Goal: Task Accomplishment & Management: Complete application form

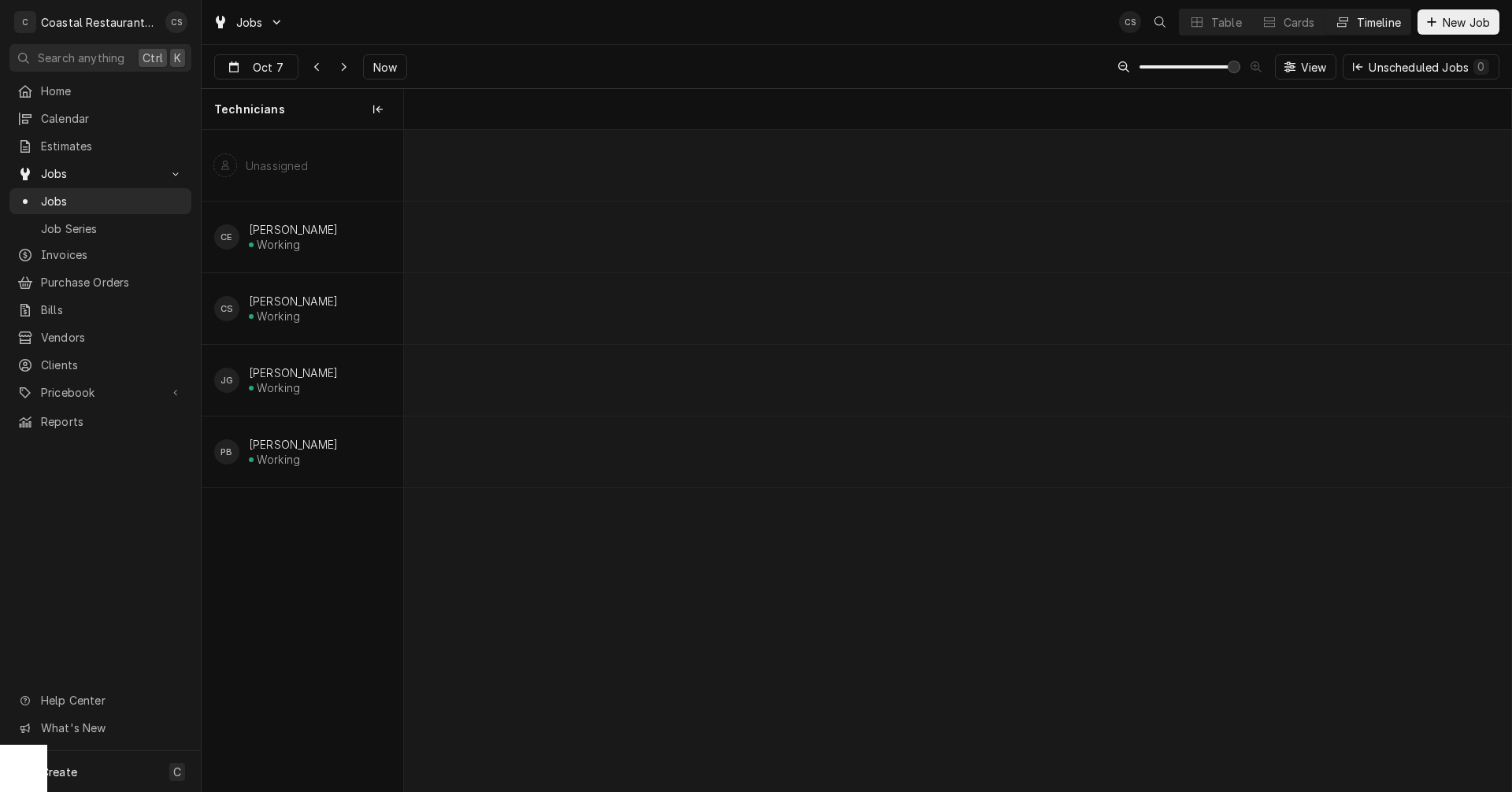
scroll to position [0, 21952]
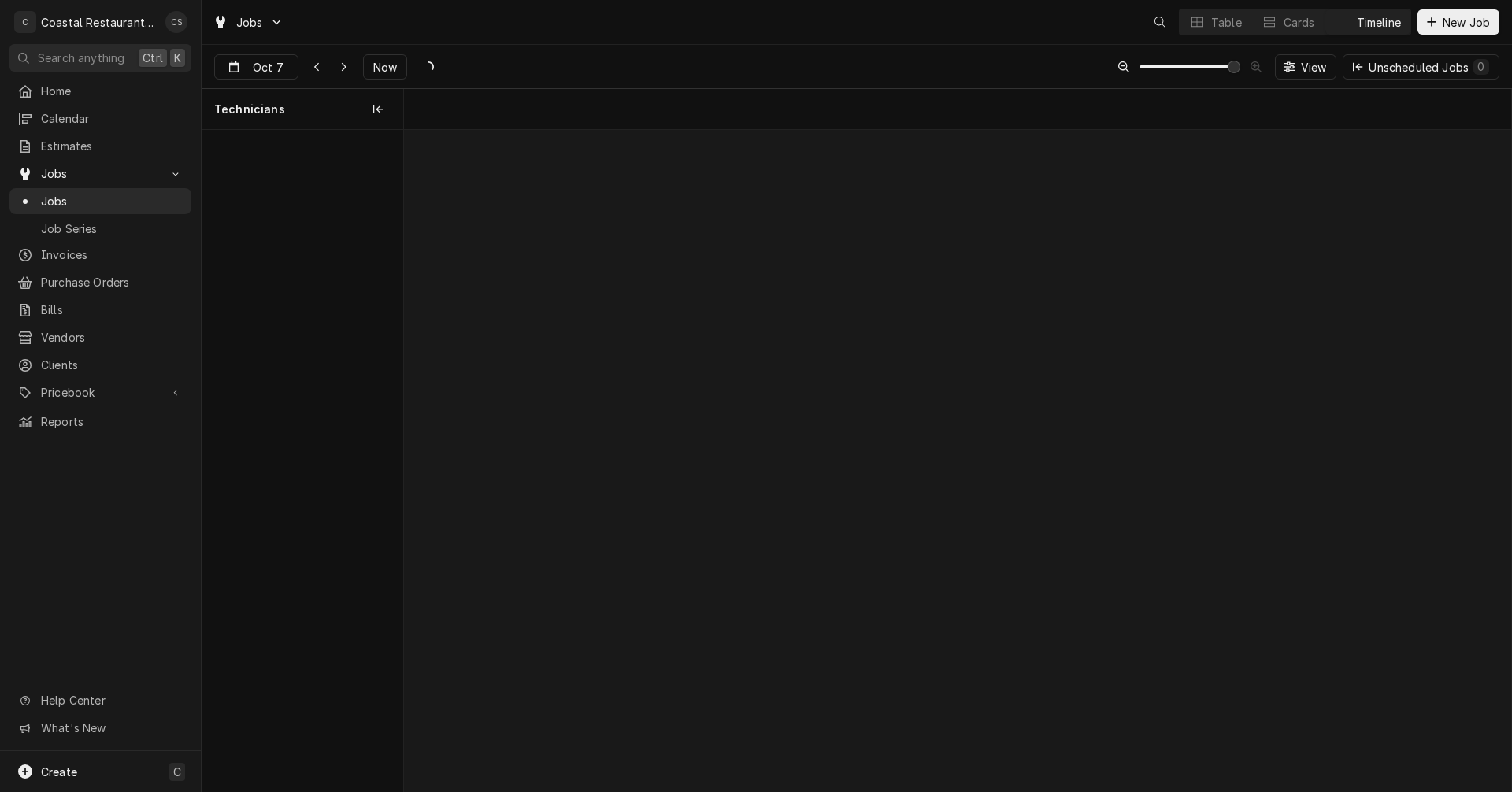
scroll to position [0, 21952]
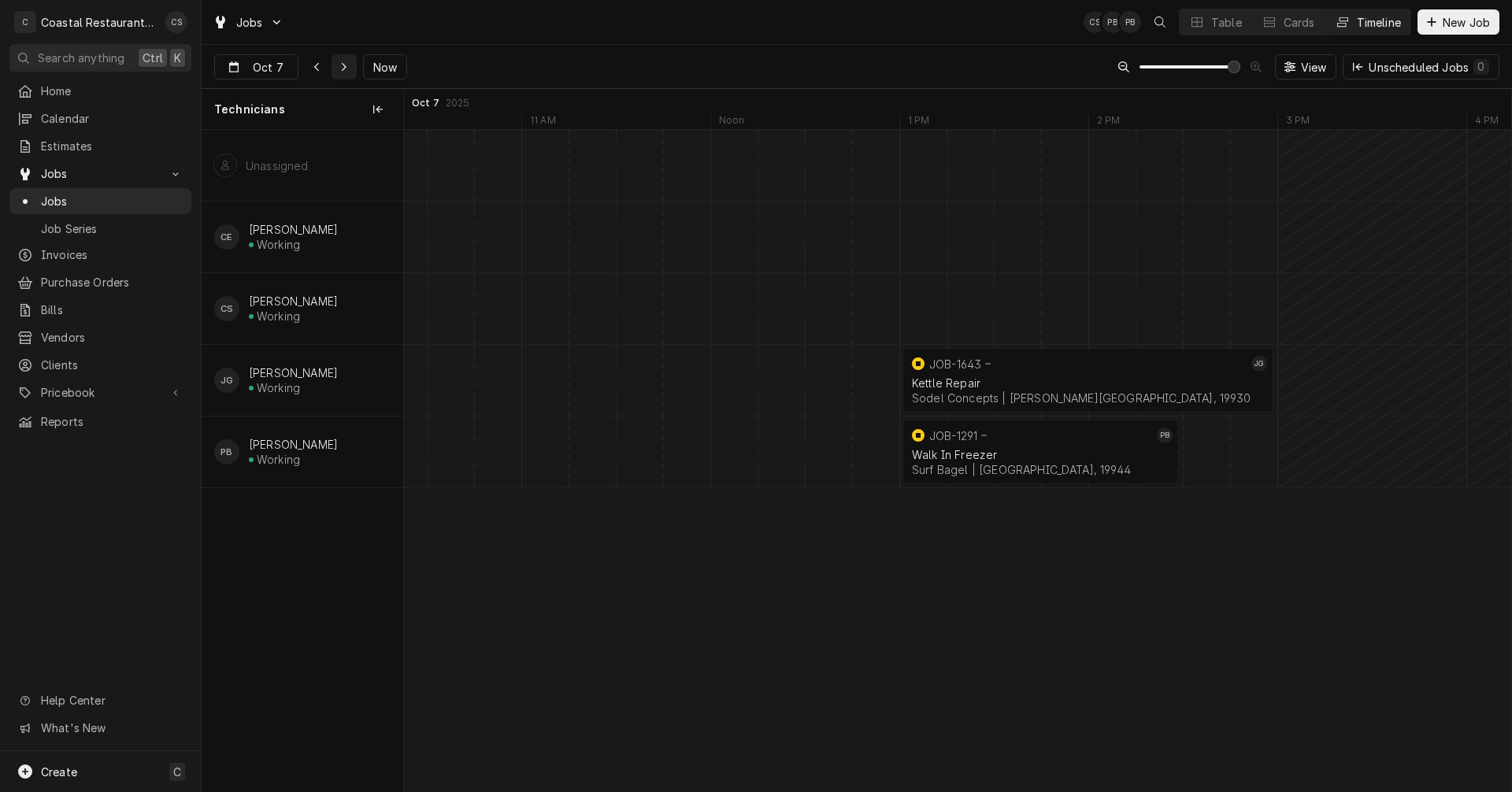
click at [340, 68] on icon "Dynamic Content Wrapper" at bounding box center [344, 66] width 7 height 11
type input "Oct 8"
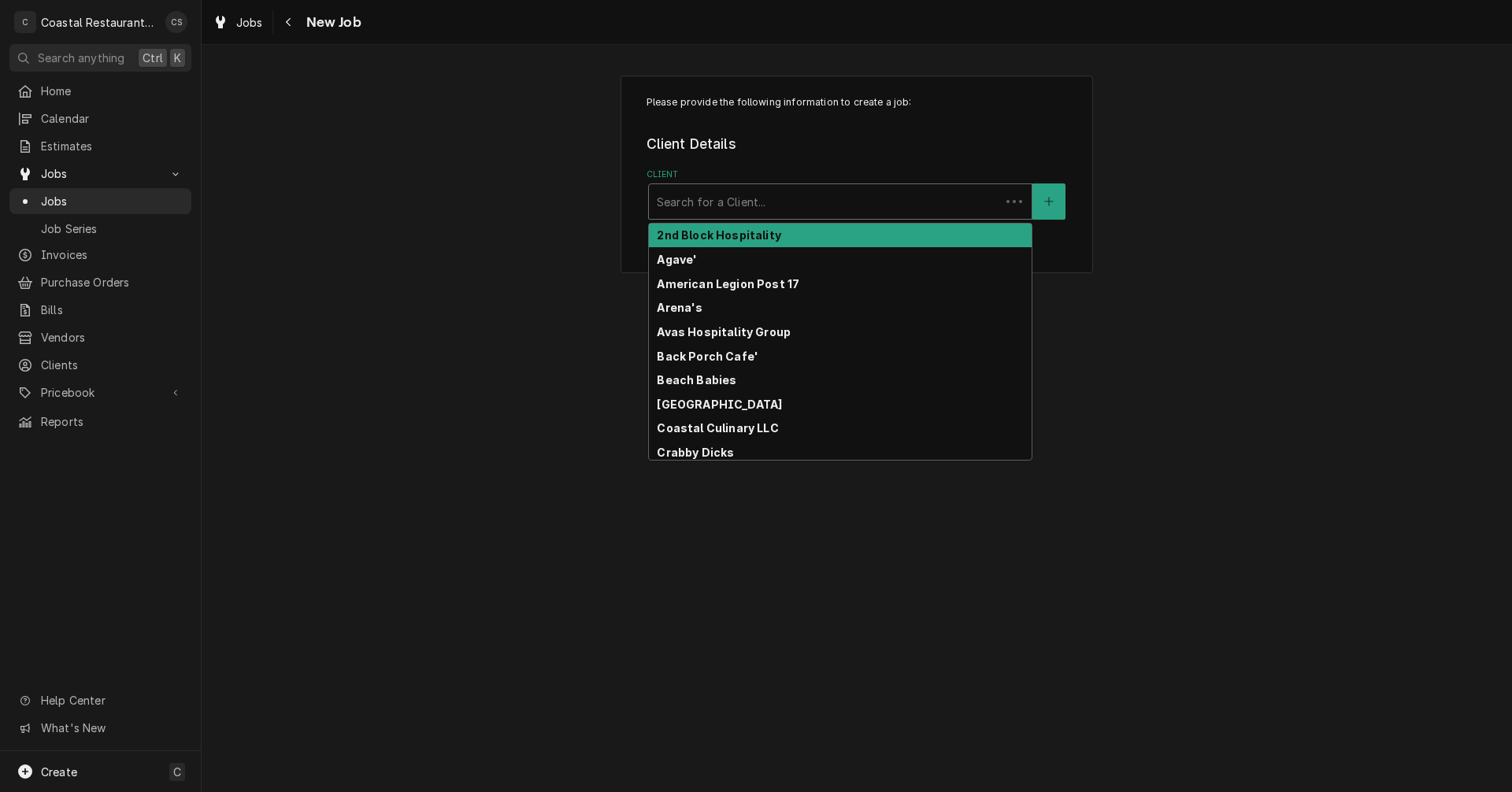
drag, startPoint x: 701, startPoint y: 204, endPoint x: 710, endPoint y: 200, distance: 9.8
click at [701, 204] on div "Client" at bounding box center [824, 202] width 335 height 29
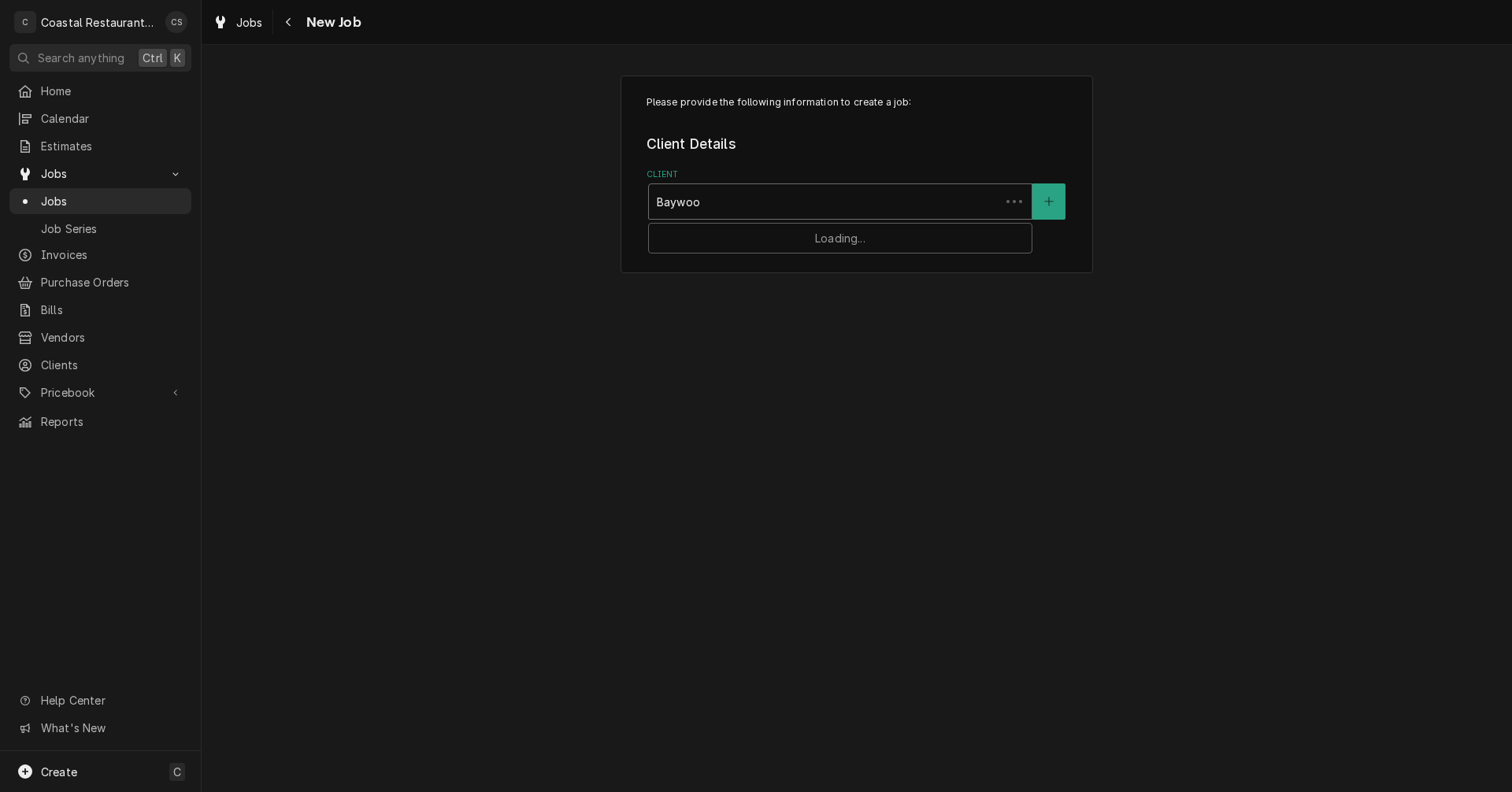
type input "Baywood"
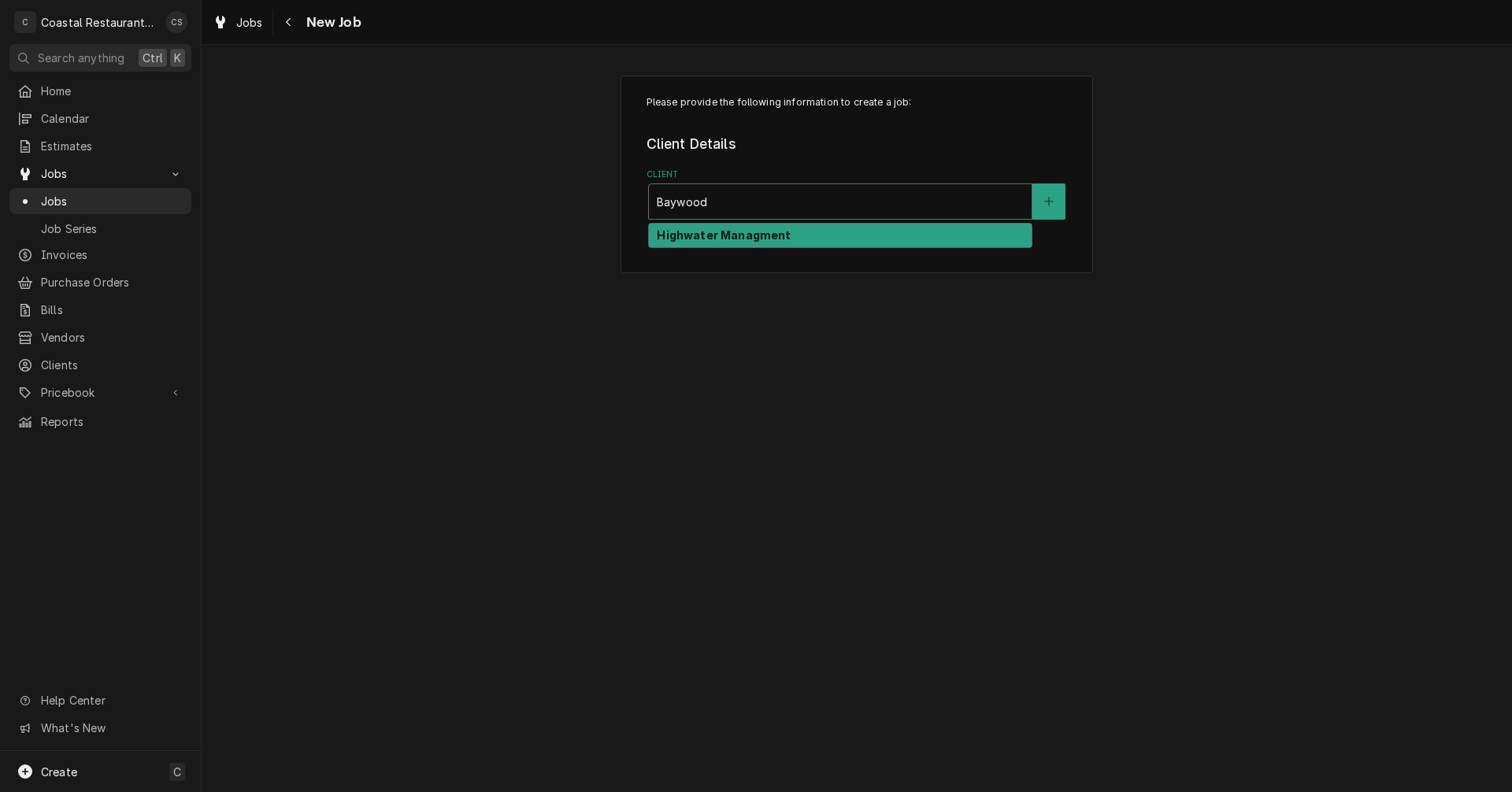
click at [704, 234] on strong "Highwater Managment" at bounding box center [723, 235] width 134 height 13
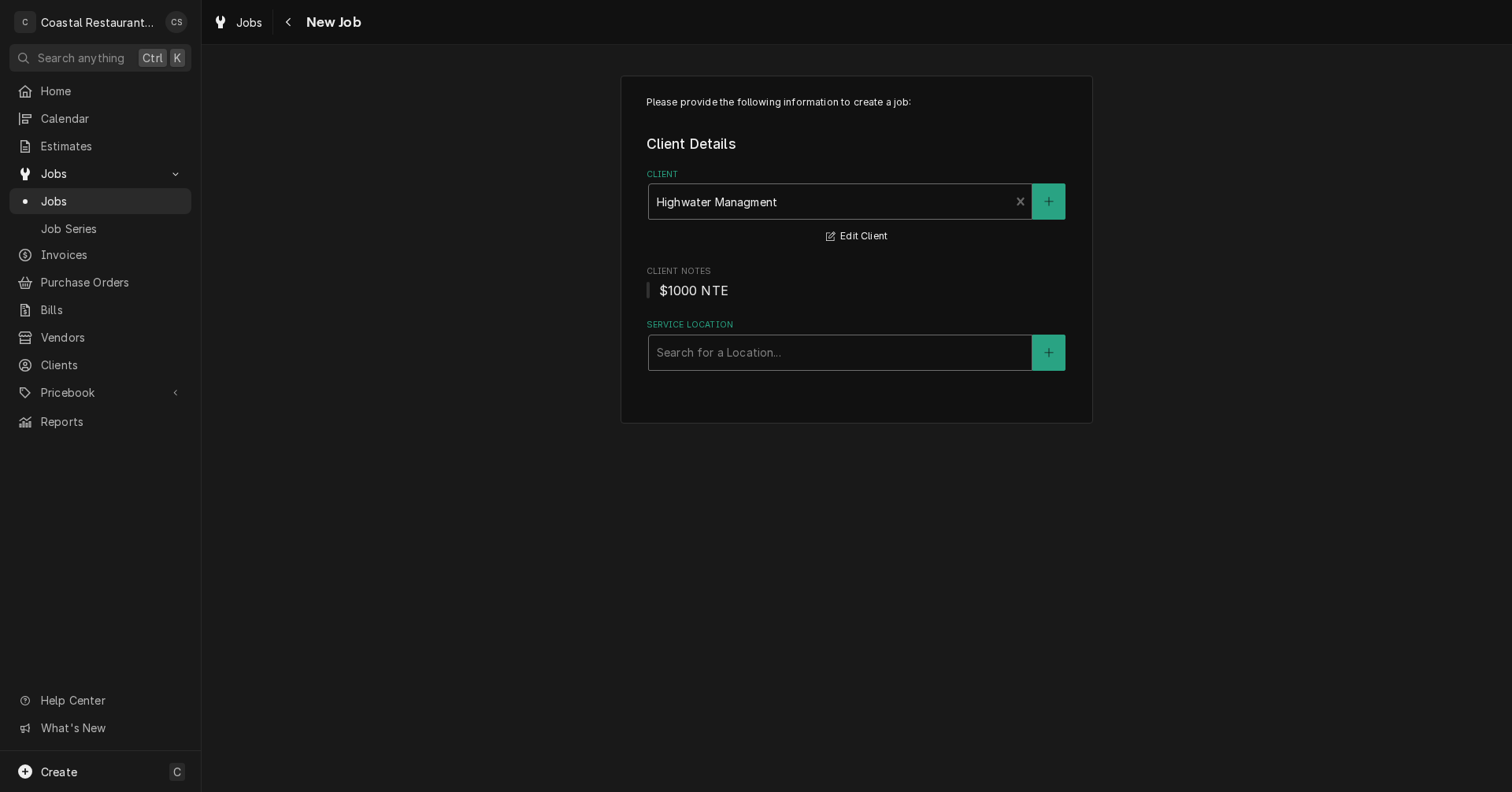
click at [694, 360] on div "Service Location" at bounding box center [840, 353] width 367 height 29
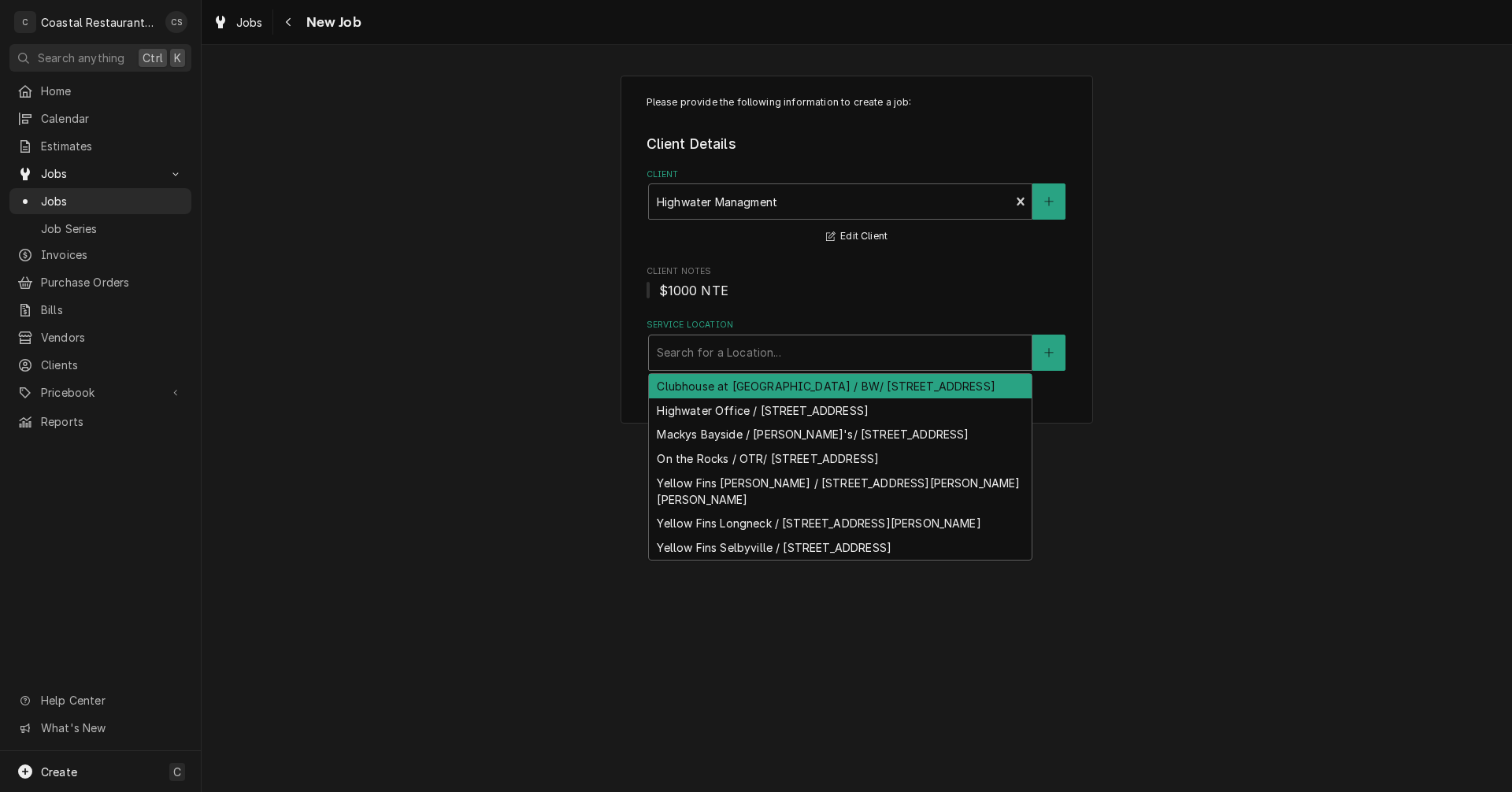
click at [700, 392] on div "Clubhouse at [GEOGRAPHIC_DATA] / BW/ [STREET_ADDRESS]" at bounding box center [841, 386] width 383 height 24
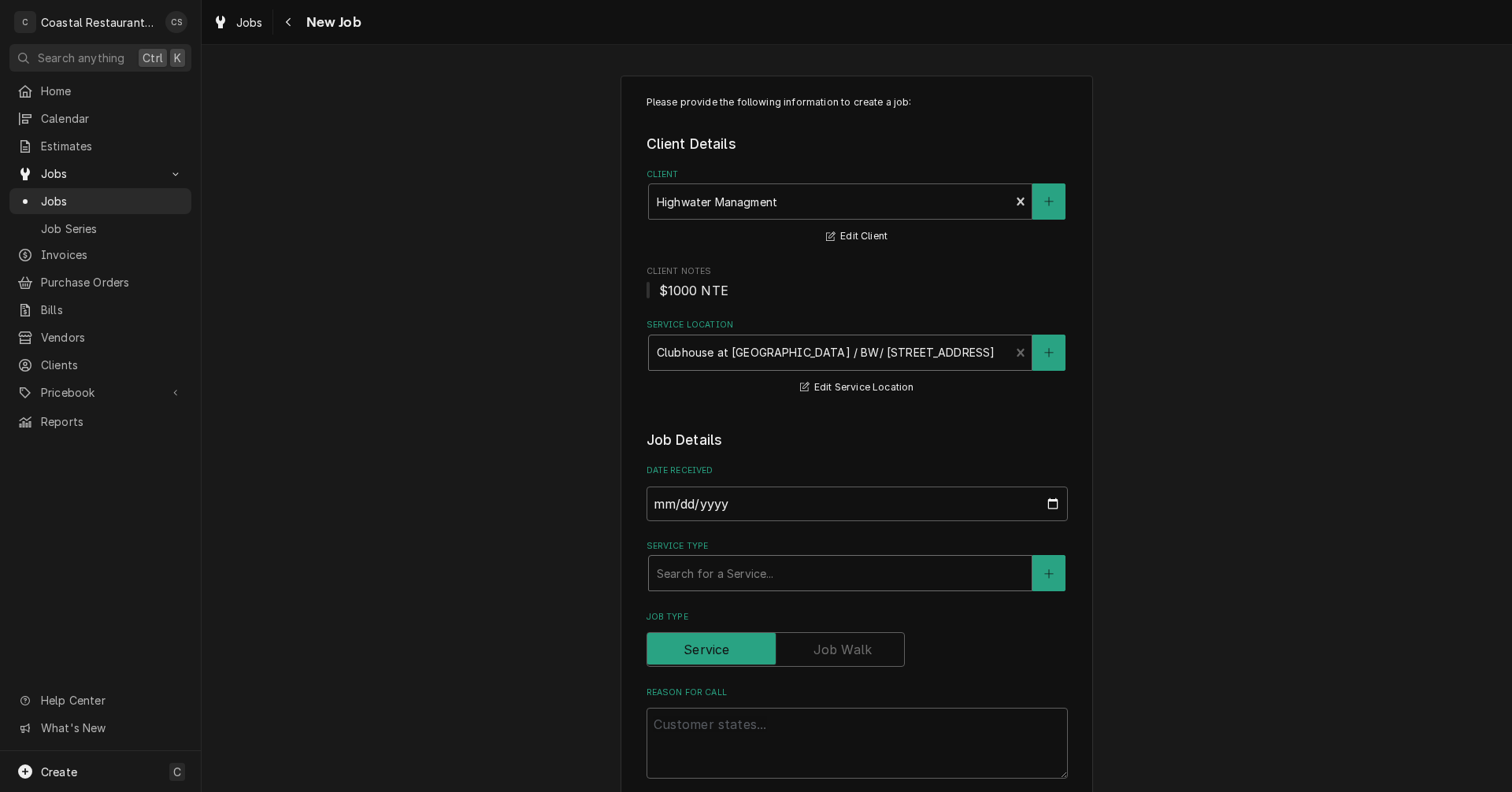
click at [701, 571] on div "Service Type" at bounding box center [840, 574] width 367 height 29
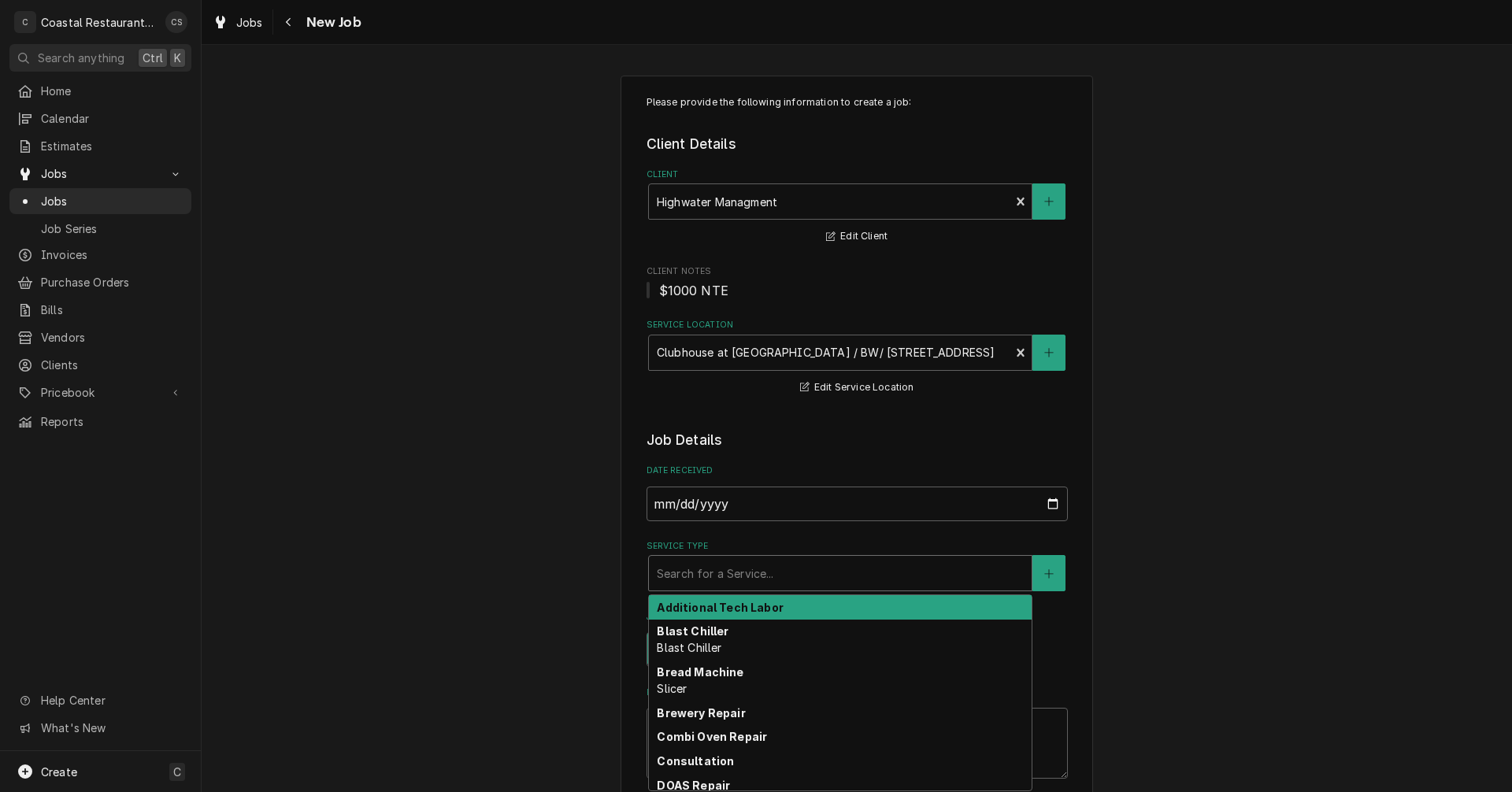
type textarea "x"
type input "W"
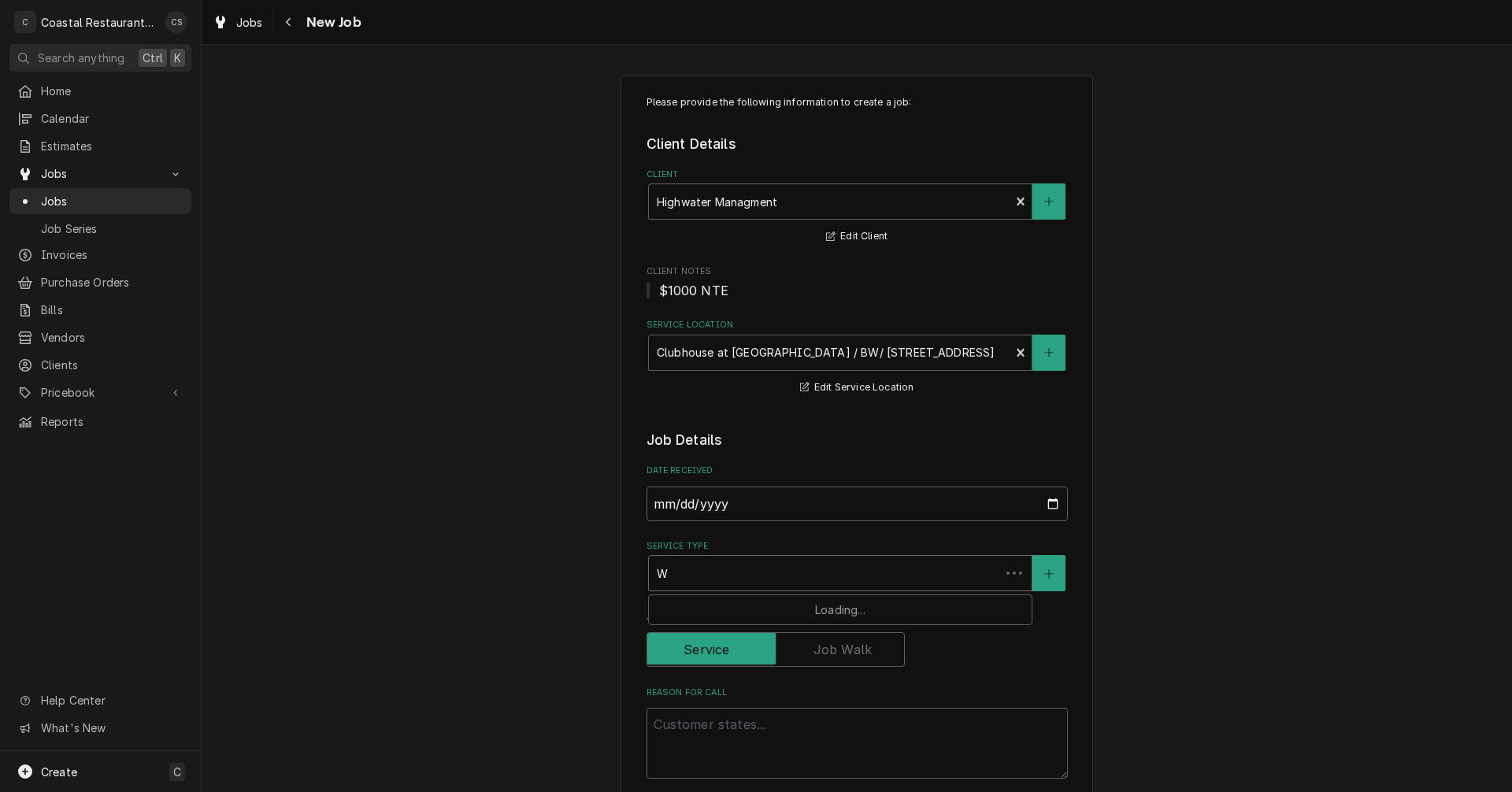
type textarea "x"
type input "Wa"
type textarea "x"
type input "Wal"
type textarea "x"
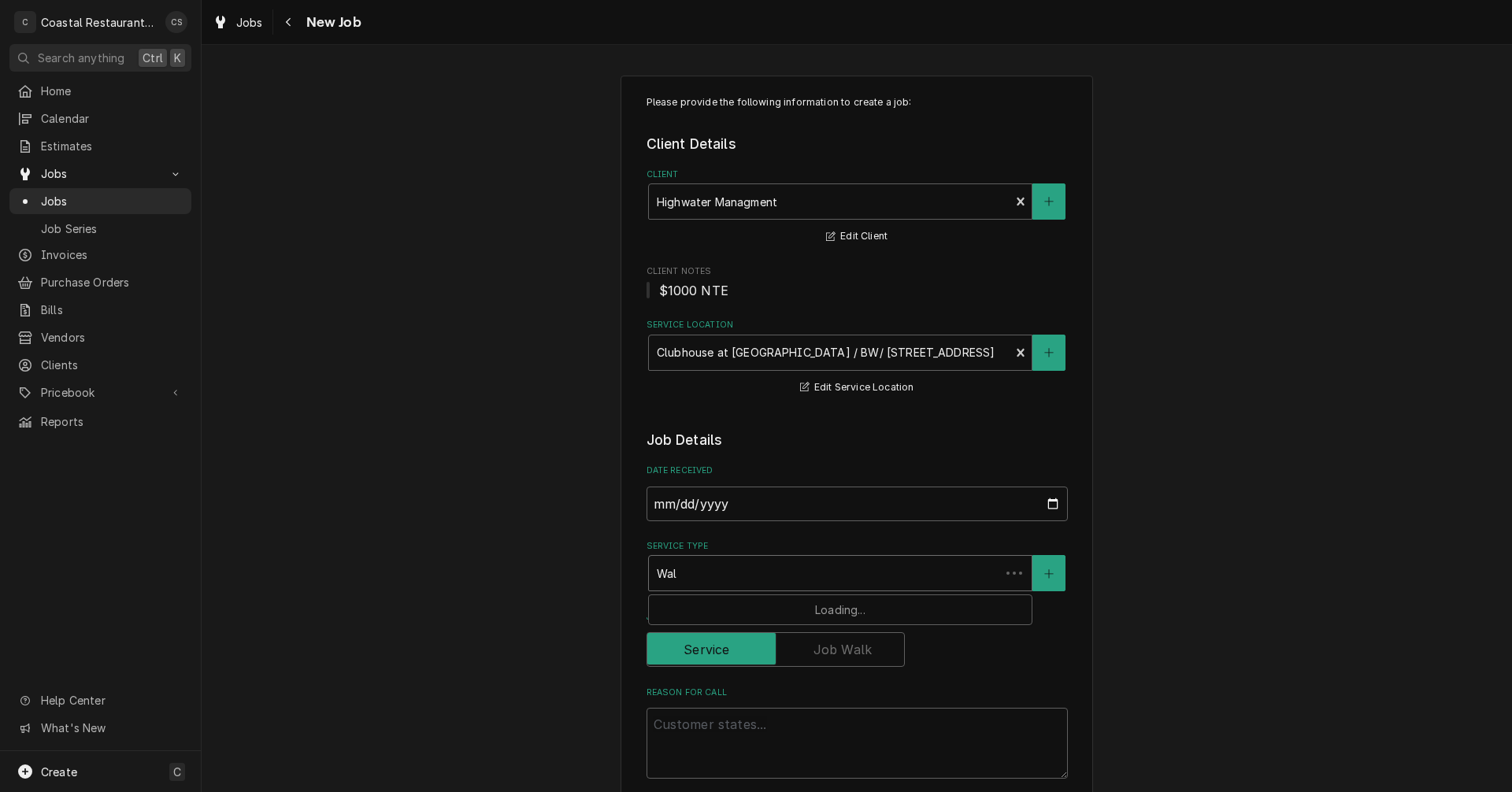
type input "Walk"
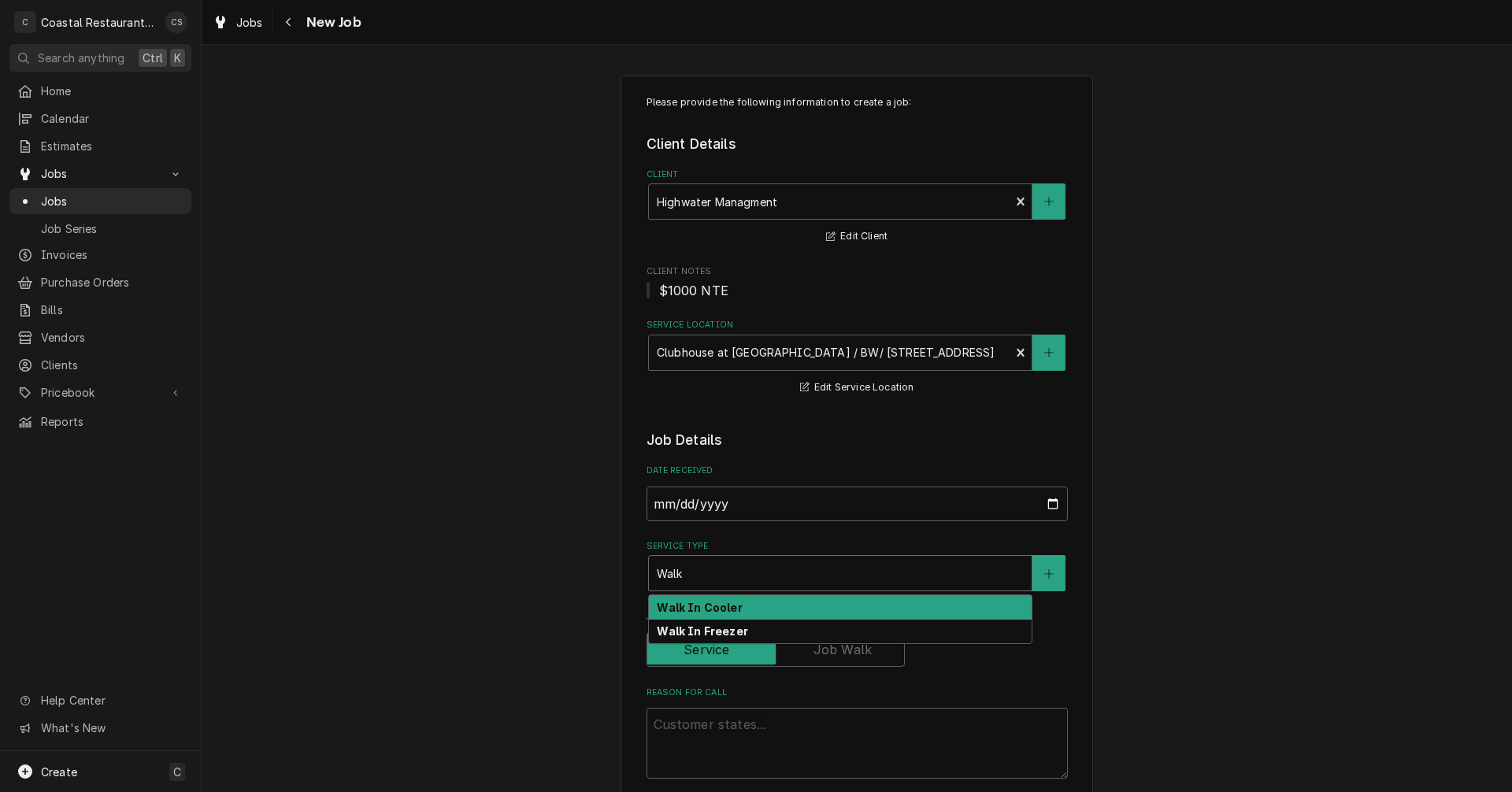
click at [699, 612] on strong "Walk In Cooler" at bounding box center [699, 607] width 85 height 13
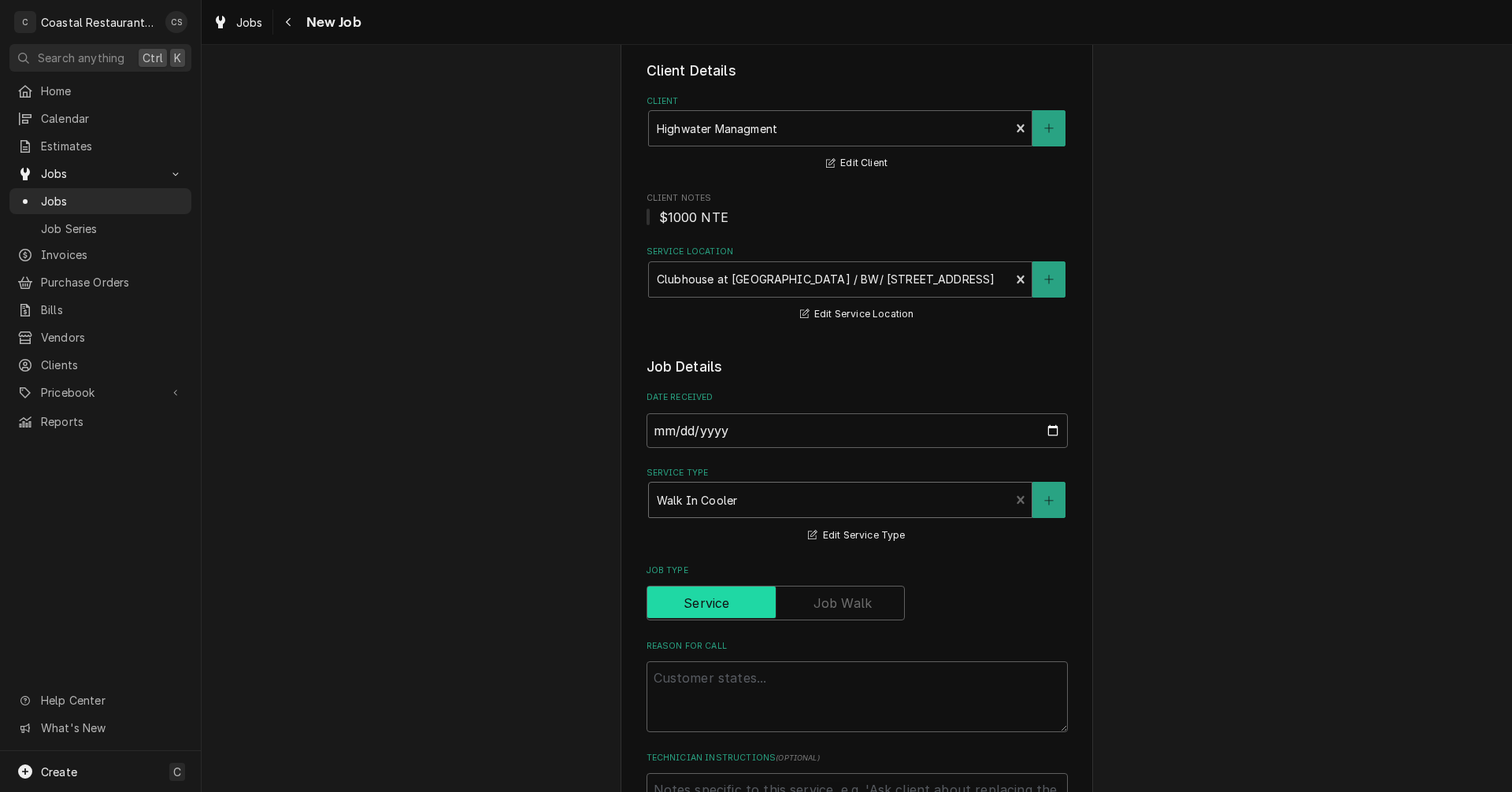
scroll to position [158, 0]
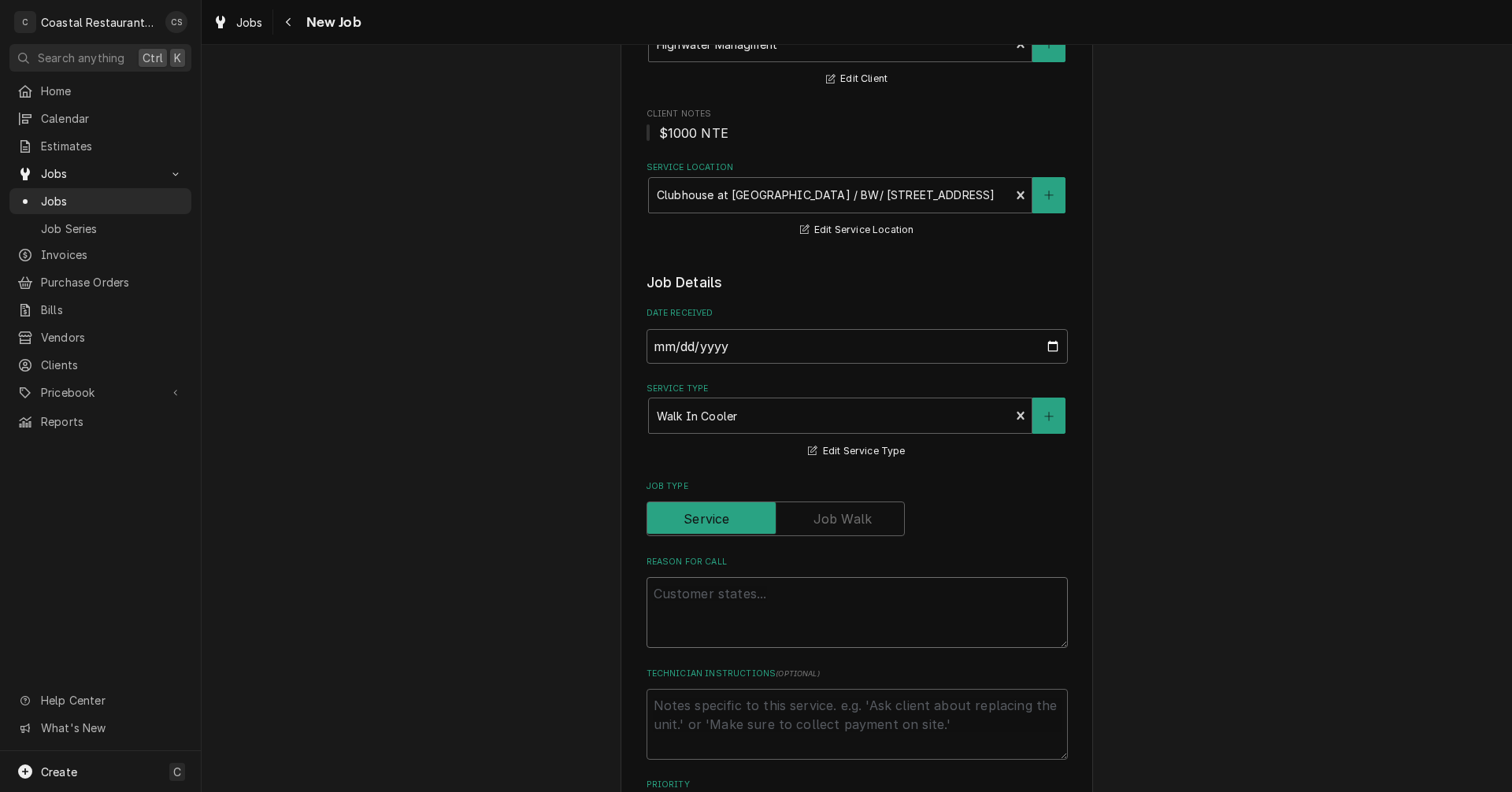
click at [713, 601] on textarea "Reason For Call" at bounding box center [858, 612] width 422 height 71
click at [659, 592] on textarea "Reason For Call" at bounding box center [858, 612] width 422 height 71
paste textarea "Work Order ID: 2639"
type textarea "x"
type textarea "Work Order ID: 2639"
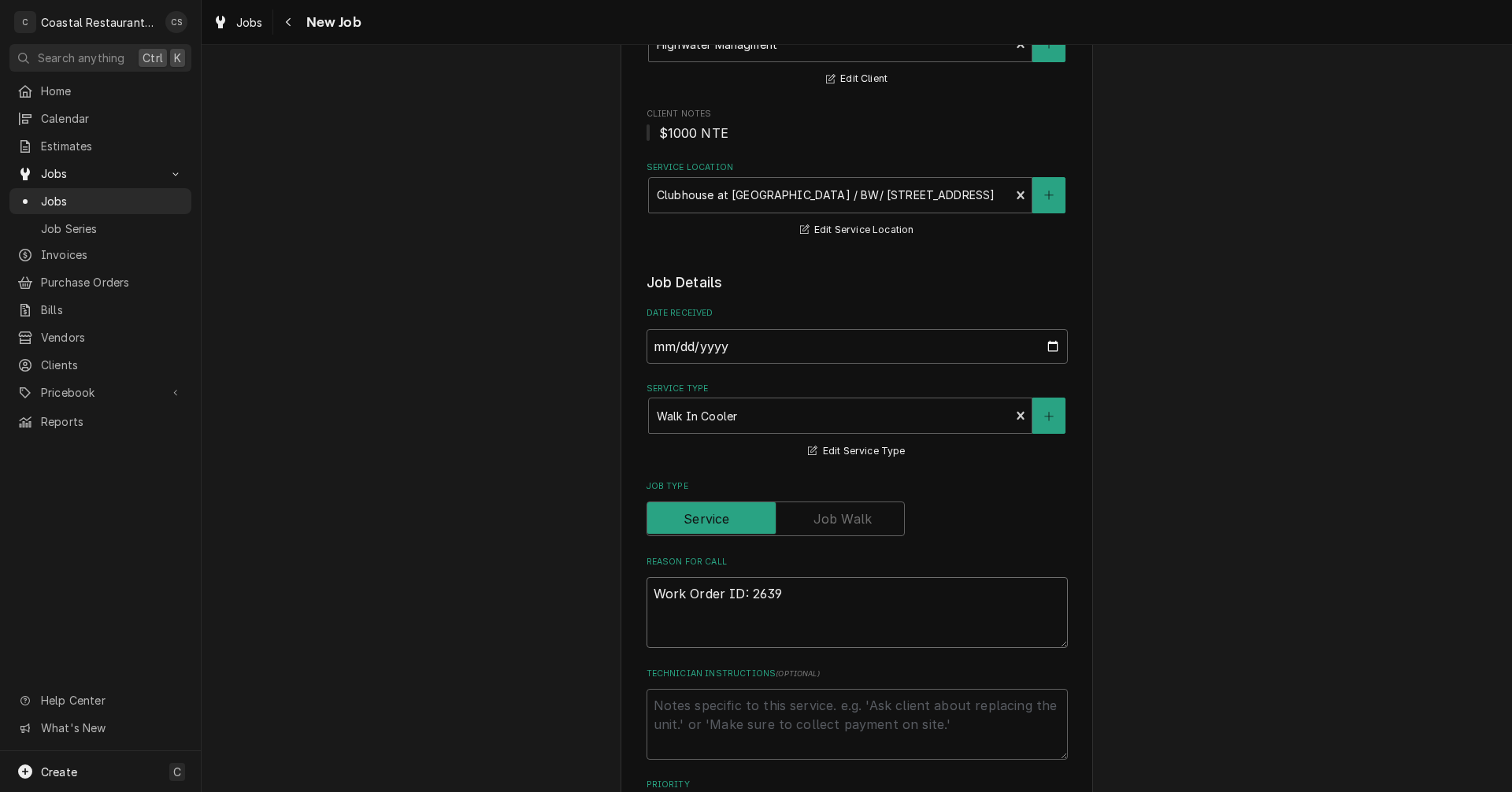
type textarea "x"
type textarea "Work Order ID: 2639"
type textarea "x"
type textarea "Work Order ID: 2639"
click at [784, 594] on textarea "Work Order ID: 2639" at bounding box center [858, 612] width 422 height 71
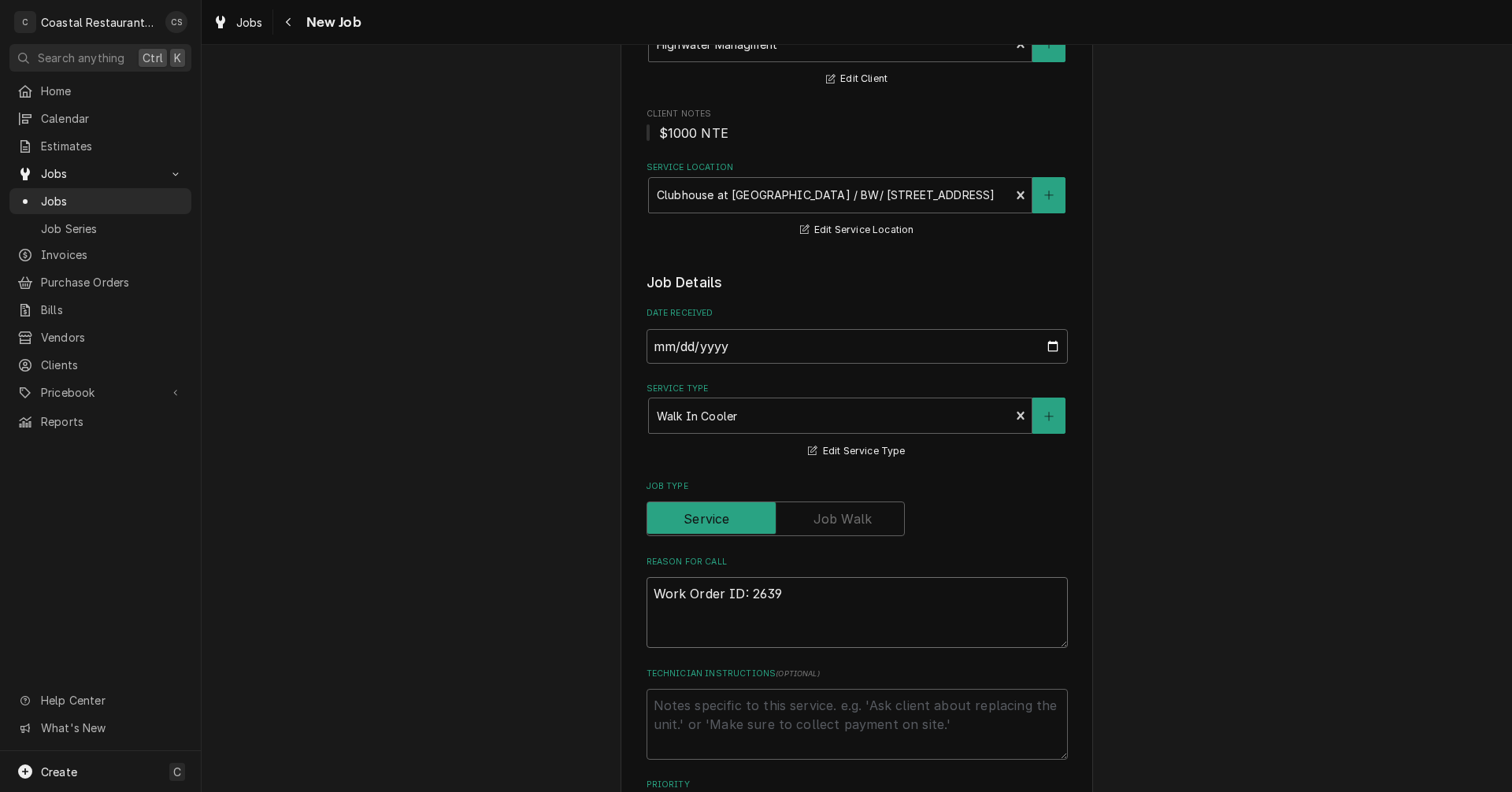
paste textarea "Beer cooler condenser is making a weird noise. [PERSON_NAME] sent [PERSON_NAME]…"
type textarea "x"
type textarea "Work Order ID: 2639 Beer cooler condenser is making a weird noise. [PERSON_NAME…"
type textarea "x"
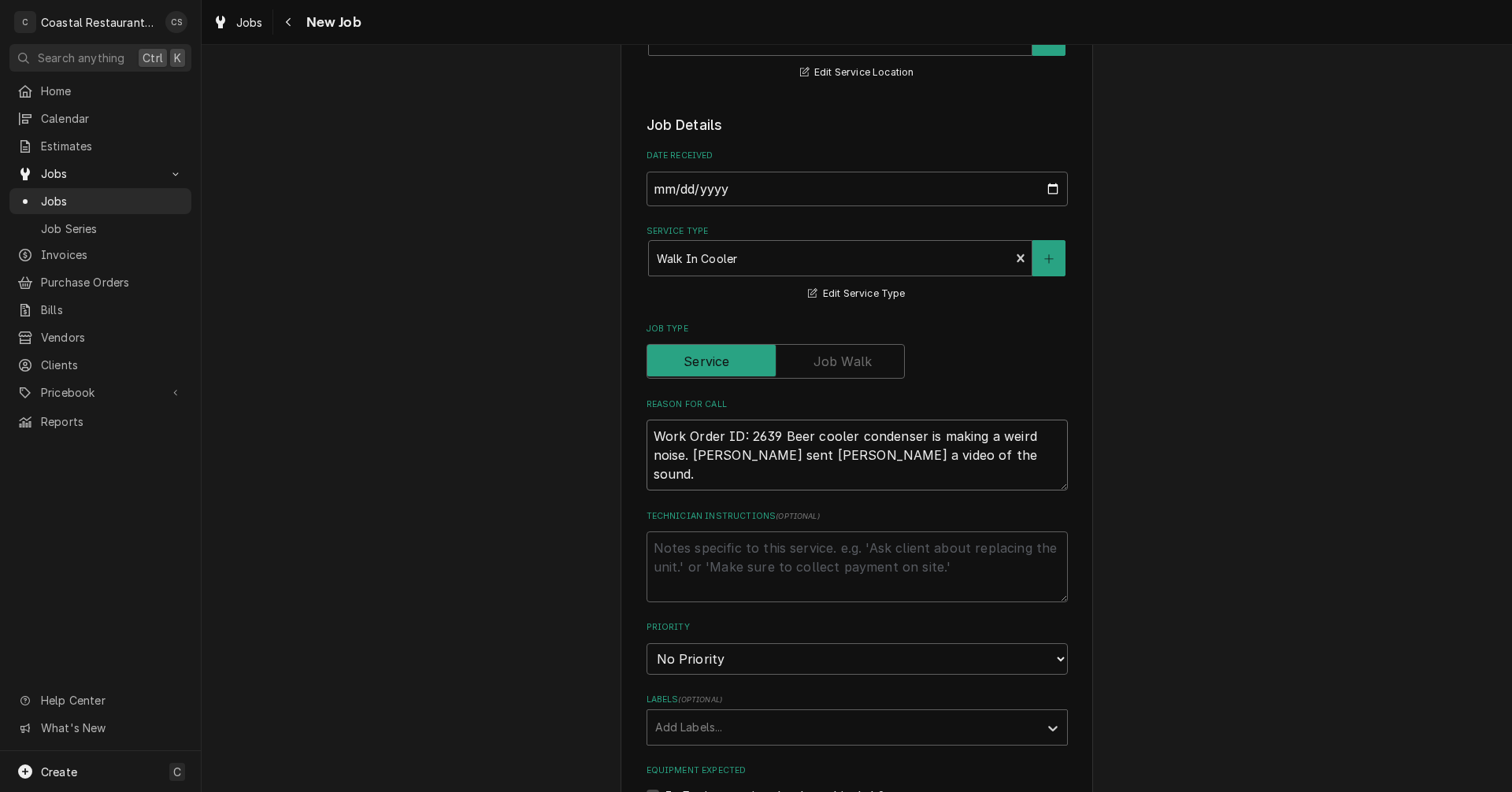
scroll to position [473, 0]
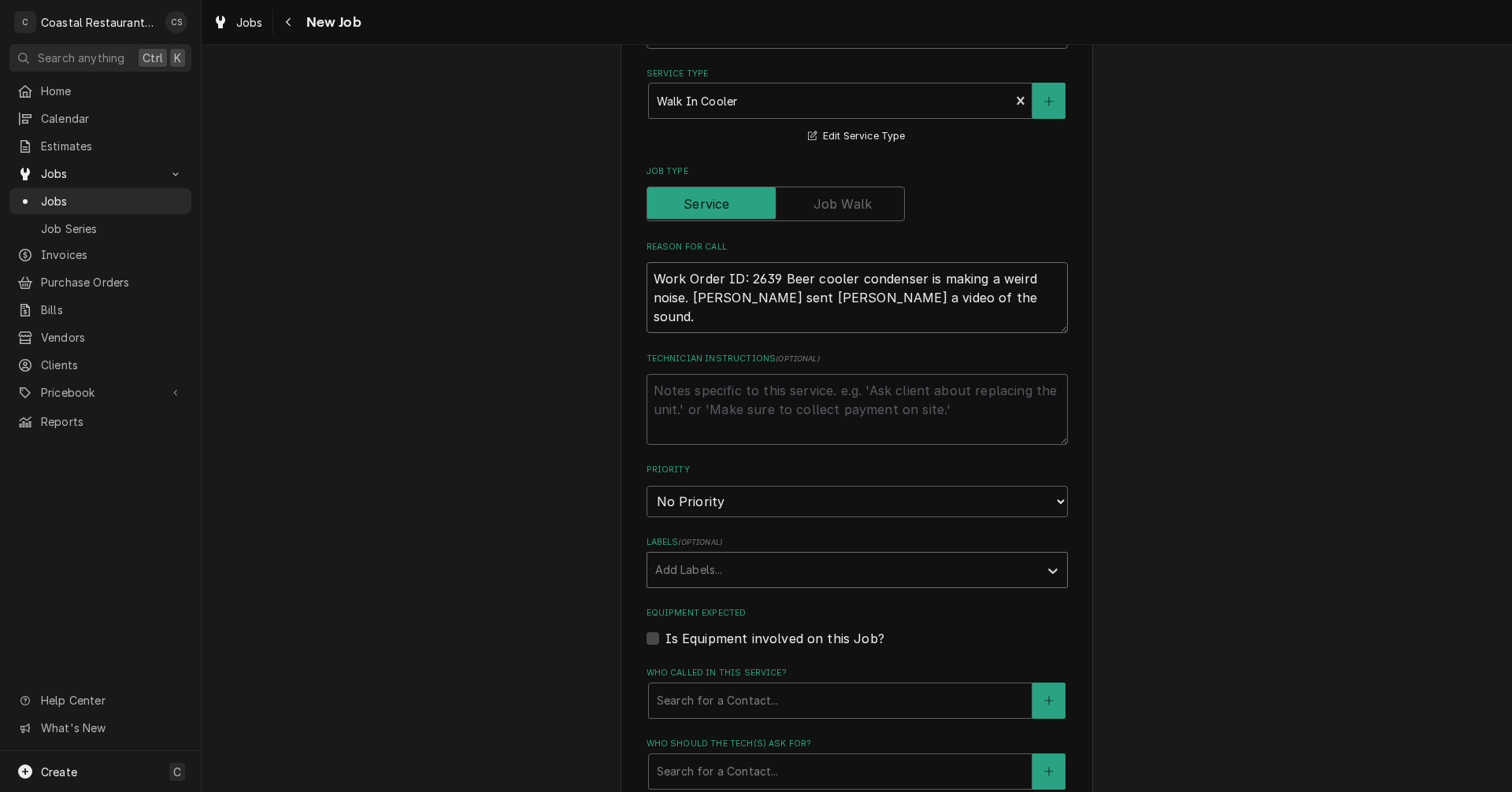
type textarea "Work Order ID: 2639 Beer cooler condenser is making a weird noise. [PERSON_NAME…"
click at [700, 572] on div "Labels" at bounding box center [843, 570] width 375 height 29
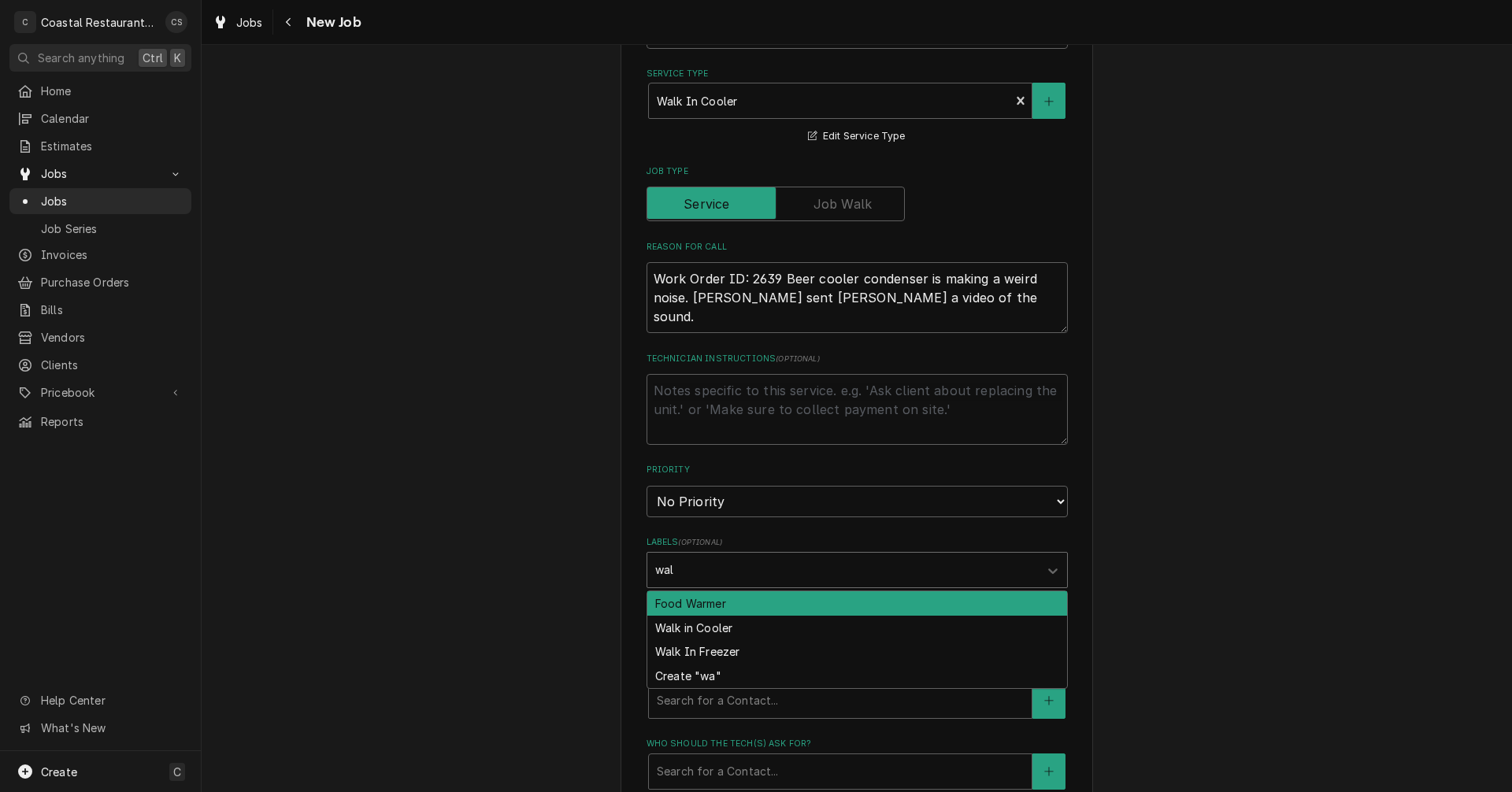
type input "walk"
click at [693, 602] on div "Walk in Cooler" at bounding box center [858, 603] width 420 height 24
type textarea "x"
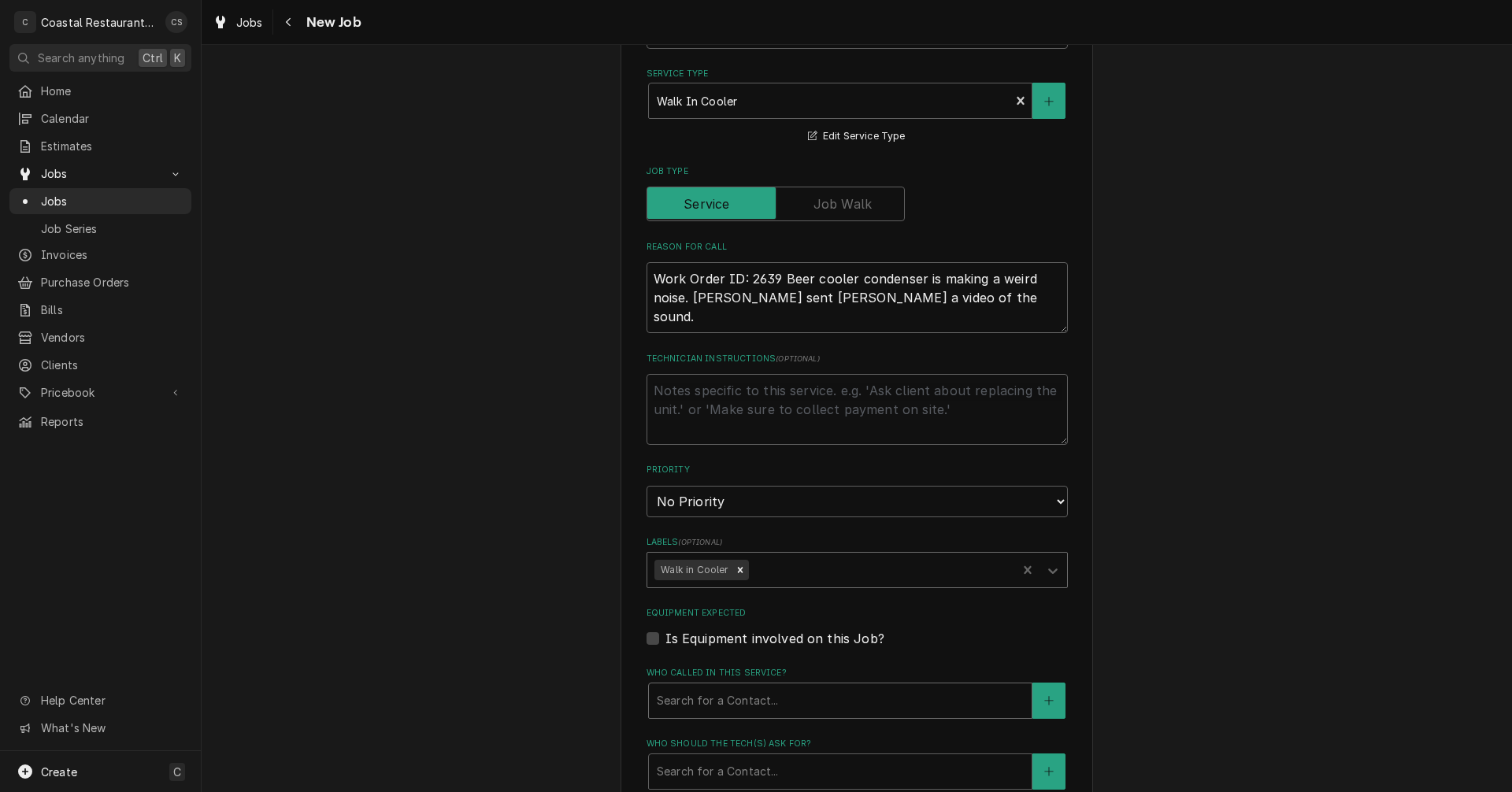
click at [714, 709] on div "Who called in this service?" at bounding box center [840, 701] width 367 height 29
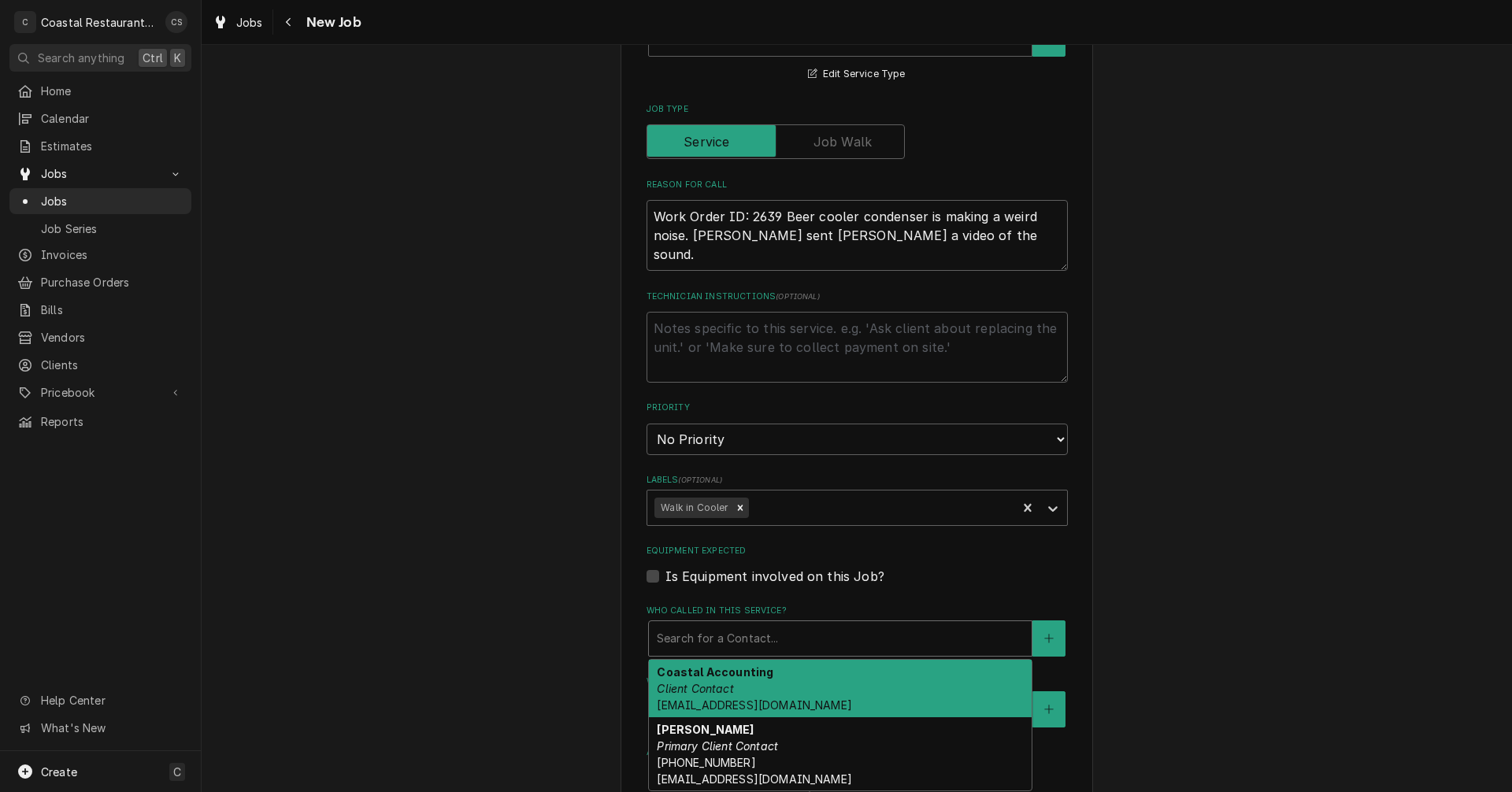
scroll to position [630, 0]
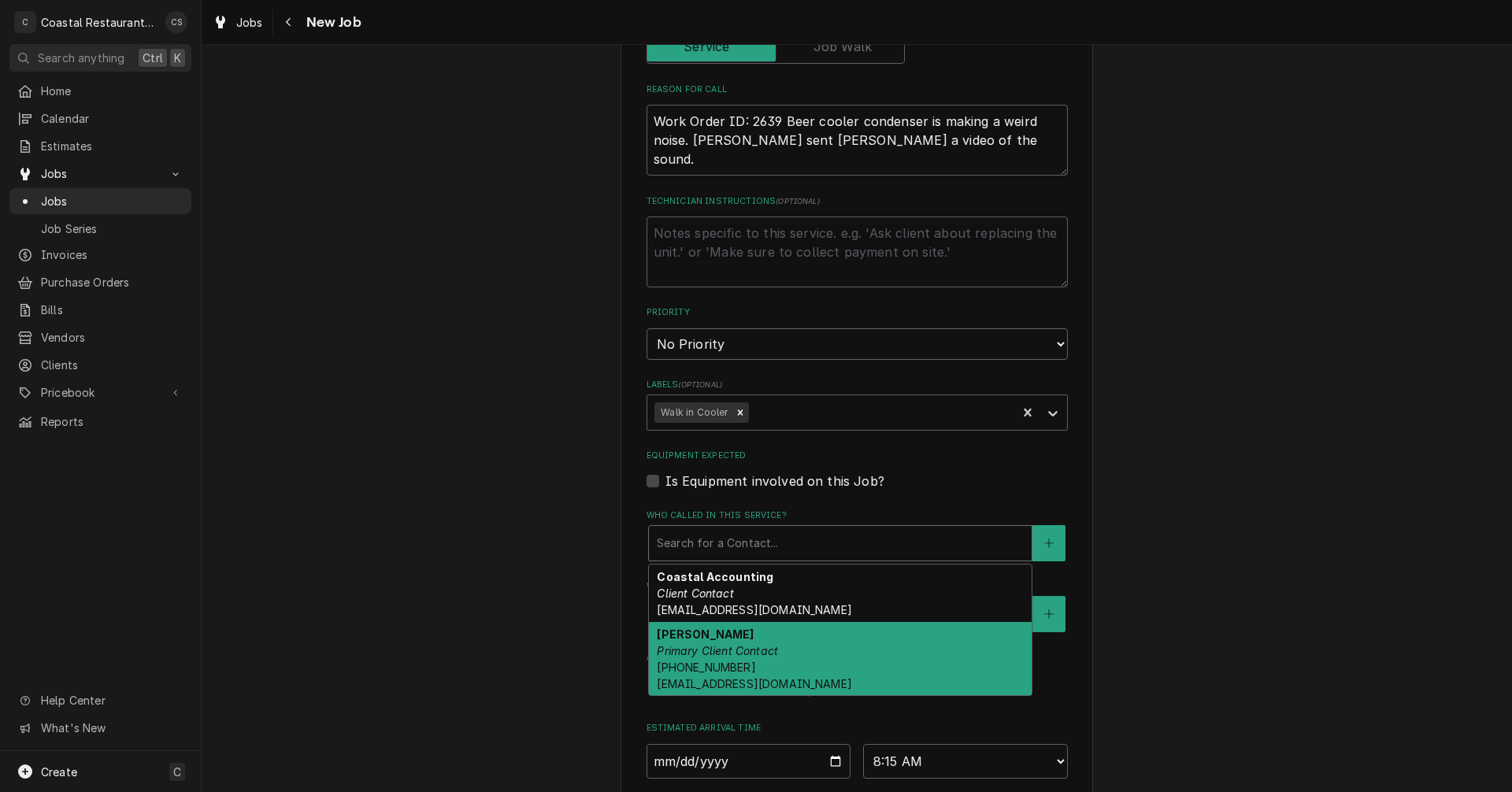
click at [728, 665] on span "(302) 245-7570 DanW@highwatermanagement.com" at bounding box center [754, 676] width 195 height 30
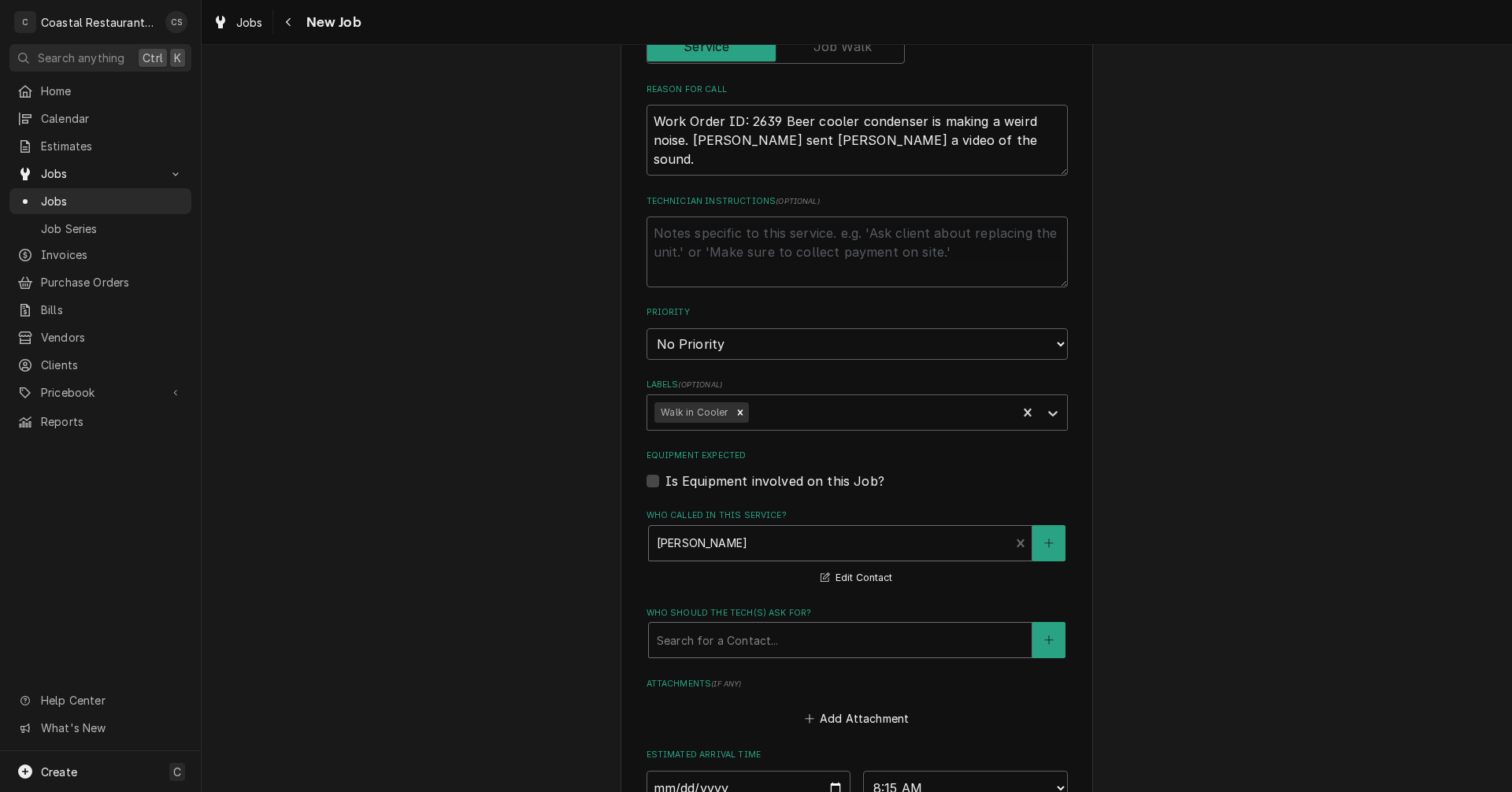
click at [716, 637] on div "Who should the tech(s) ask for?" at bounding box center [840, 640] width 367 height 29
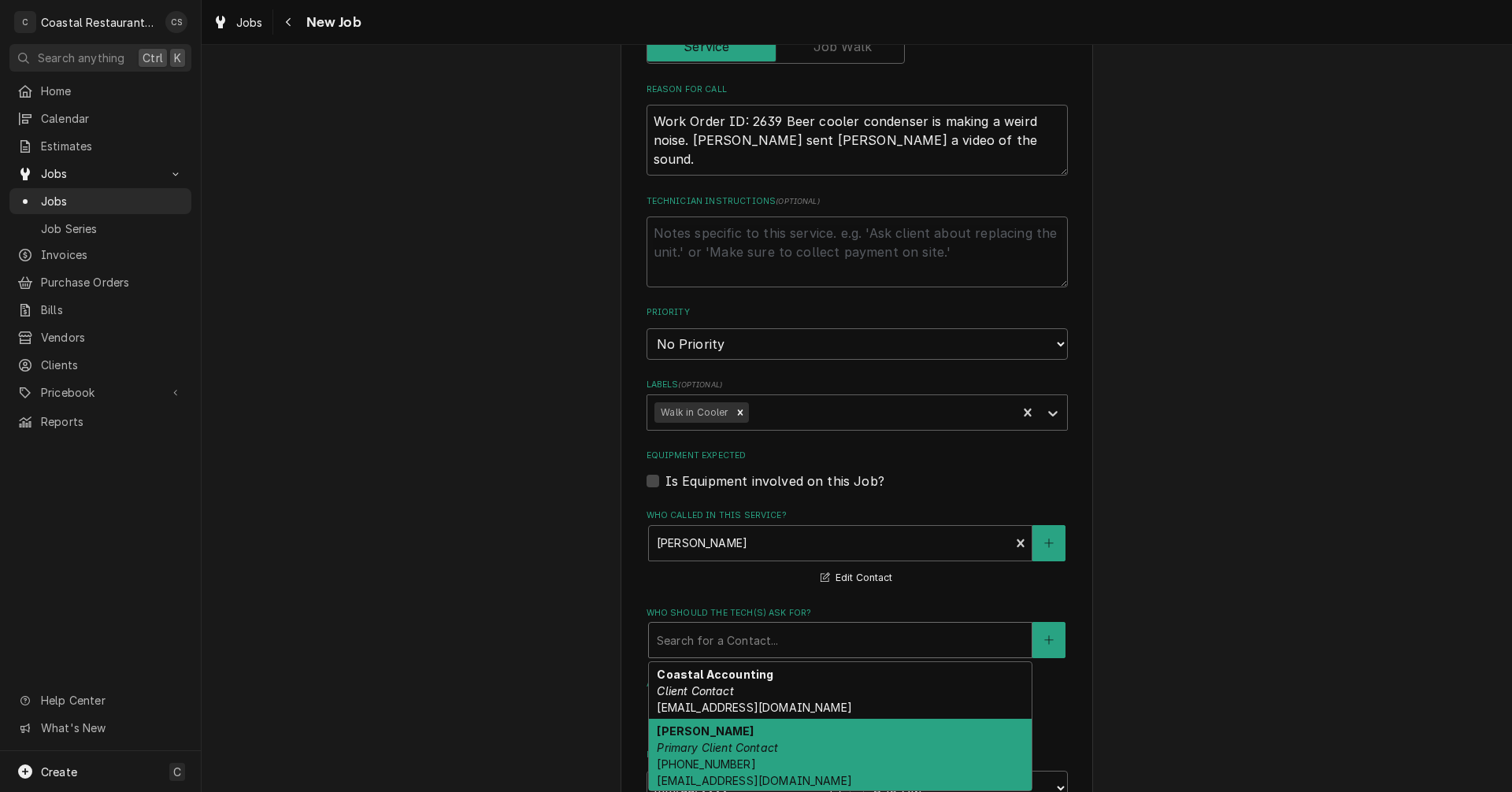
click at [709, 751] on em "Primary Client Contact" at bounding box center [717, 747] width 121 height 13
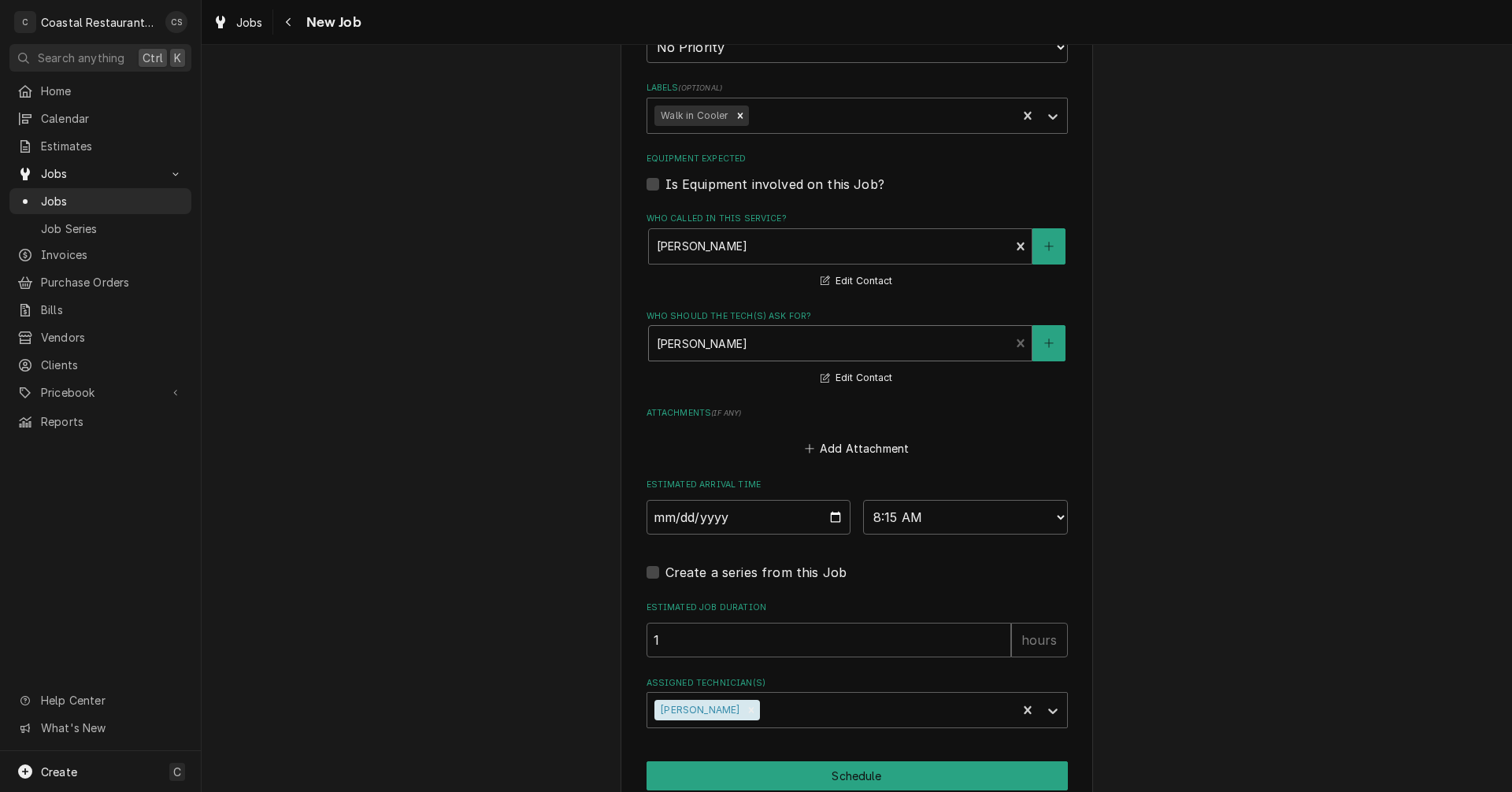
scroll to position [999, 0]
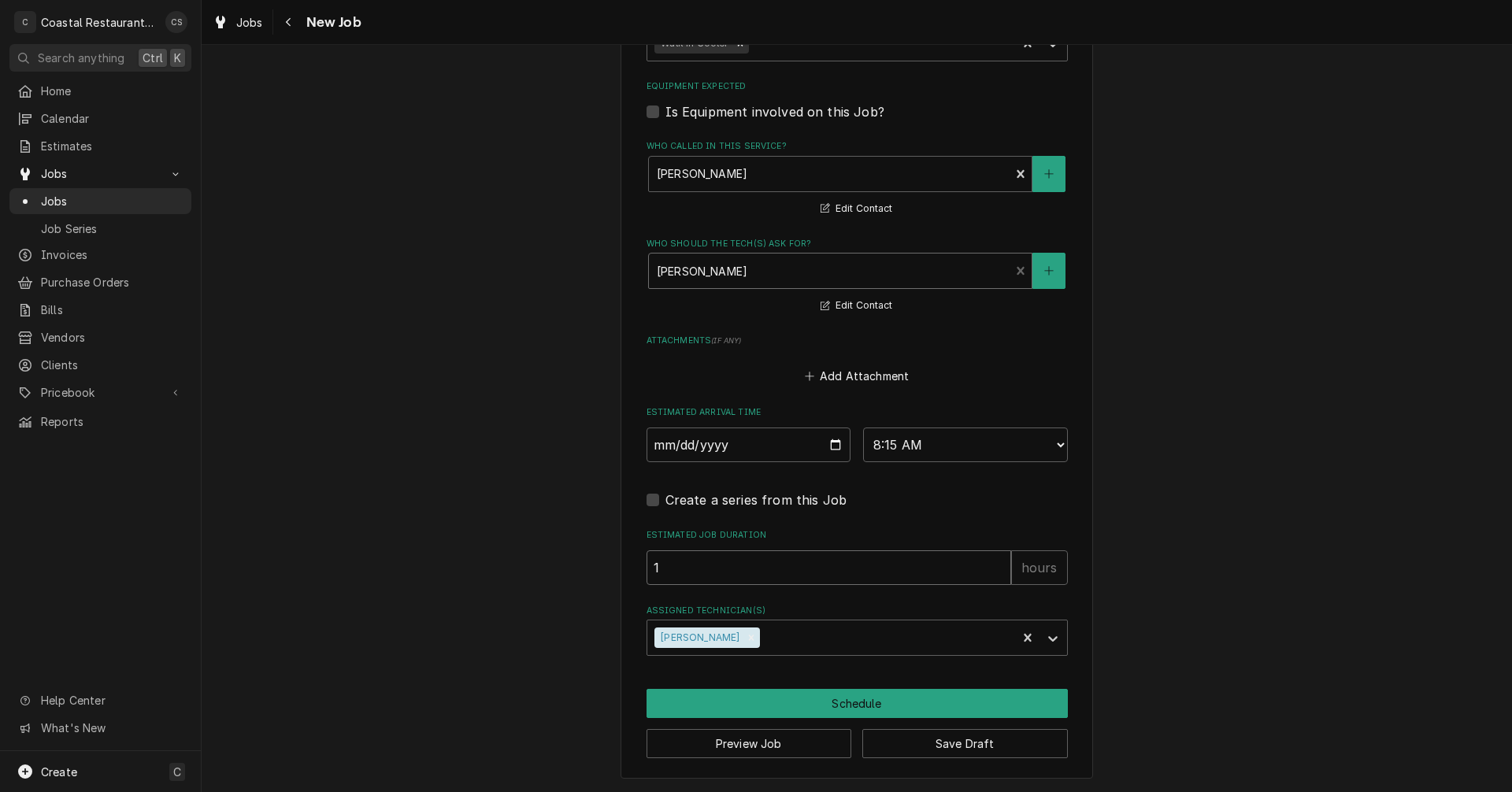
click at [675, 563] on input "1" at bounding box center [829, 567] width 365 height 34
type textarea "x"
type input "2"
type textarea "x"
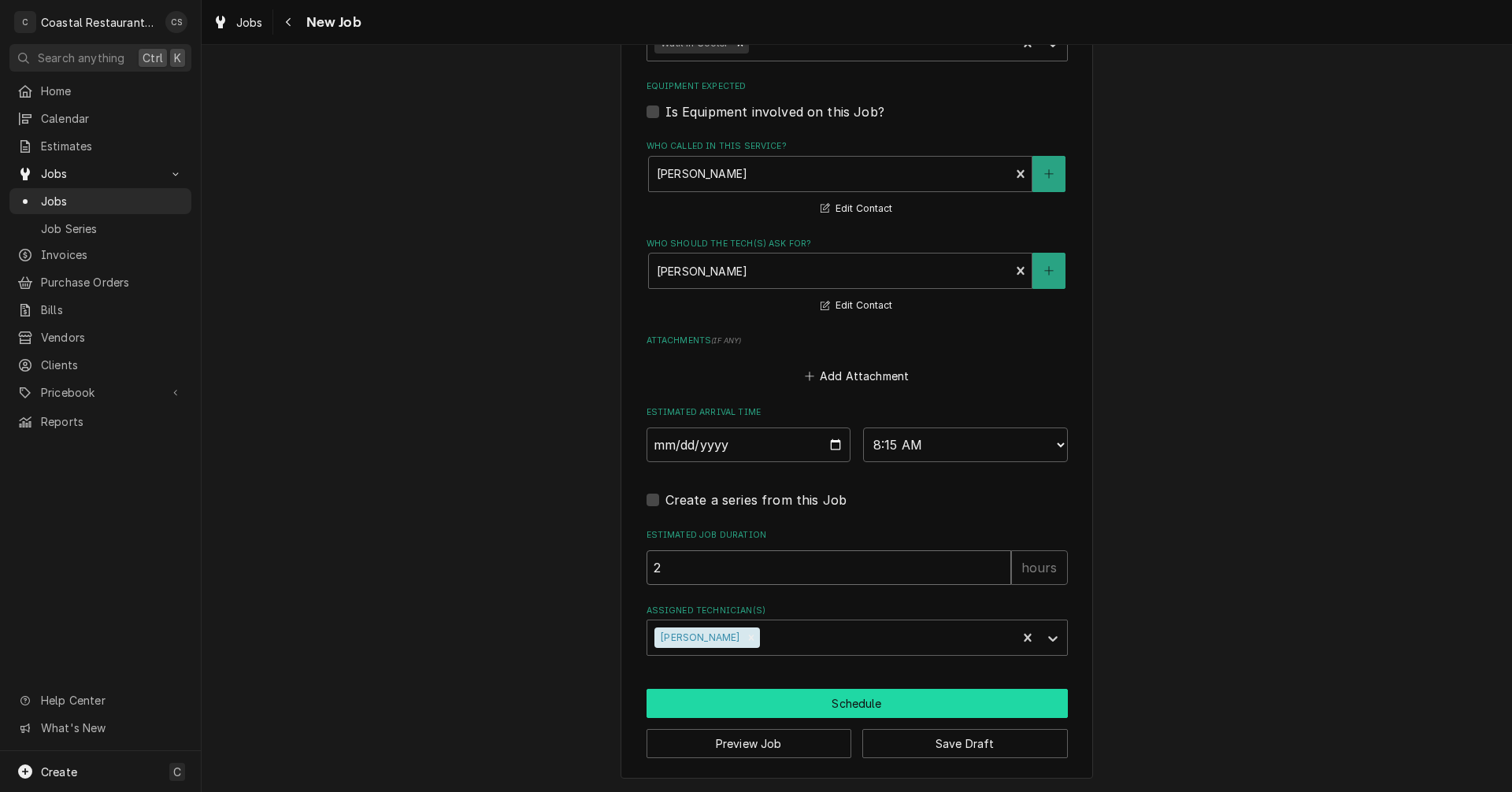
type input "2"
click at [784, 695] on button "Schedule" at bounding box center [858, 703] width 422 height 29
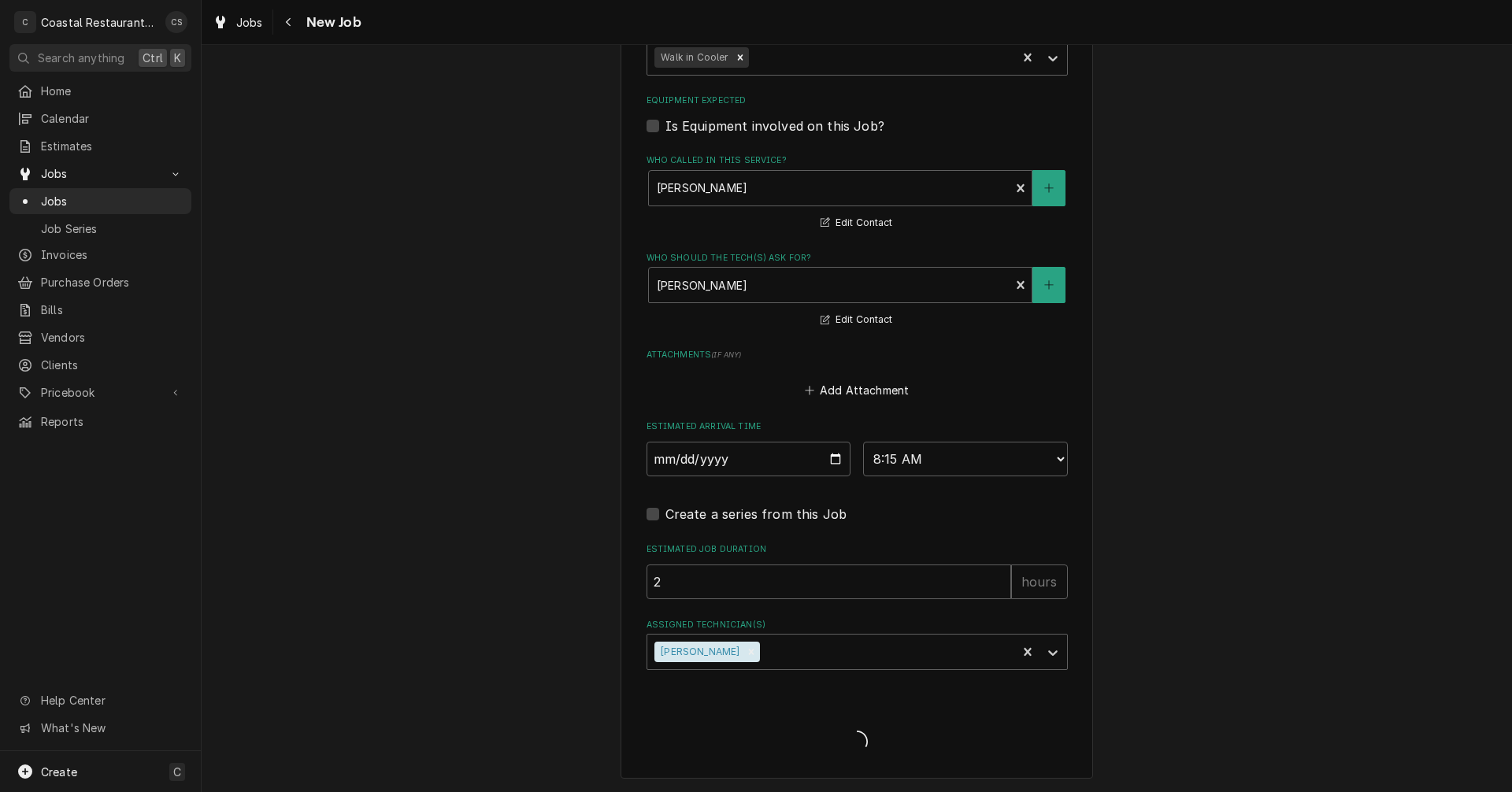
scroll to position [985, 0]
type textarea "x"
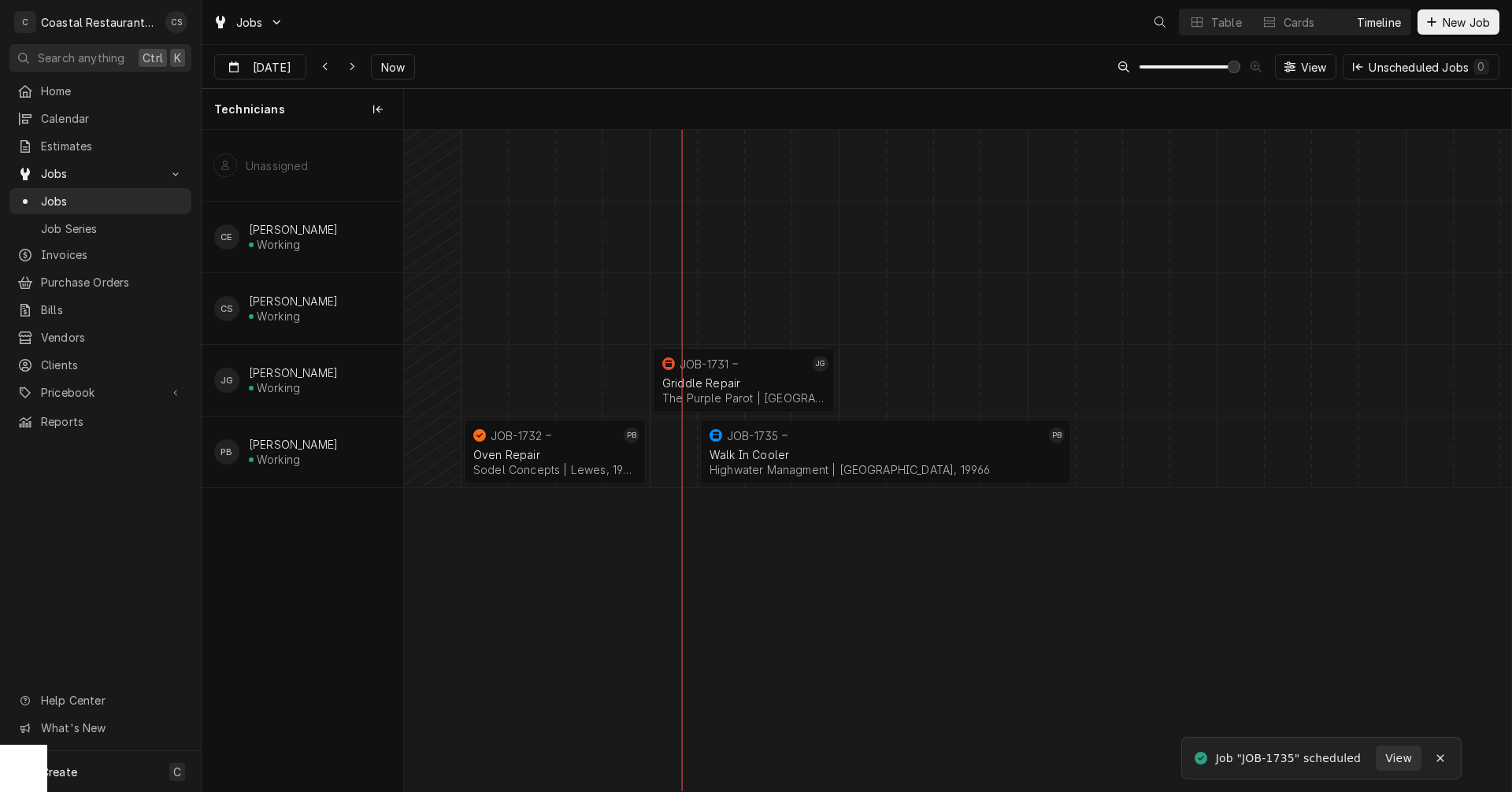
scroll to position [0, 21965]
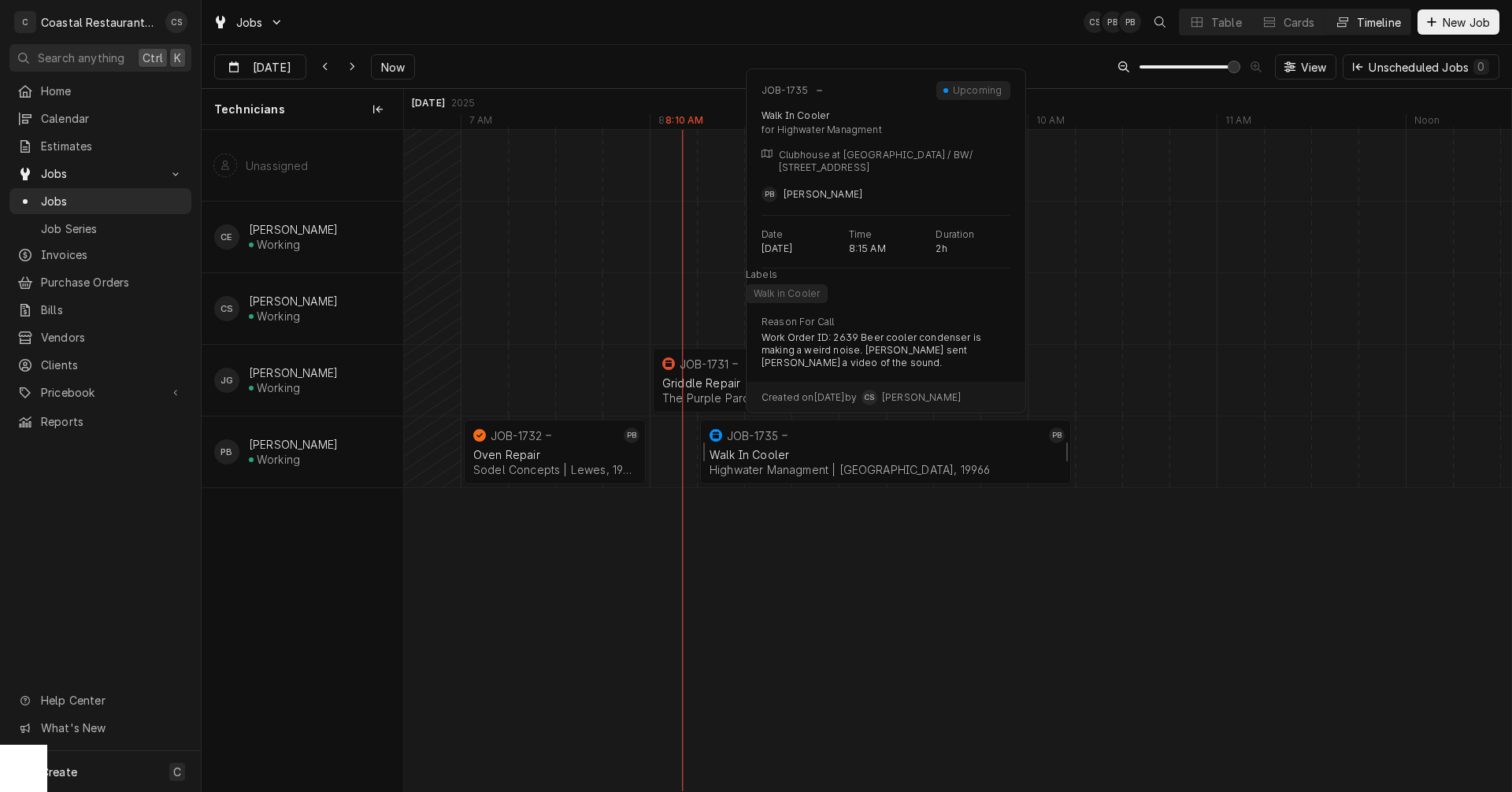
click at [815, 452] on div "Walk In Cooler" at bounding box center [885, 455] width 352 height 13
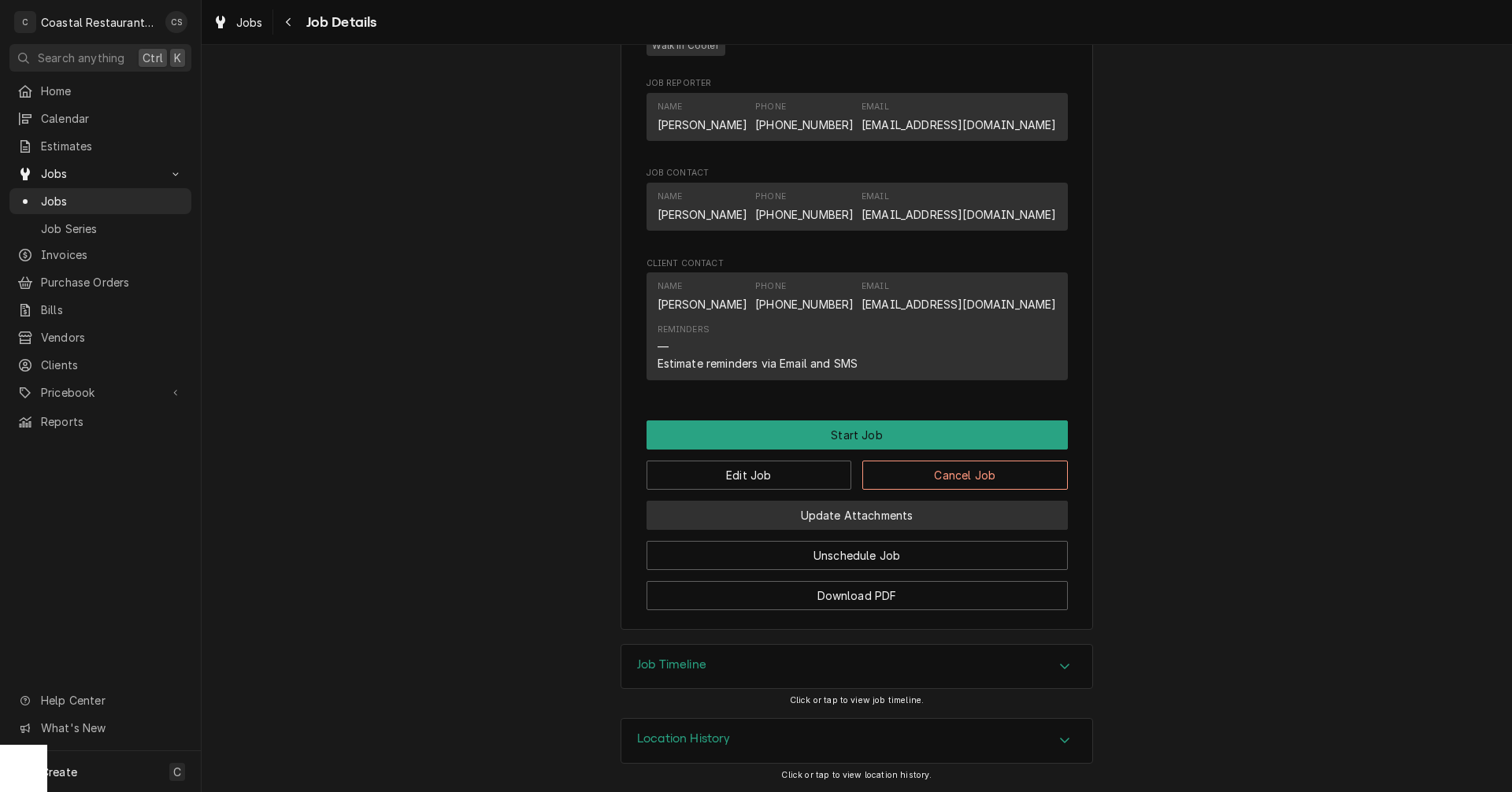
scroll to position [941, 0]
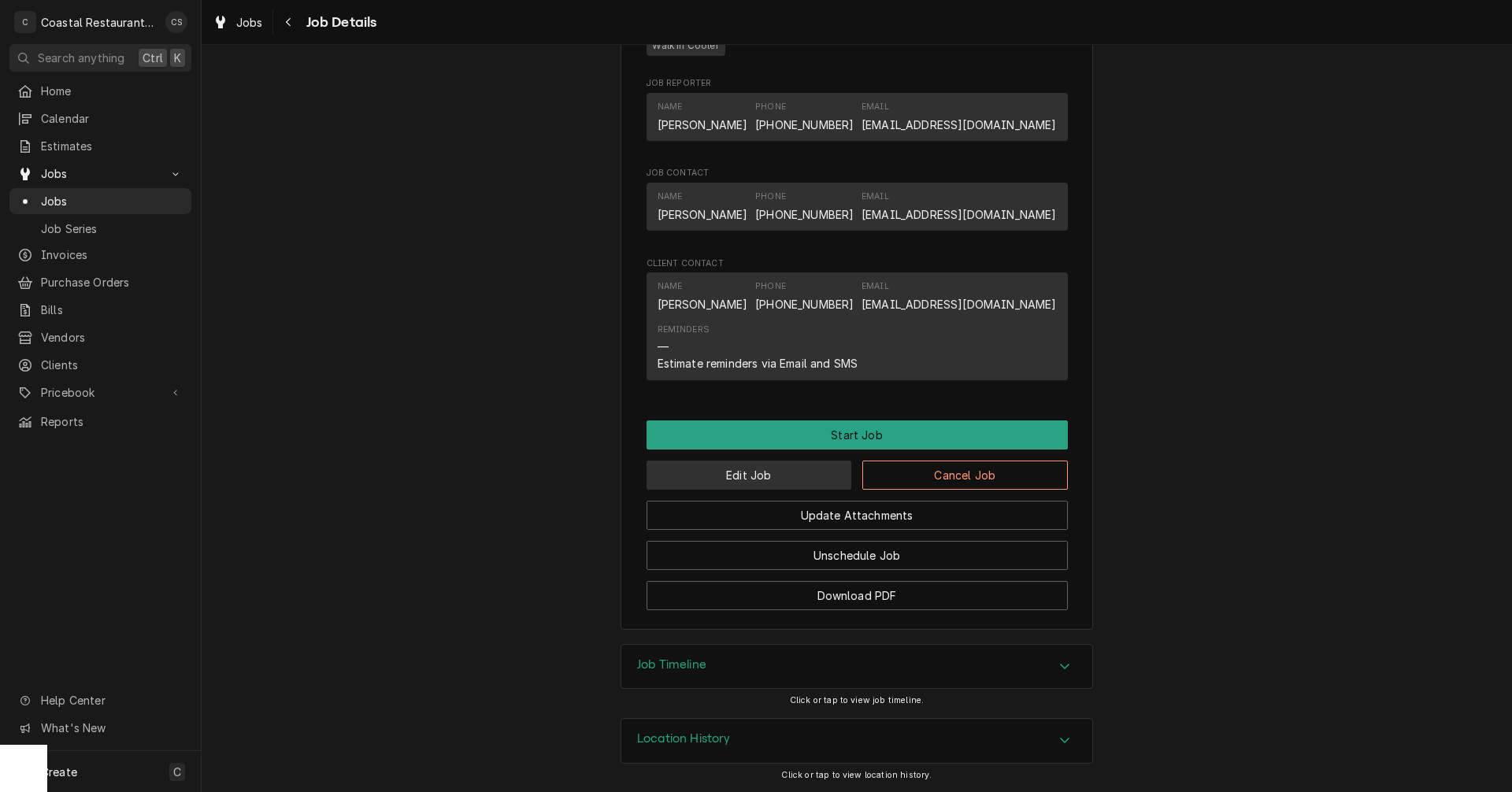
click at [777, 475] on button "Edit Job" at bounding box center [749, 475] width 206 height 29
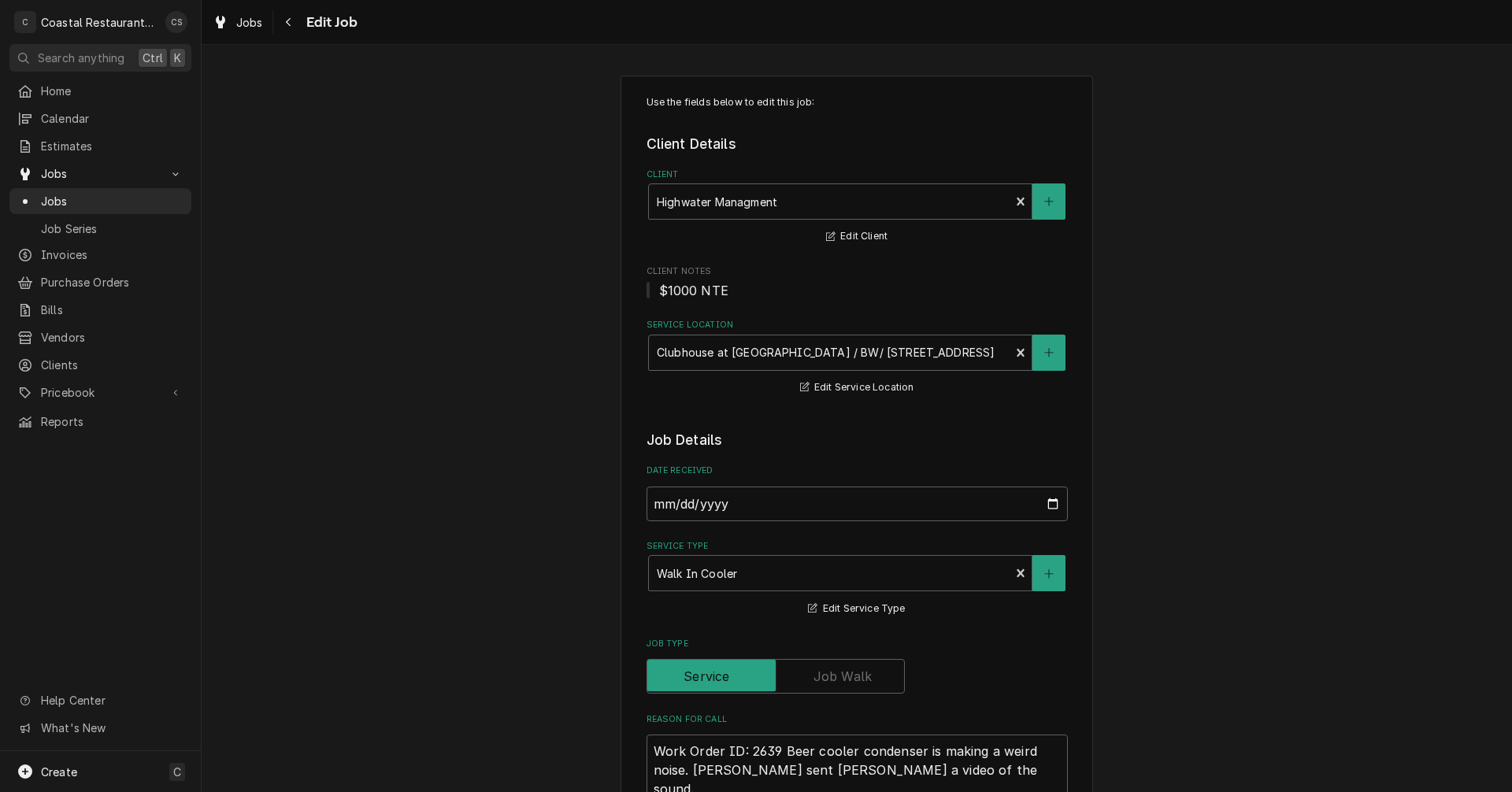
scroll to position [394, 0]
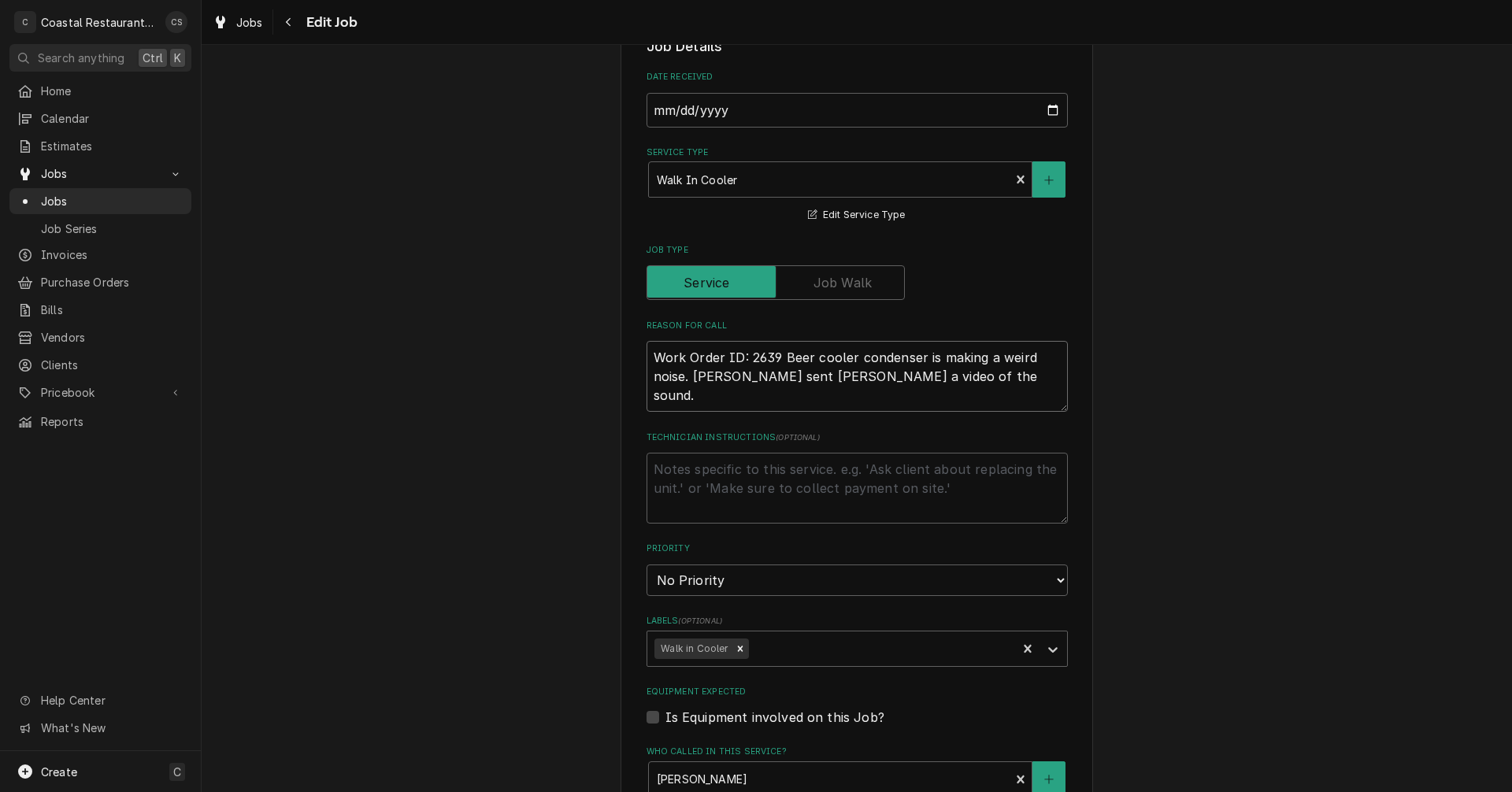
drag, startPoint x: 917, startPoint y: 383, endPoint x: 650, endPoint y: 356, distance: 268.4
click at [650, 356] on textarea "Work Order ID: 2639 Beer cooler condenser is making a weird noise. [PERSON_NAME…" at bounding box center [858, 376] width 422 height 71
type textarea "x"
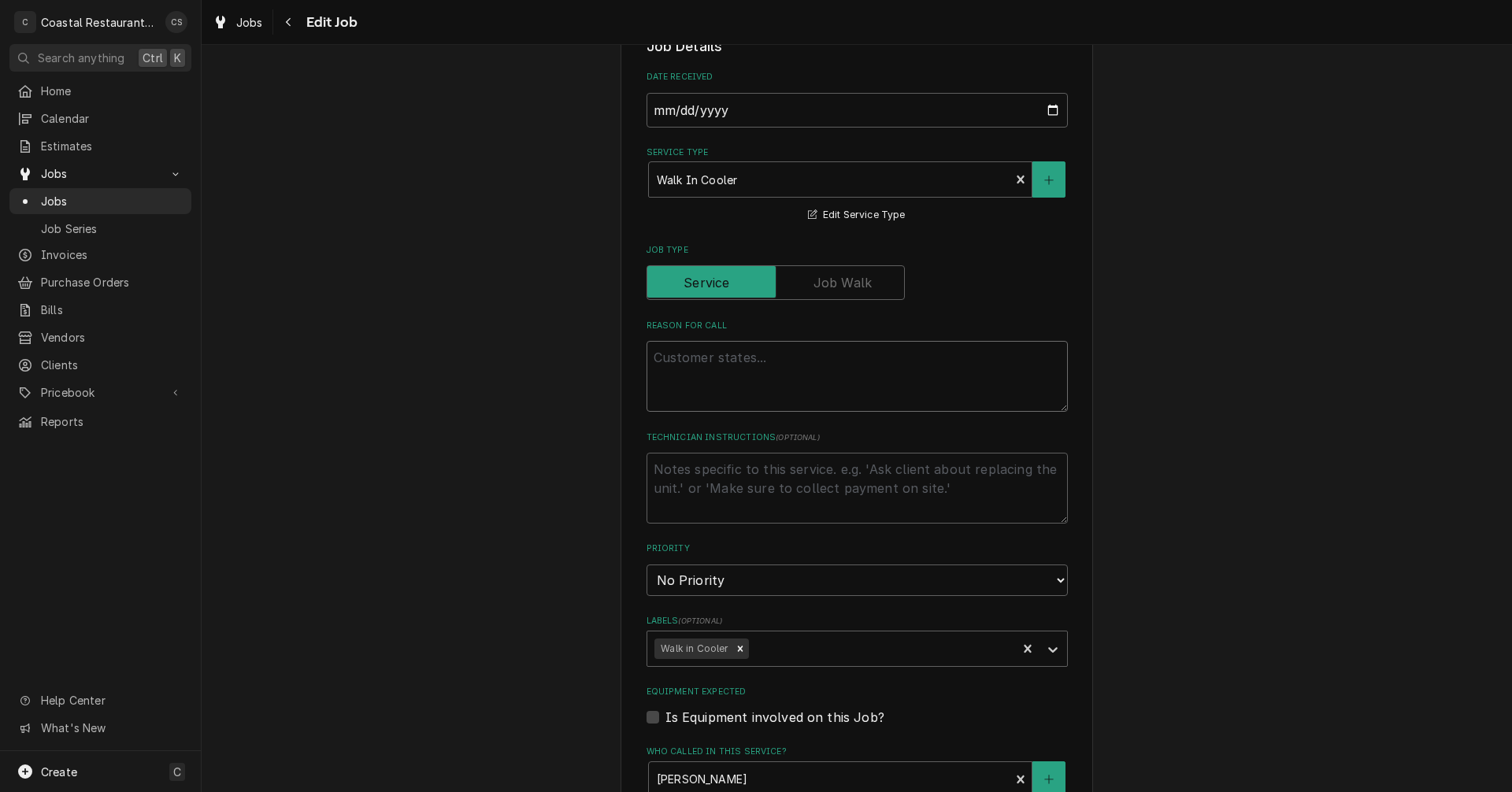
type textarea "x"
click at [674, 361] on textarea "Reason For Call" at bounding box center [858, 376] width 422 height 71
paste textarea "Work Order ID: 2645"
type textarea "x"
type textarea "Work Order ID: 2645"
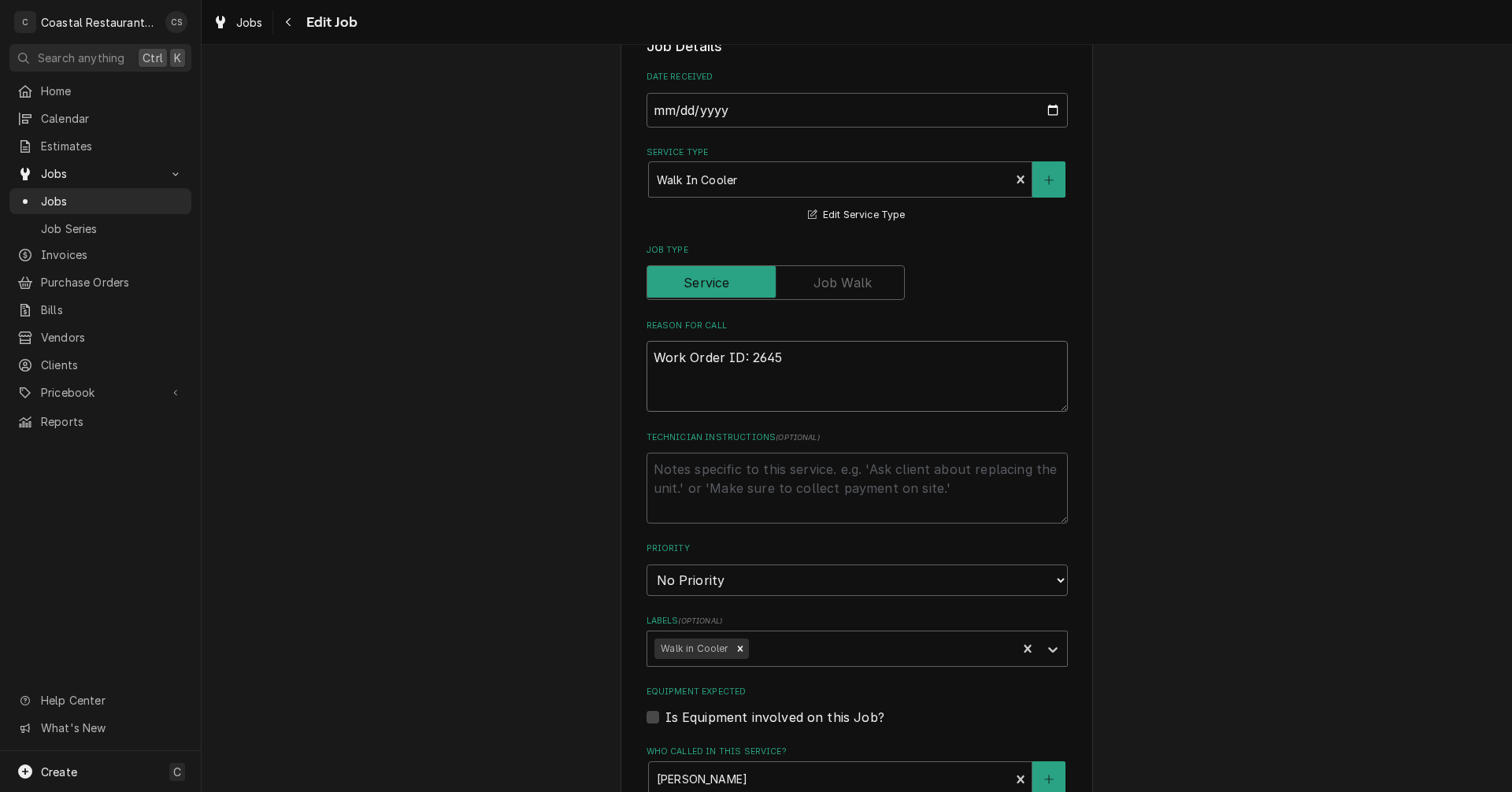
type textarea "x"
type textarea "Work Order ID: 2645"
type textarea "x"
type textarea "Work Order ID: 2645"
click at [790, 354] on textarea "Work Order ID: 2645" at bounding box center [858, 376] width 422 height 71
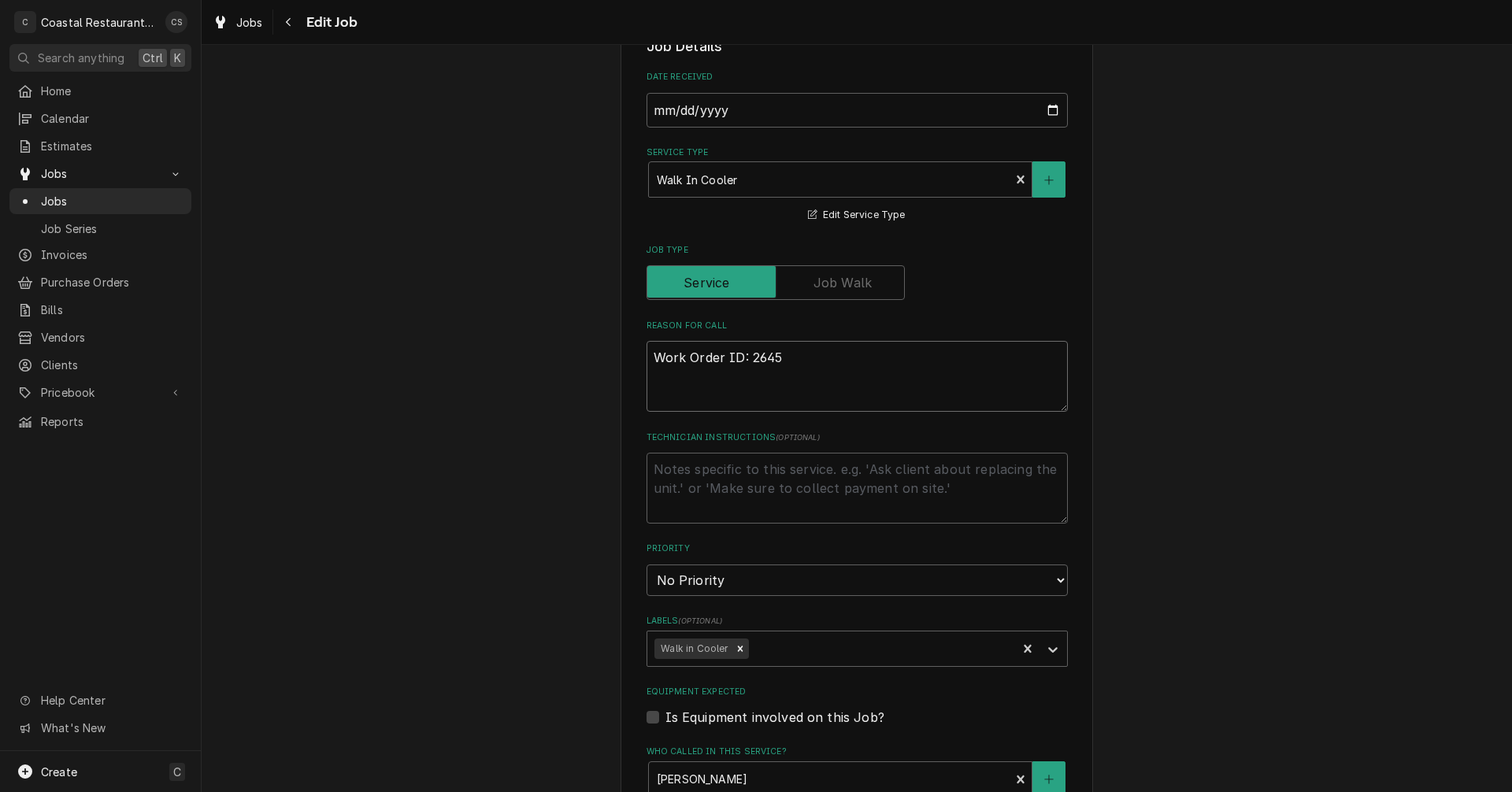
paste textarea "ice on floral cooler cooling unit, water on floor"
type textarea "x"
type textarea "Work Order ID: 2645 ice on floral cooler cooling unit, water on floor"
type textarea "x"
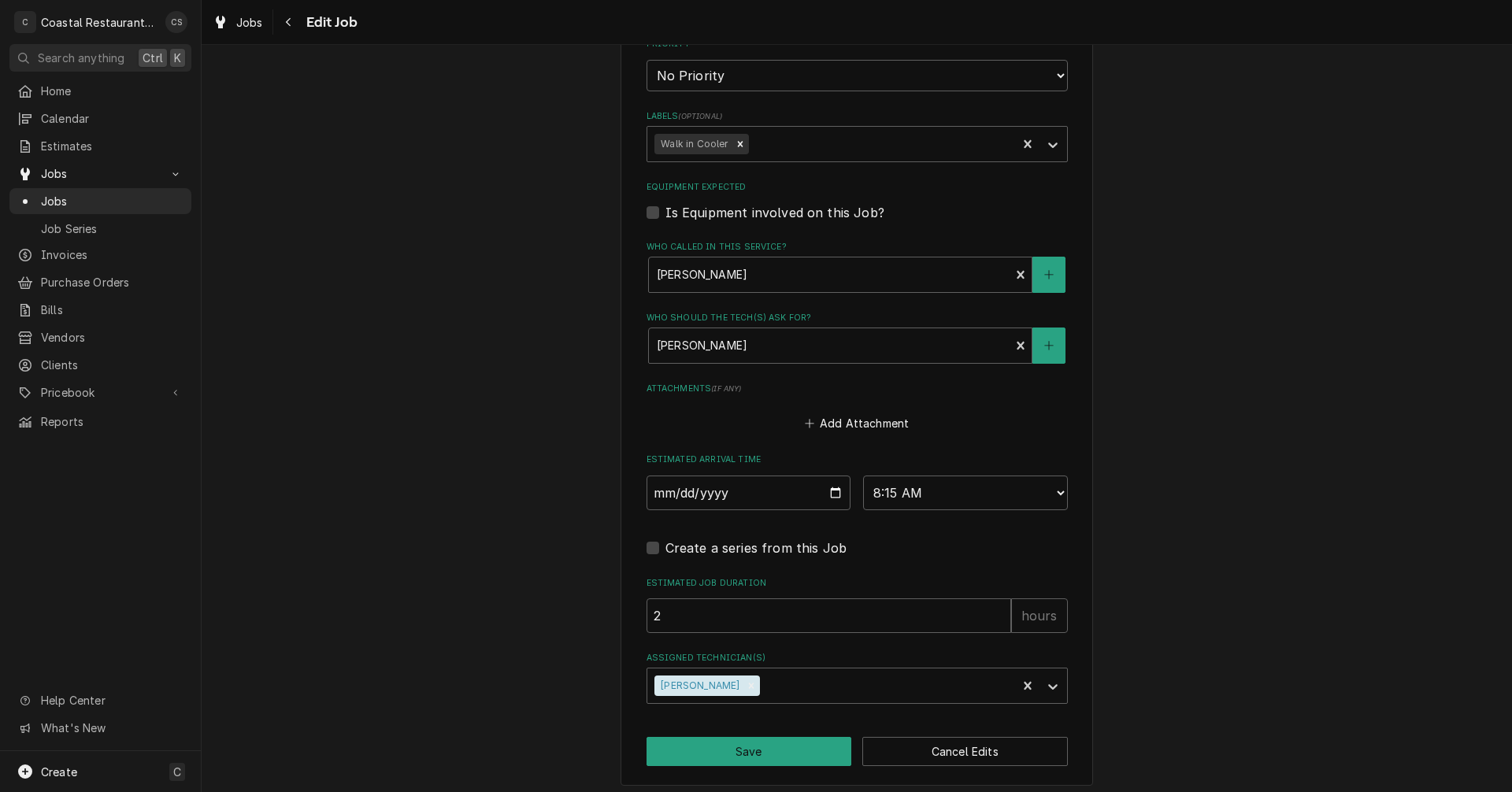
scroll to position [906, 0]
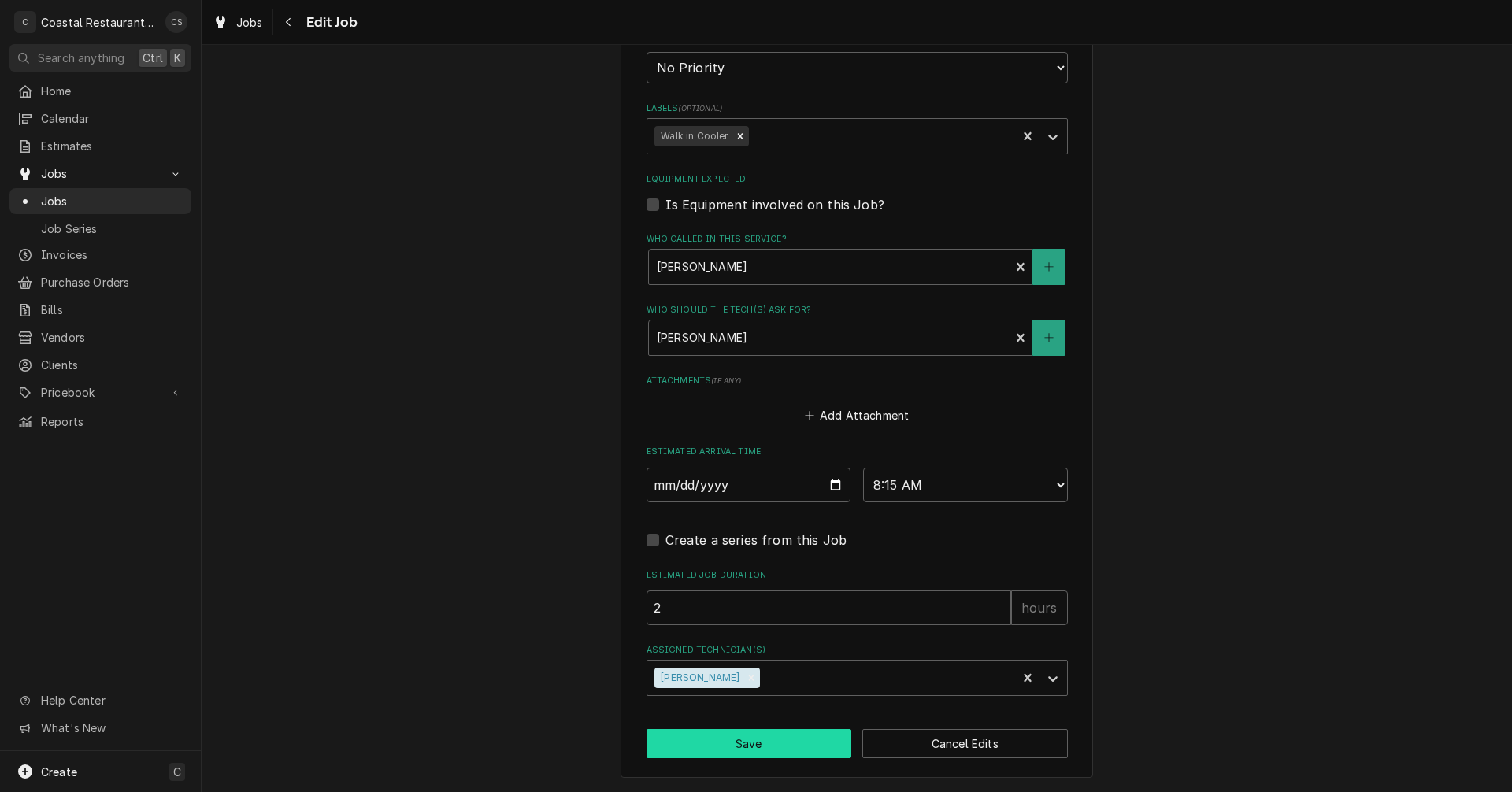
type textarea "Work Order ID: 2645 ice on floral cooler cooling unit, water on floor"
click at [765, 744] on button "Save" at bounding box center [749, 743] width 206 height 29
type textarea "x"
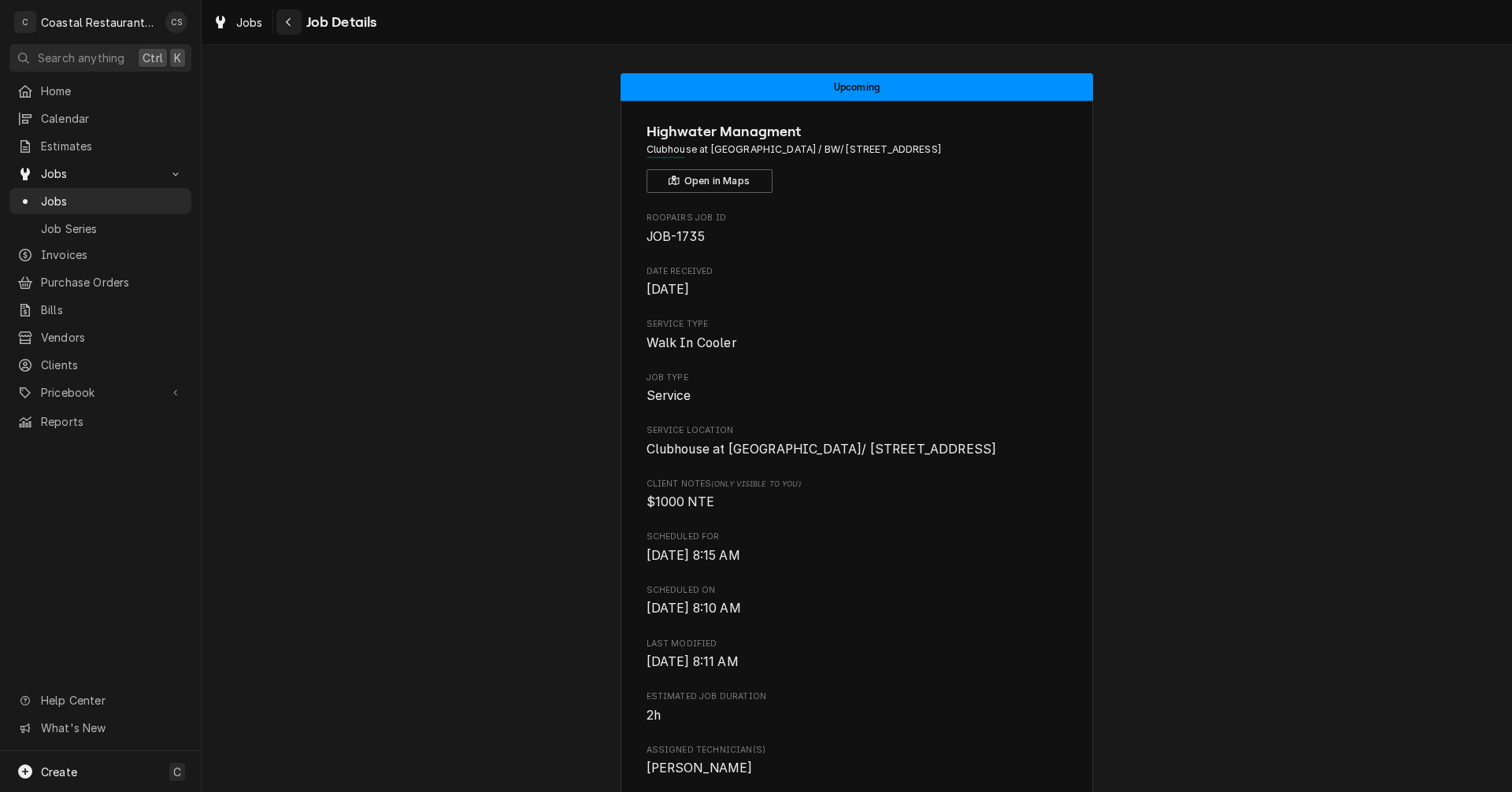
click at [294, 25] on div "Navigate back" at bounding box center [289, 22] width 16 height 16
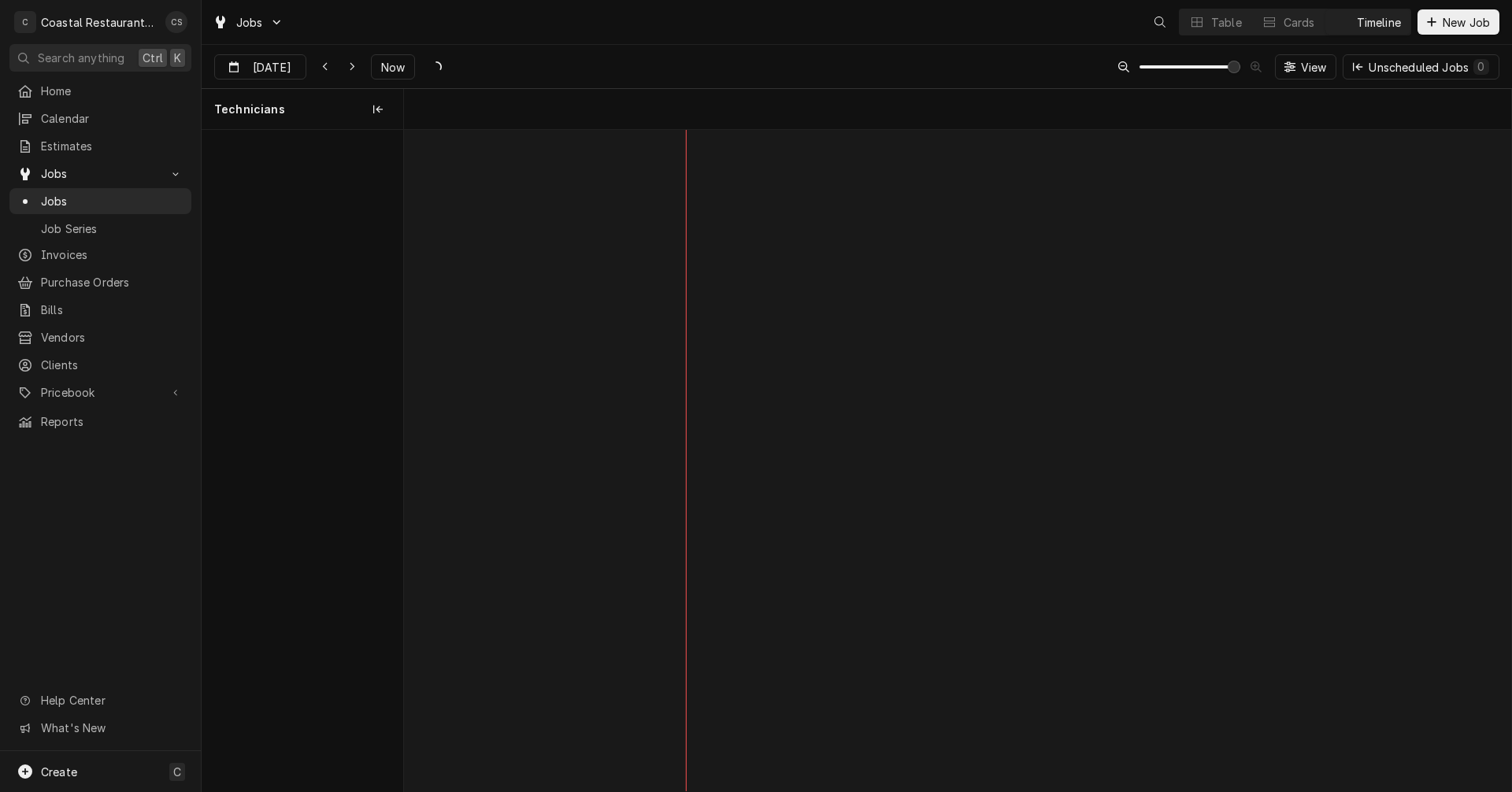
scroll to position [0, 21965]
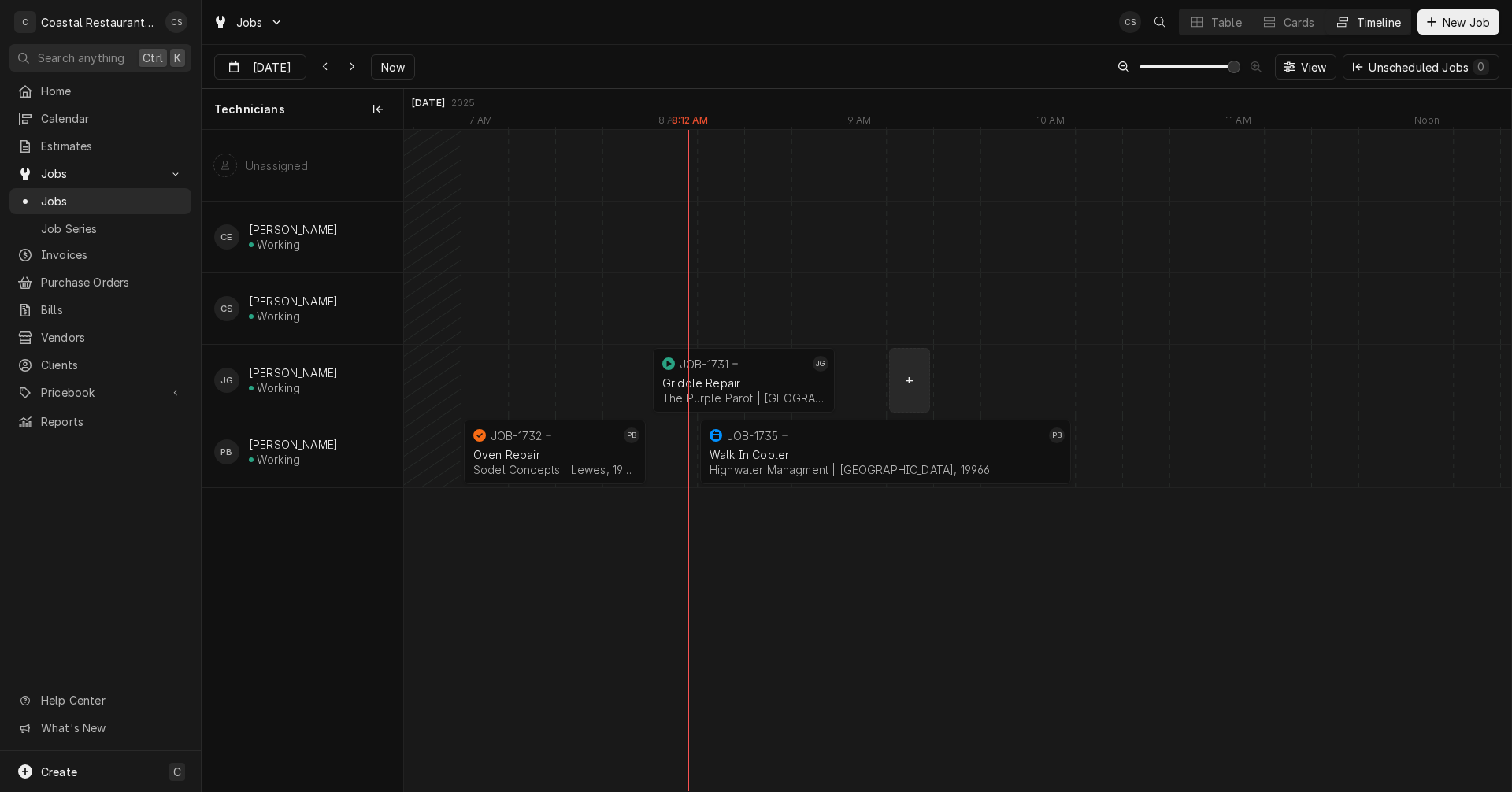
click at [916, 392] on div "normal" at bounding box center [1193, 380] width 45509 height 71
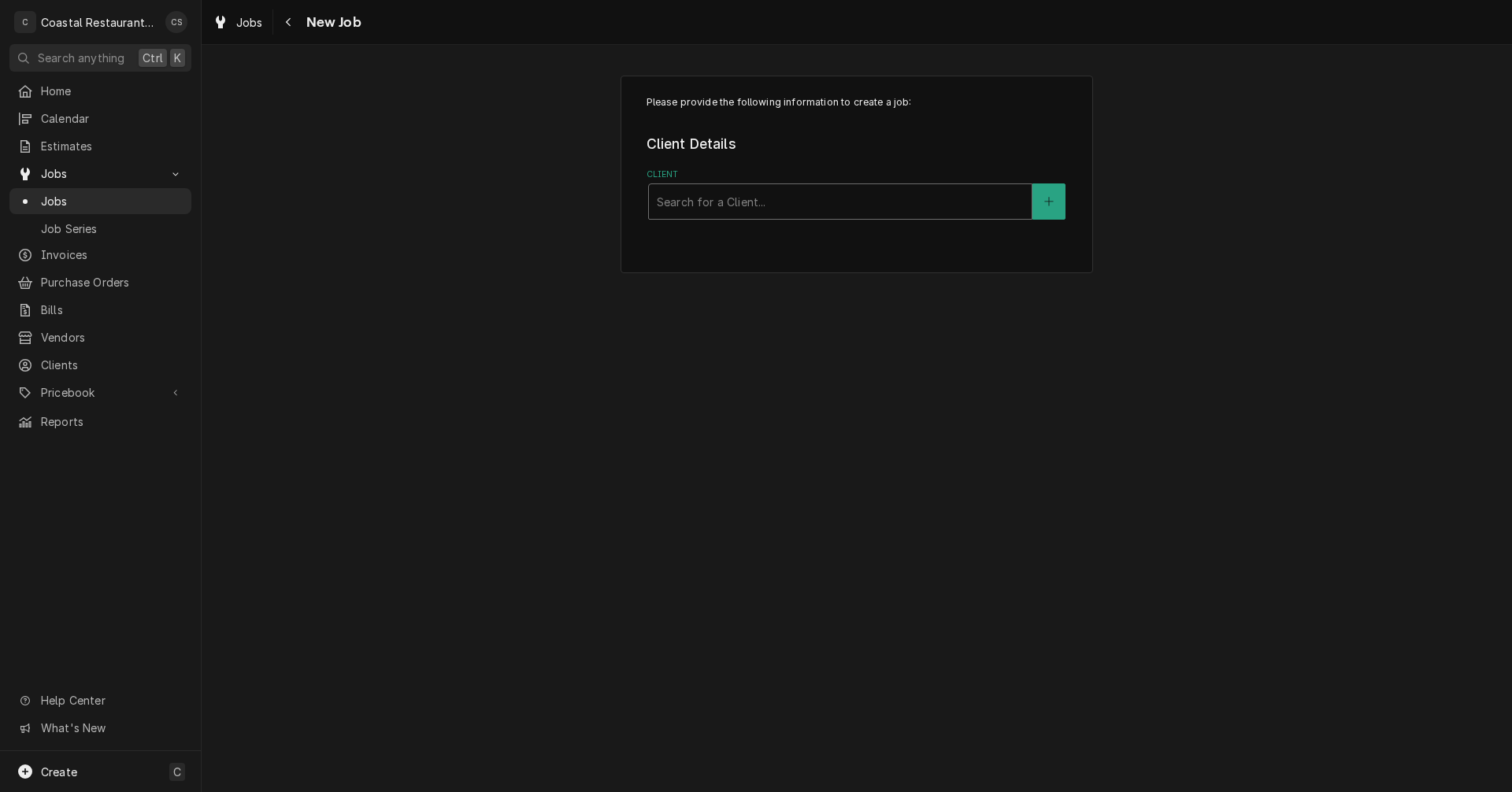
click at [710, 199] on div "Client" at bounding box center [840, 202] width 367 height 29
type input "Mackys"
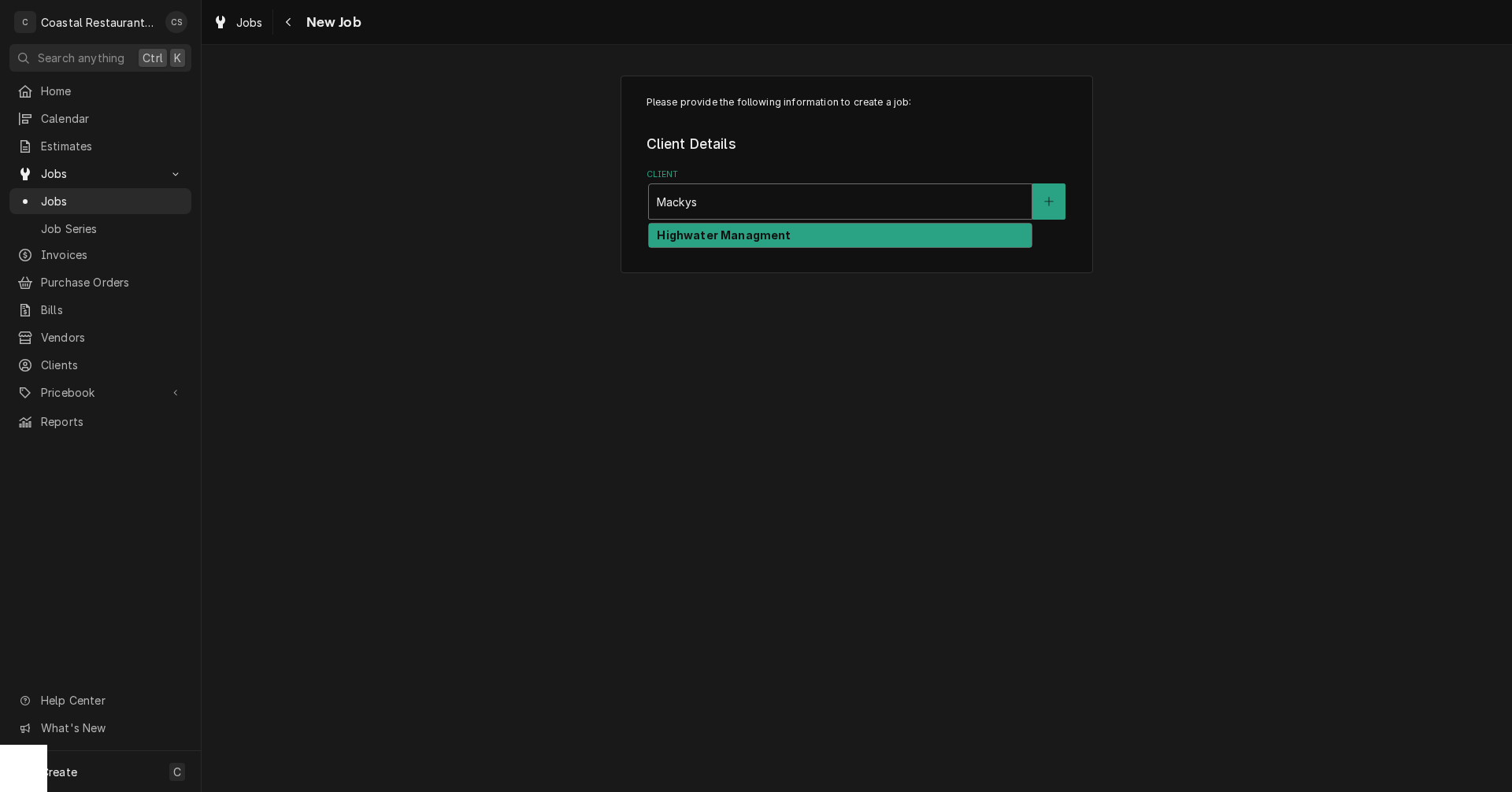
click at [717, 237] on strong "Highwater Managment" at bounding box center [723, 235] width 134 height 13
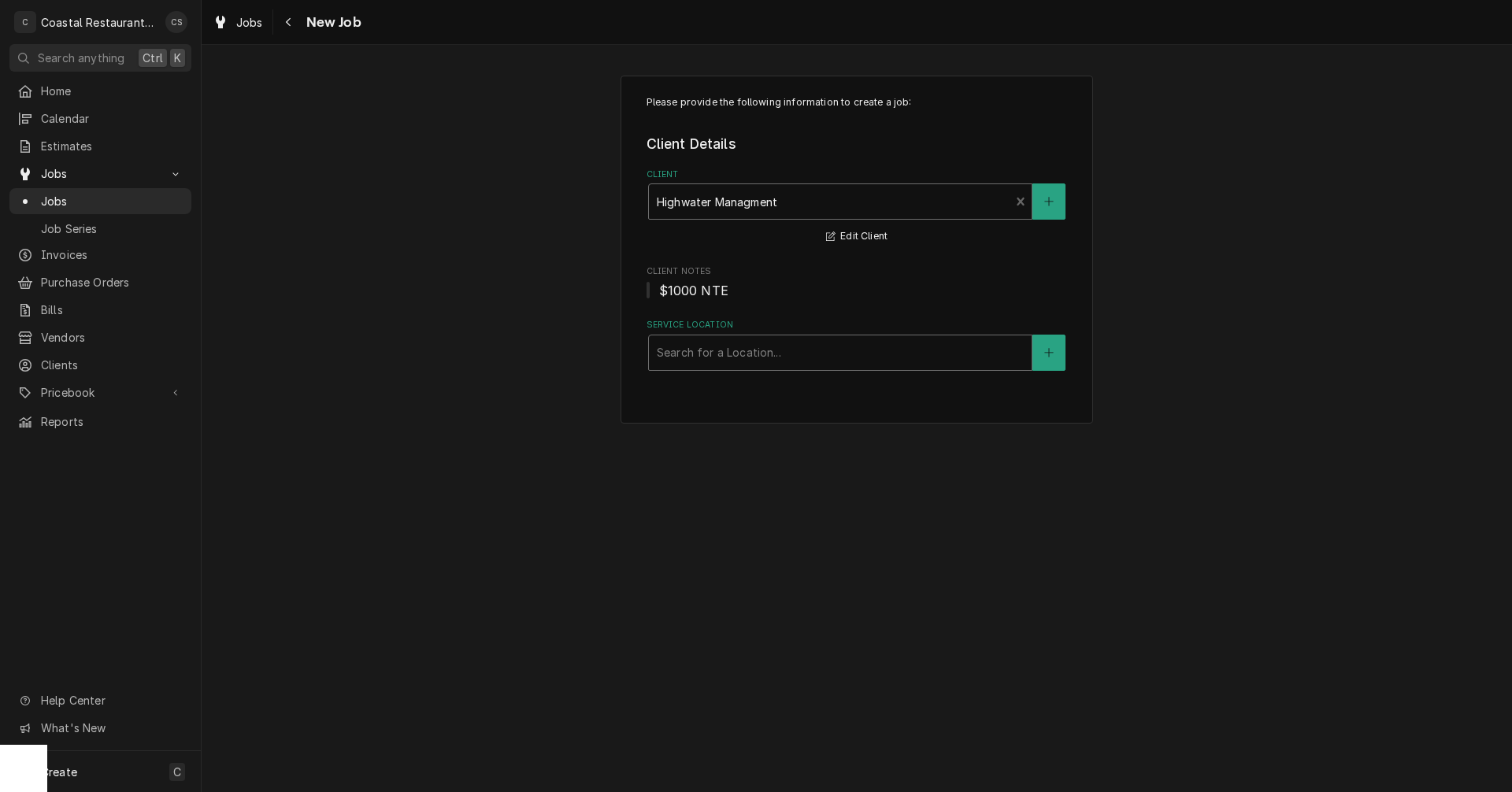
click at [722, 354] on div "Service Location" at bounding box center [840, 353] width 367 height 29
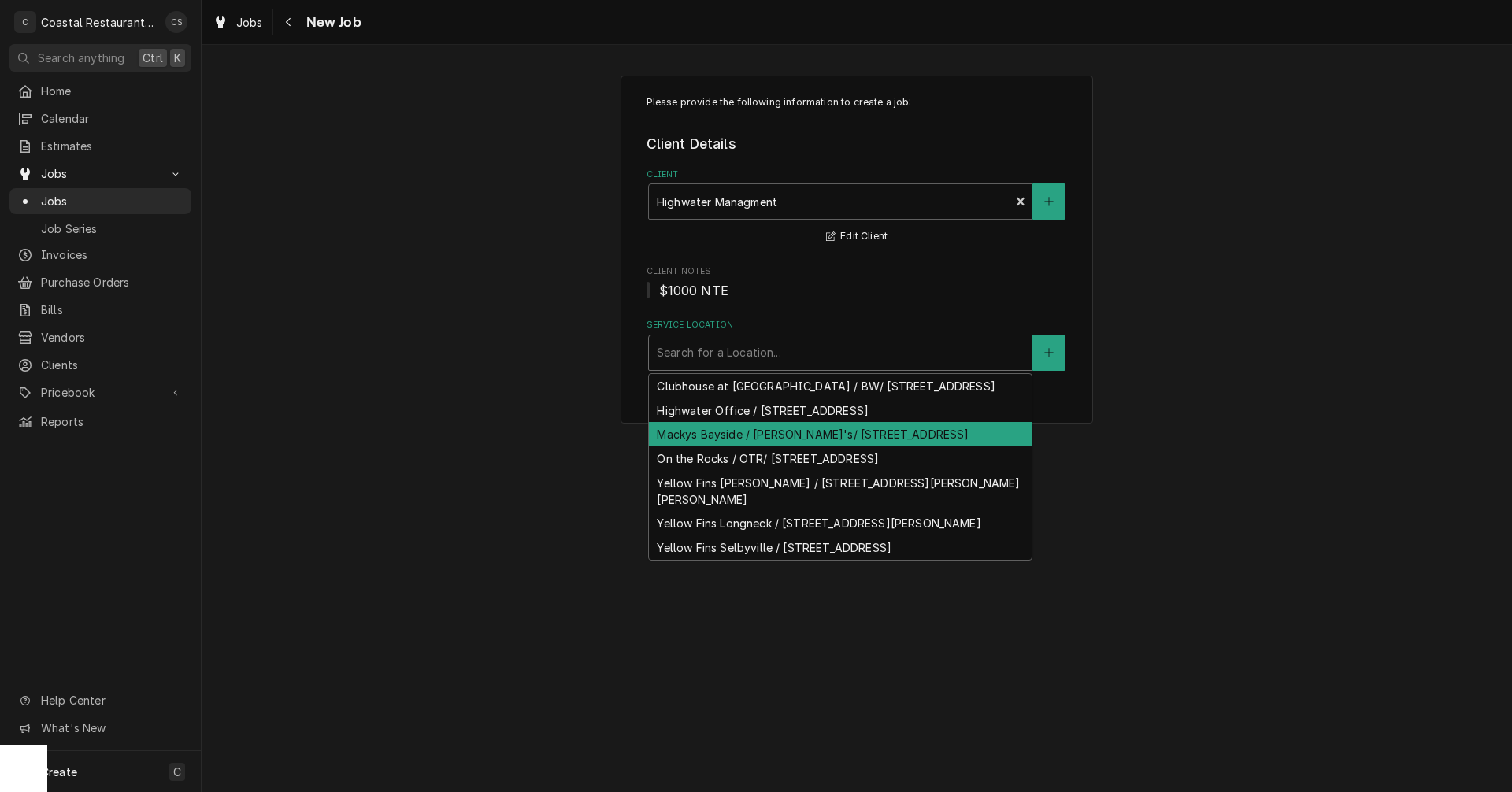
click at [715, 447] on div "Mackys Bayside / [PERSON_NAME]'s/ [STREET_ADDRESS]" at bounding box center [841, 434] width 383 height 24
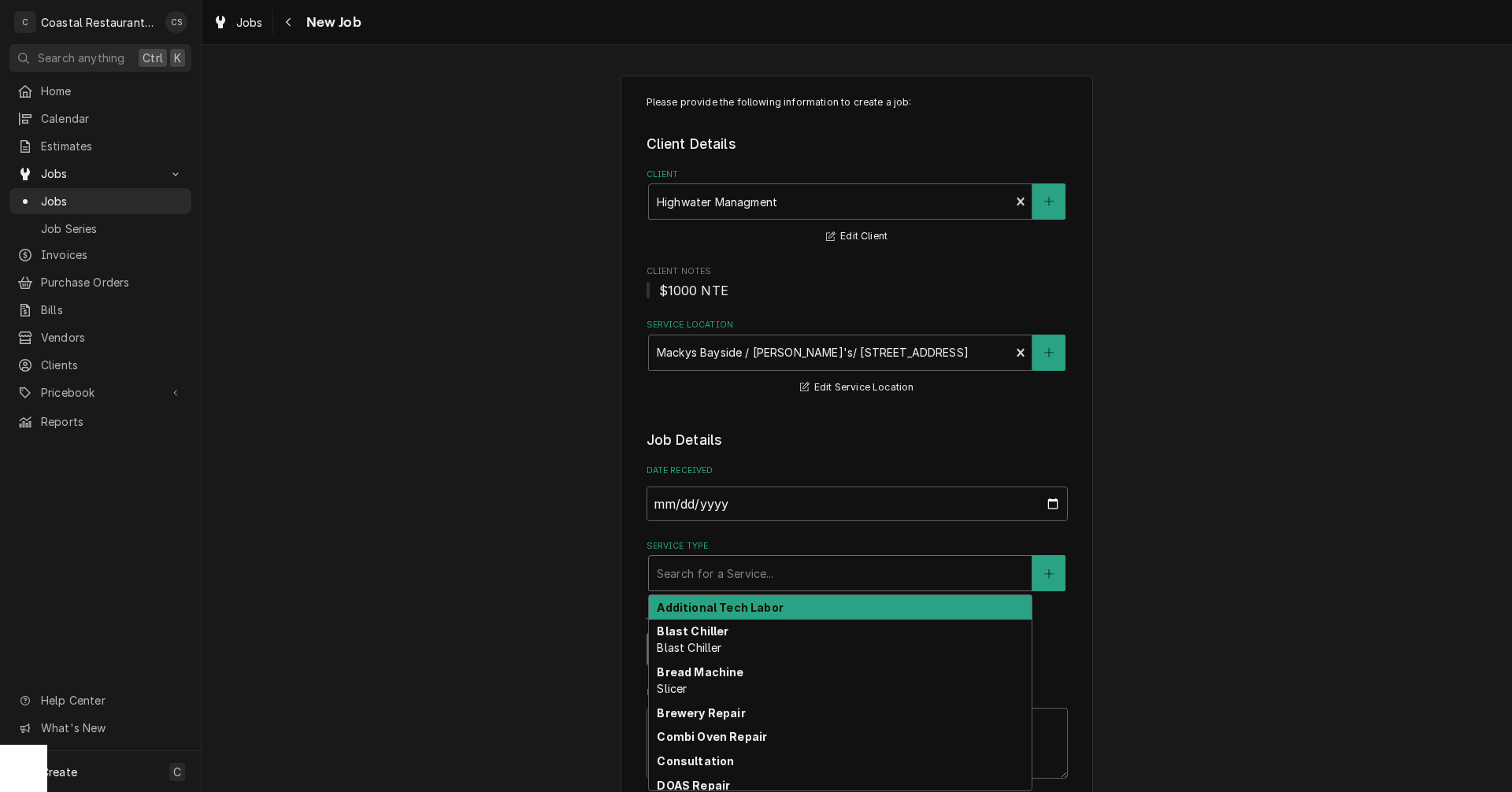
click at [717, 575] on div "Service Type" at bounding box center [840, 574] width 367 height 29
type textarea "x"
type input "R"
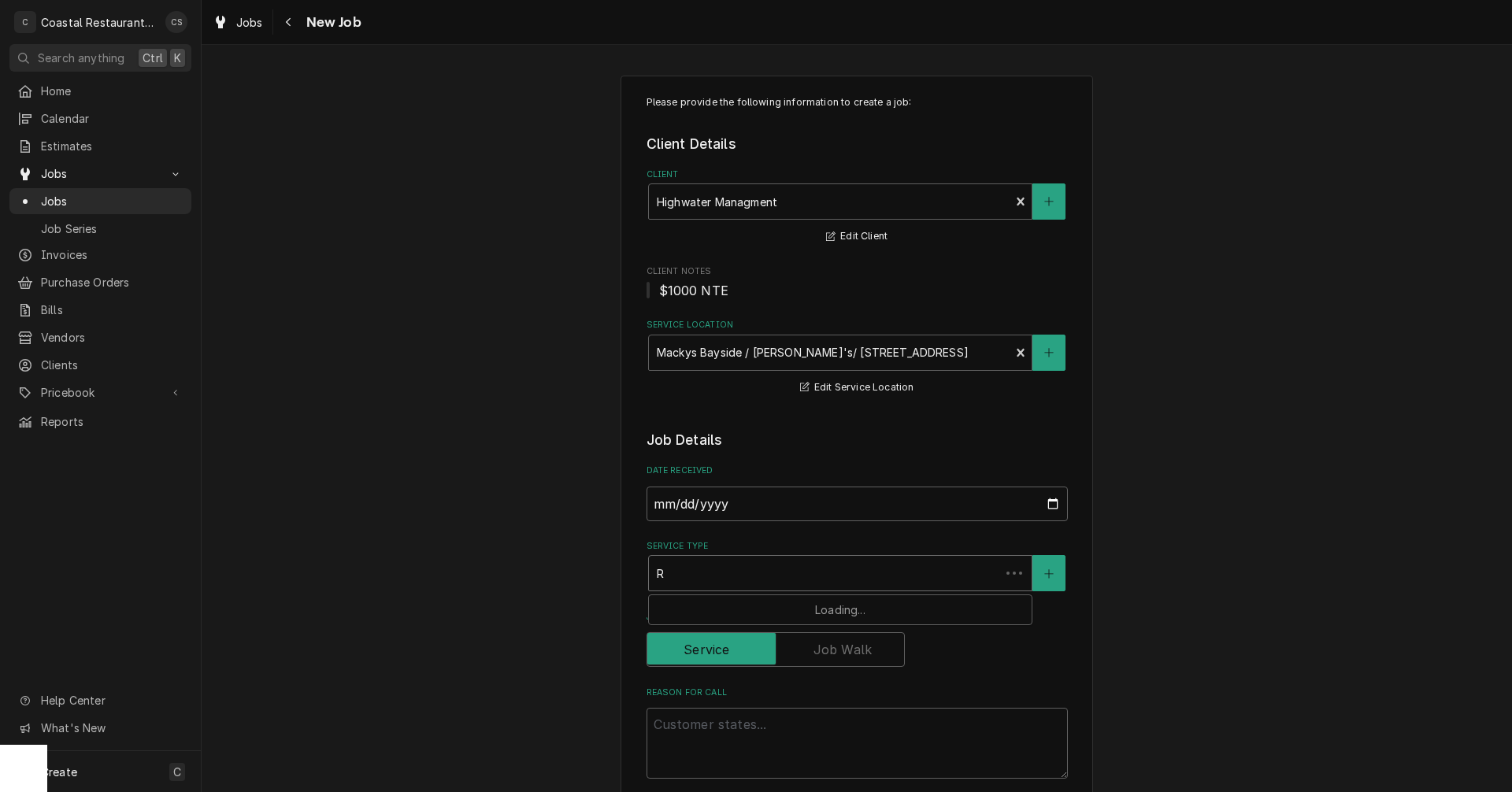
type textarea "x"
type input "Re"
type textarea "x"
type input "Ref"
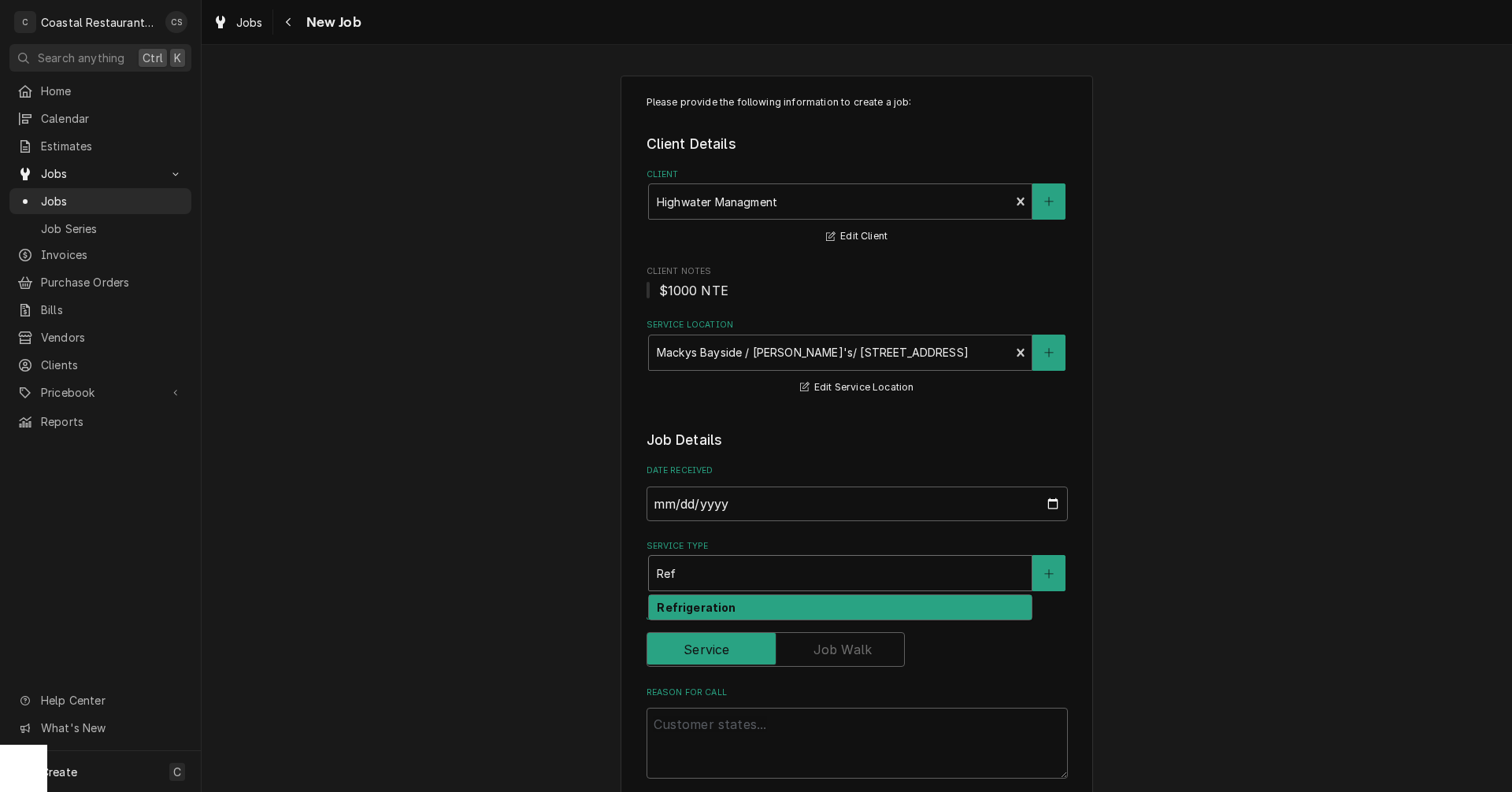
click at [699, 607] on strong "Refrigeration" at bounding box center [696, 607] width 79 height 13
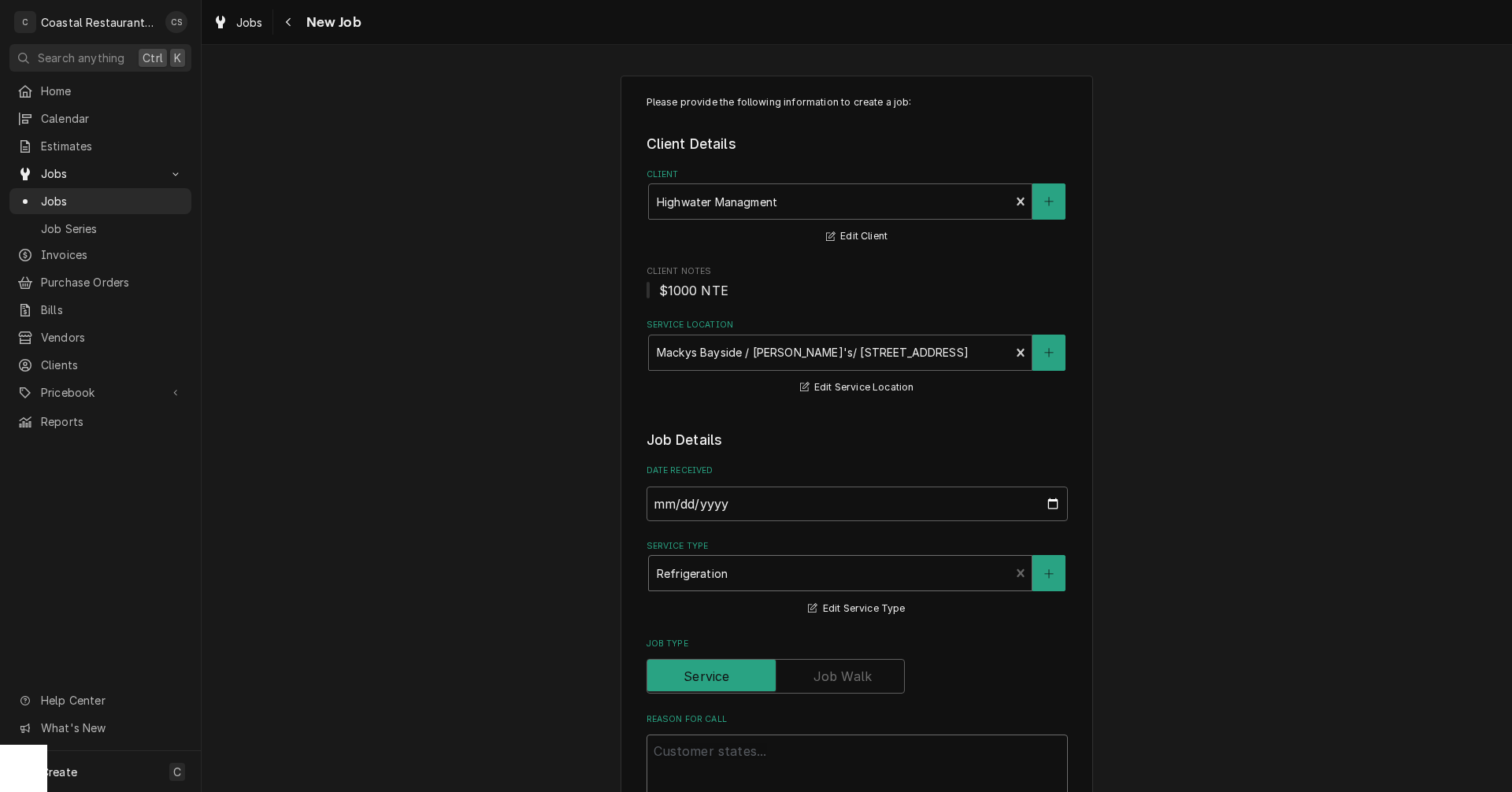
click at [698, 752] on textarea "Reason For Call" at bounding box center [858, 770] width 422 height 71
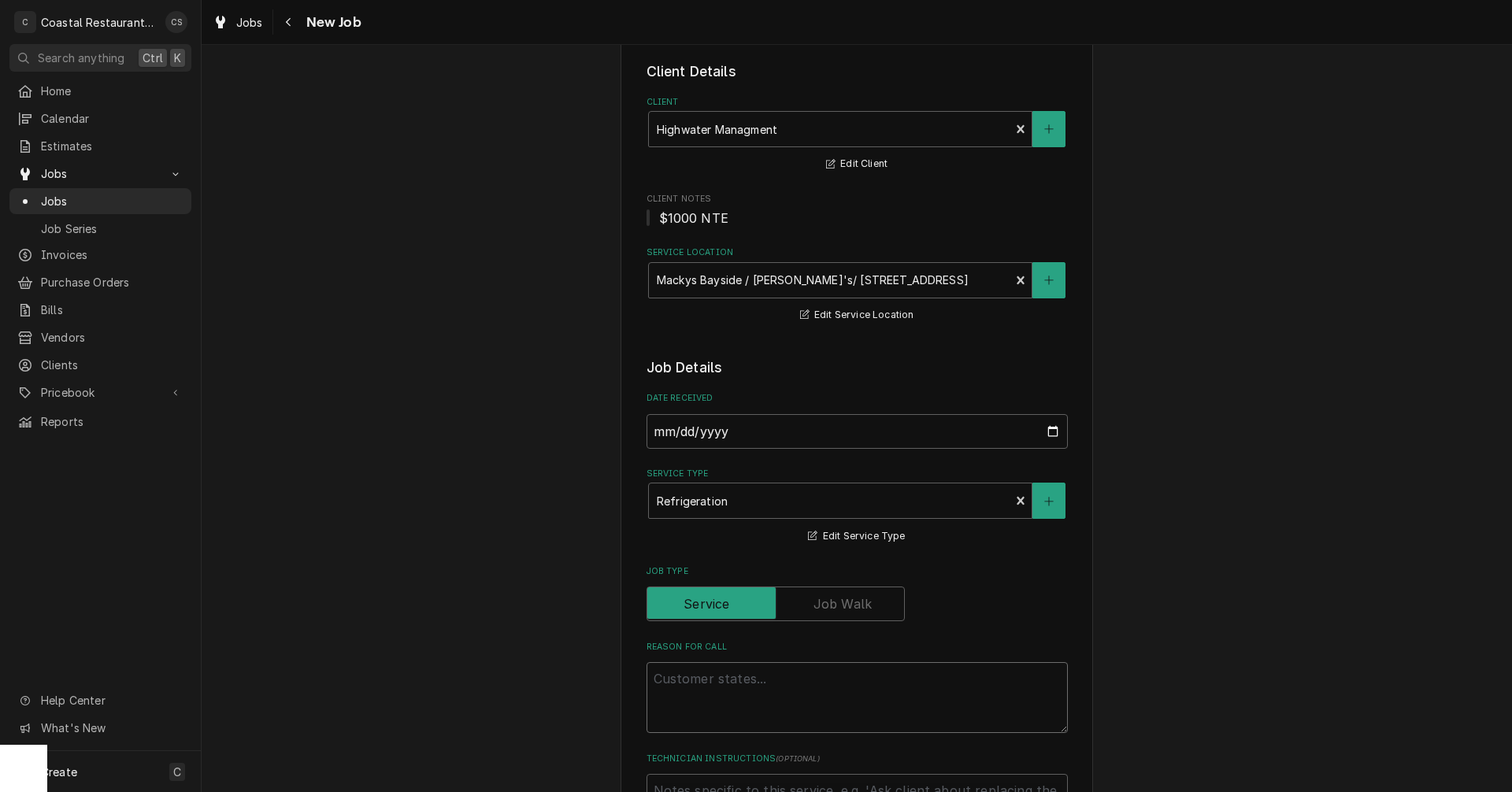
scroll to position [236, 0]
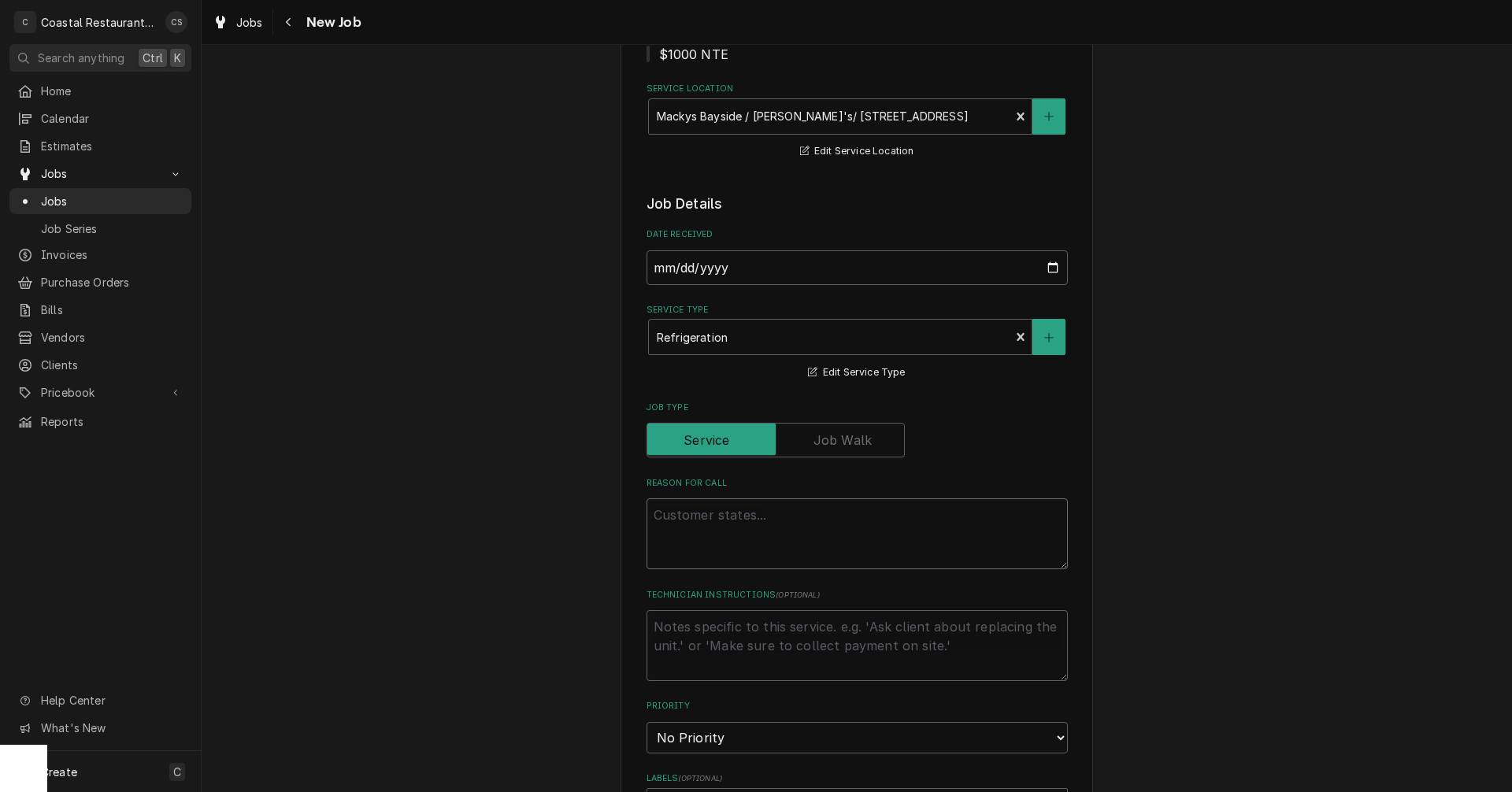
click at [668, 514] on textarea "Reason For Call" at bounding box center [858, 534] width 422 height 71
paste textarea "Work Order ID: 2639"
type textarea "x"
type textarea "Work Order ID: 2639"
type textarea "x"
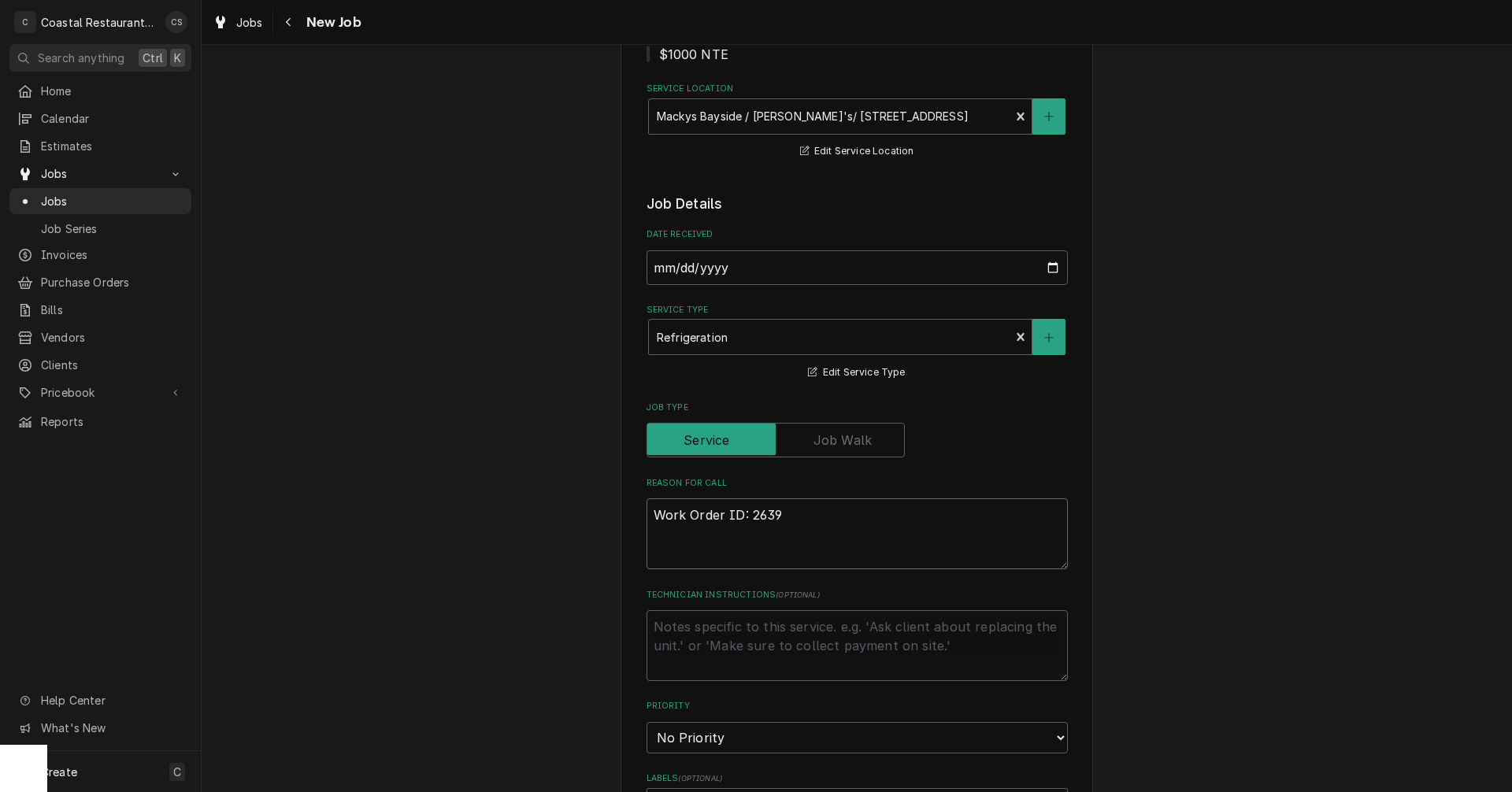
type textarea "Work Order ID: 2639"
type textarea "x"
type textarea "Work Order ID: 2639"
click at [790, 517] on textarea "Work Order ID: 2639" at bounding box center [858, 534] width 422 height 71
paste textarea "Beer cooler condenser is making a weird noise. [PERSON_NAME] sent [PERSON_NAME]…"
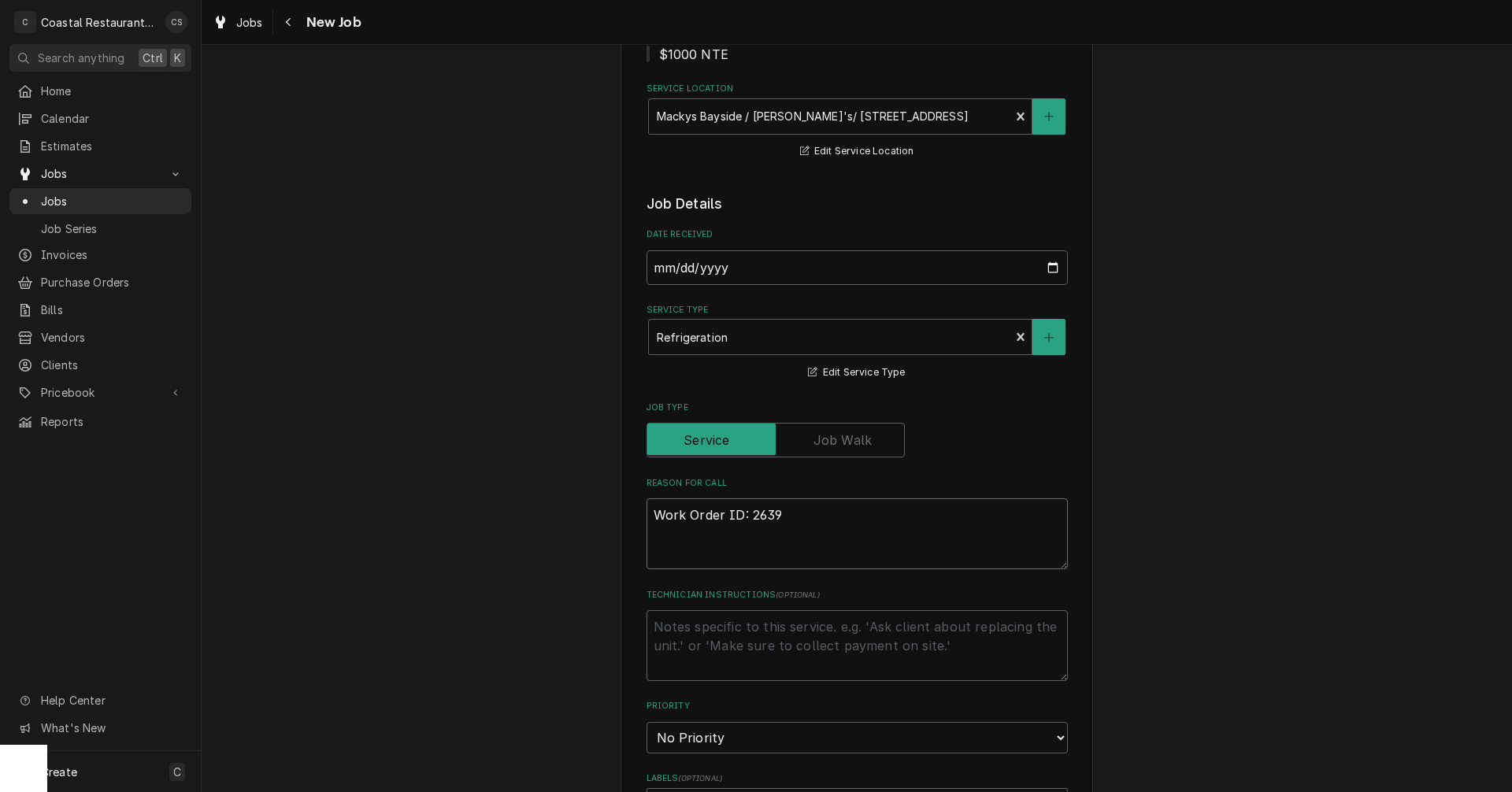
type textarea "x"
type textarea "Work Order ID: 2639 Beer cooler condenser is making a weird noise. [PERSON_NAME…"
type textarea "x"
type textarea "Work Order ID: 2639 Beer cooler condenser is making a weird noise. [PERSON_NAME…"
type textarea "x"
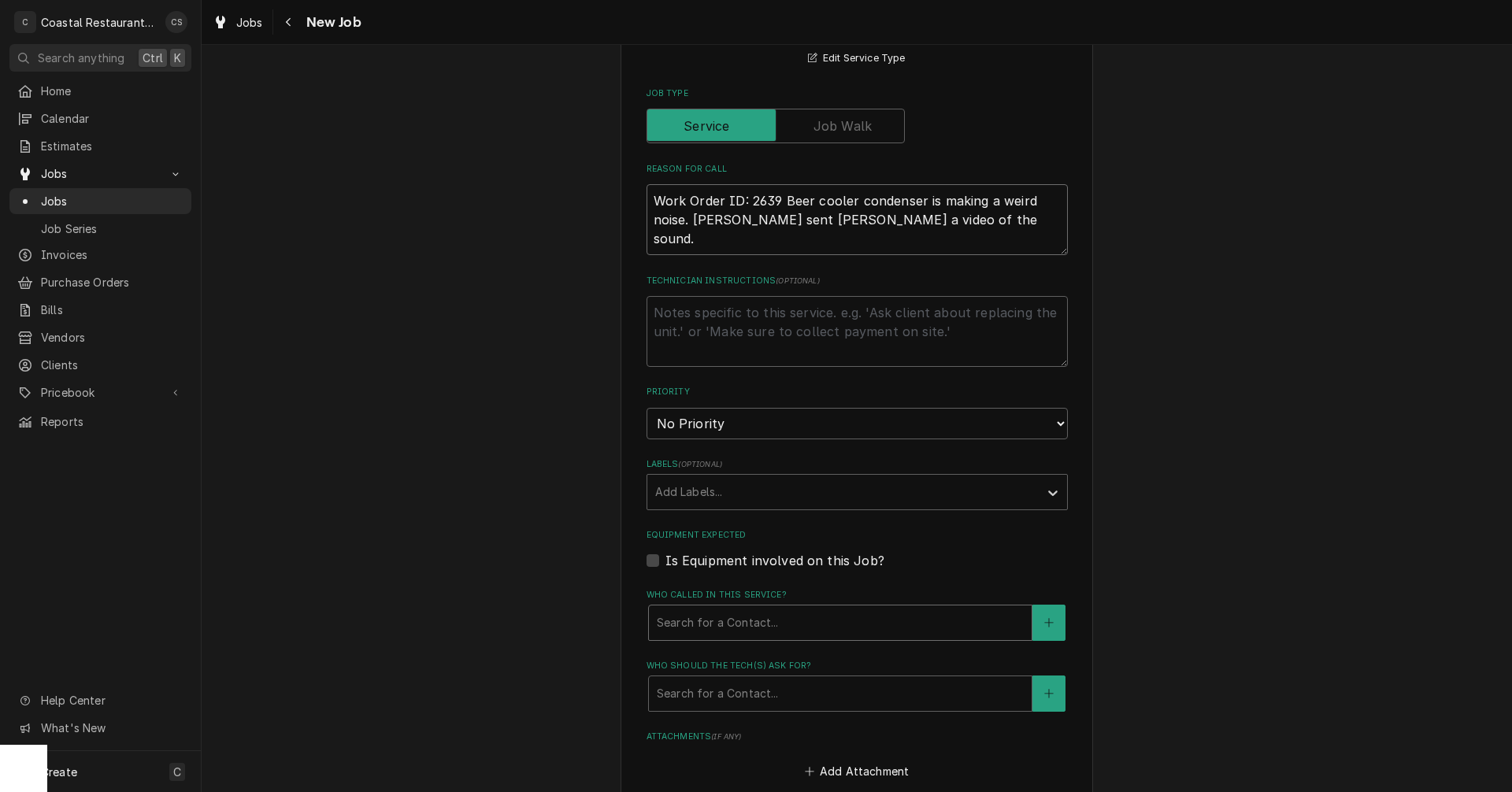
scroll to position [551, 0]
type textarea "Work Order ID: 2639 Beer cooler condenser is making a weird noise. [PERSON_NAME…"
click at [701, 496] on div "Labels" at bounding box center [843, 491] width 375 height 29
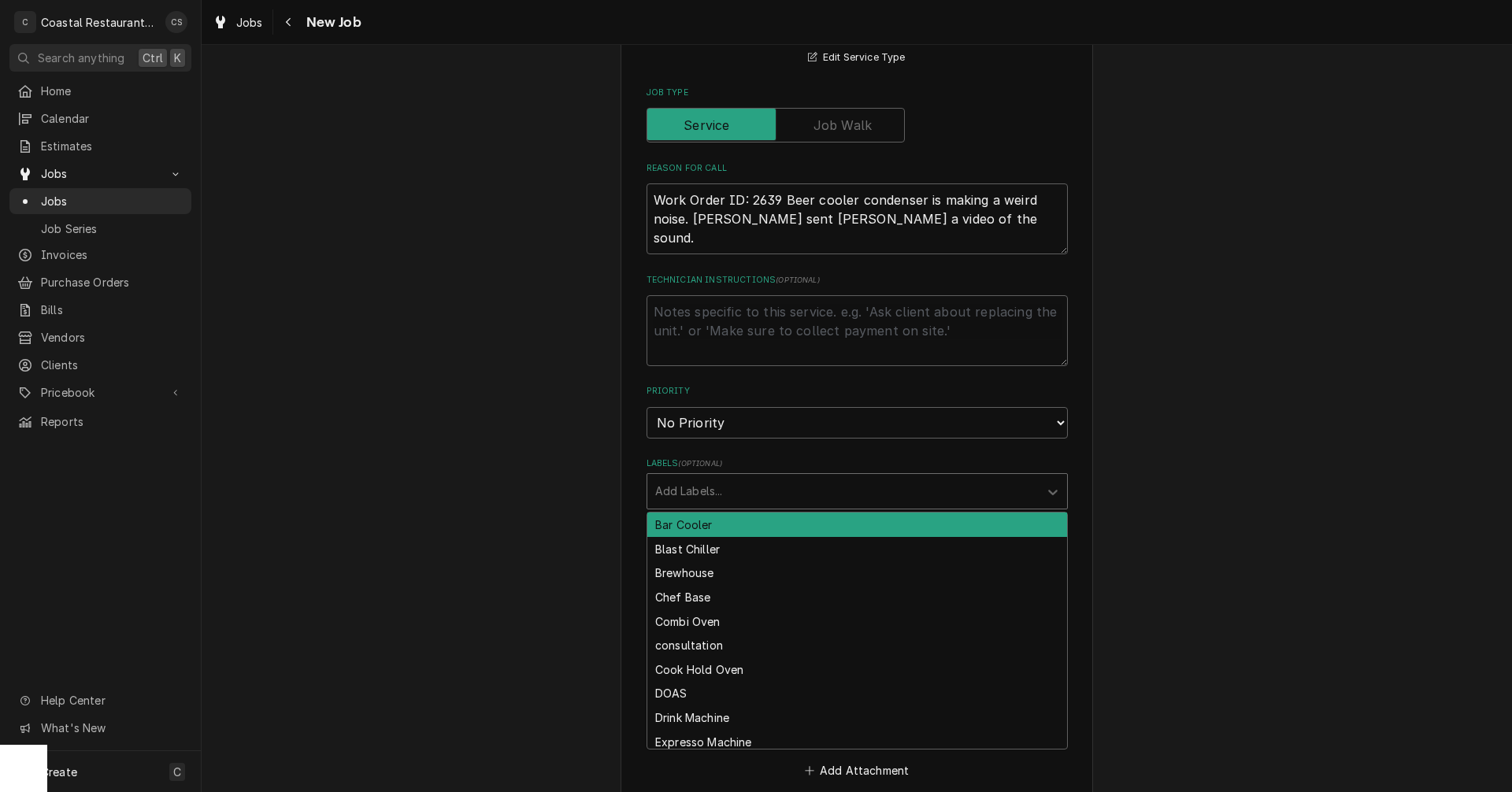
click at [706, 525] on div "Bar Cooler" at bounding box center [858, 524] width 420 height 24
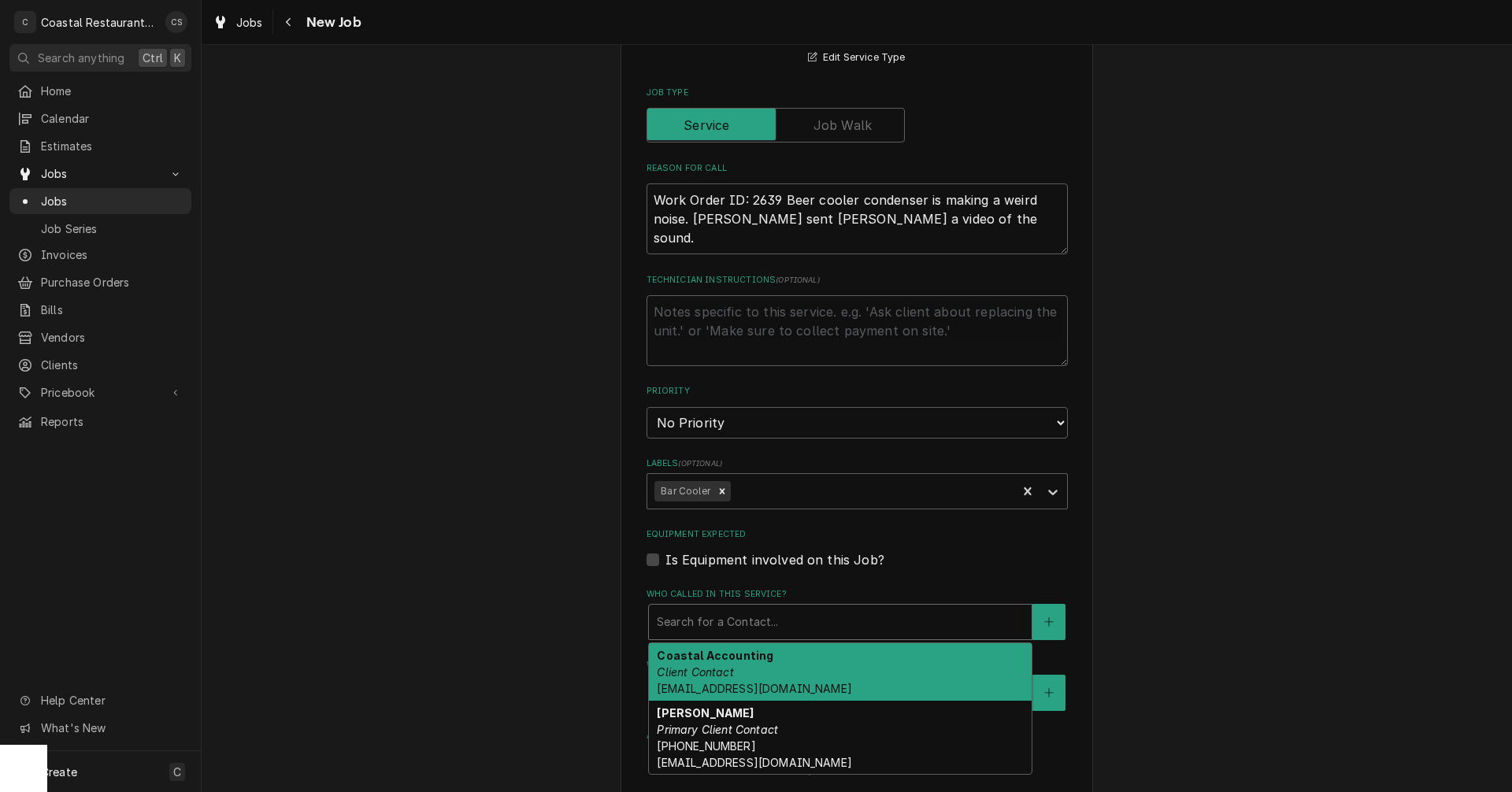
click at [726, 625] on div "Who called in this service?" at bounding box center [840, 622] width 367 height 29
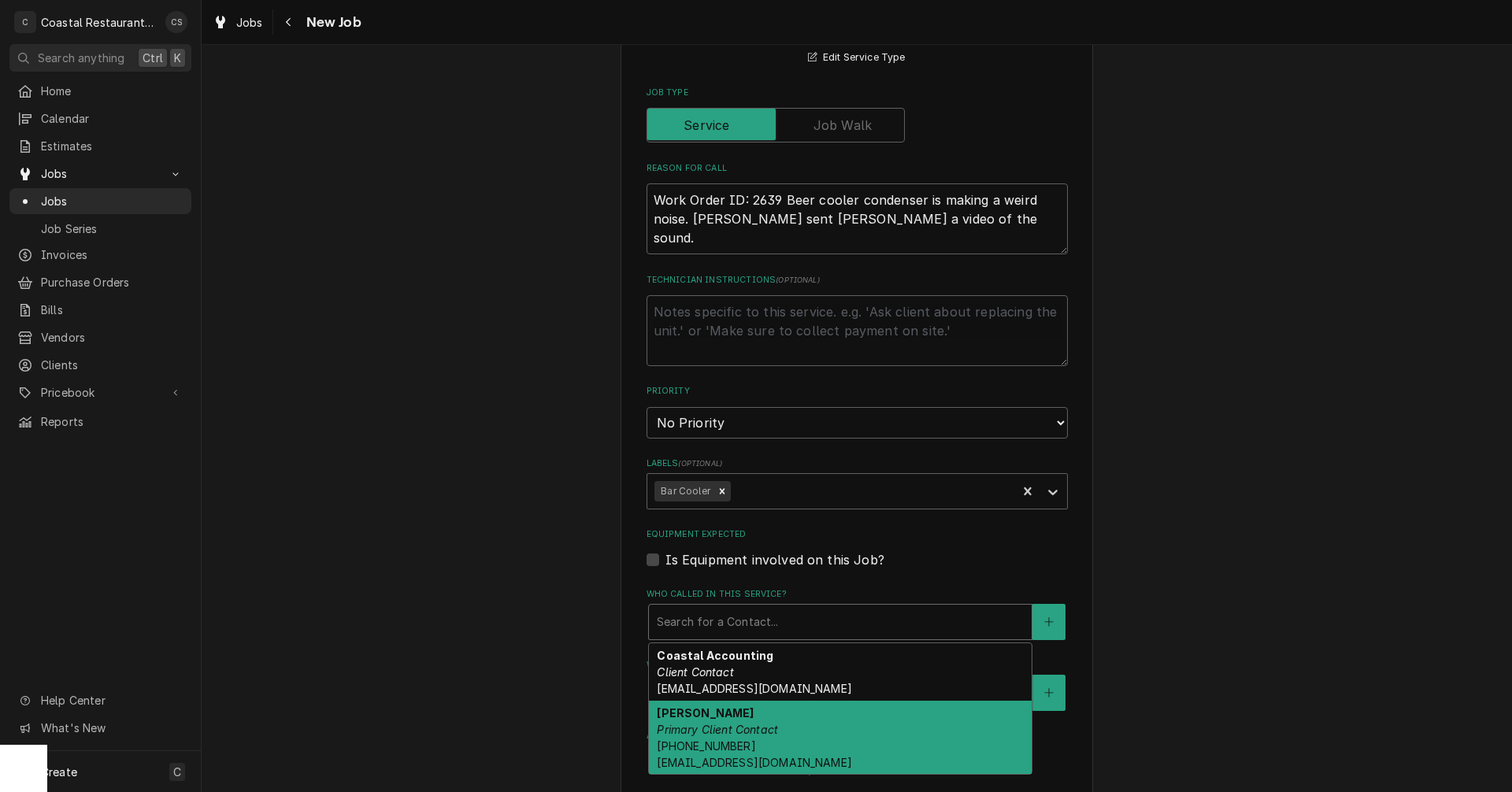
click at [712, 740] on span "(302) 245-7570 DanW@highwatermanagement.com" at bounding box center [754, 754] width 195 height 30
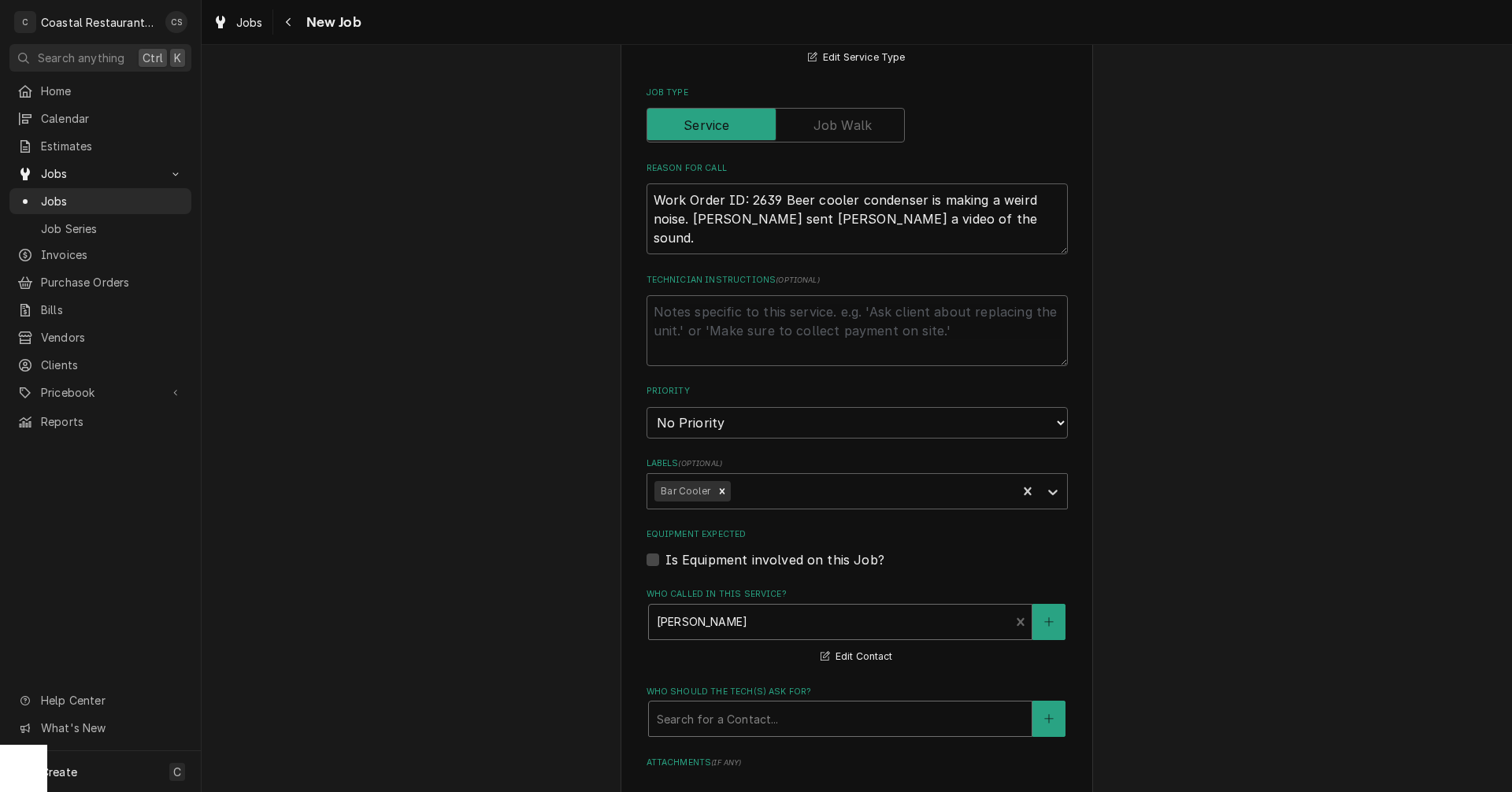
click at [706, 726] on div "Who should the tech(s) ask for?" at bounding box center [840, 719] width 367 height 29
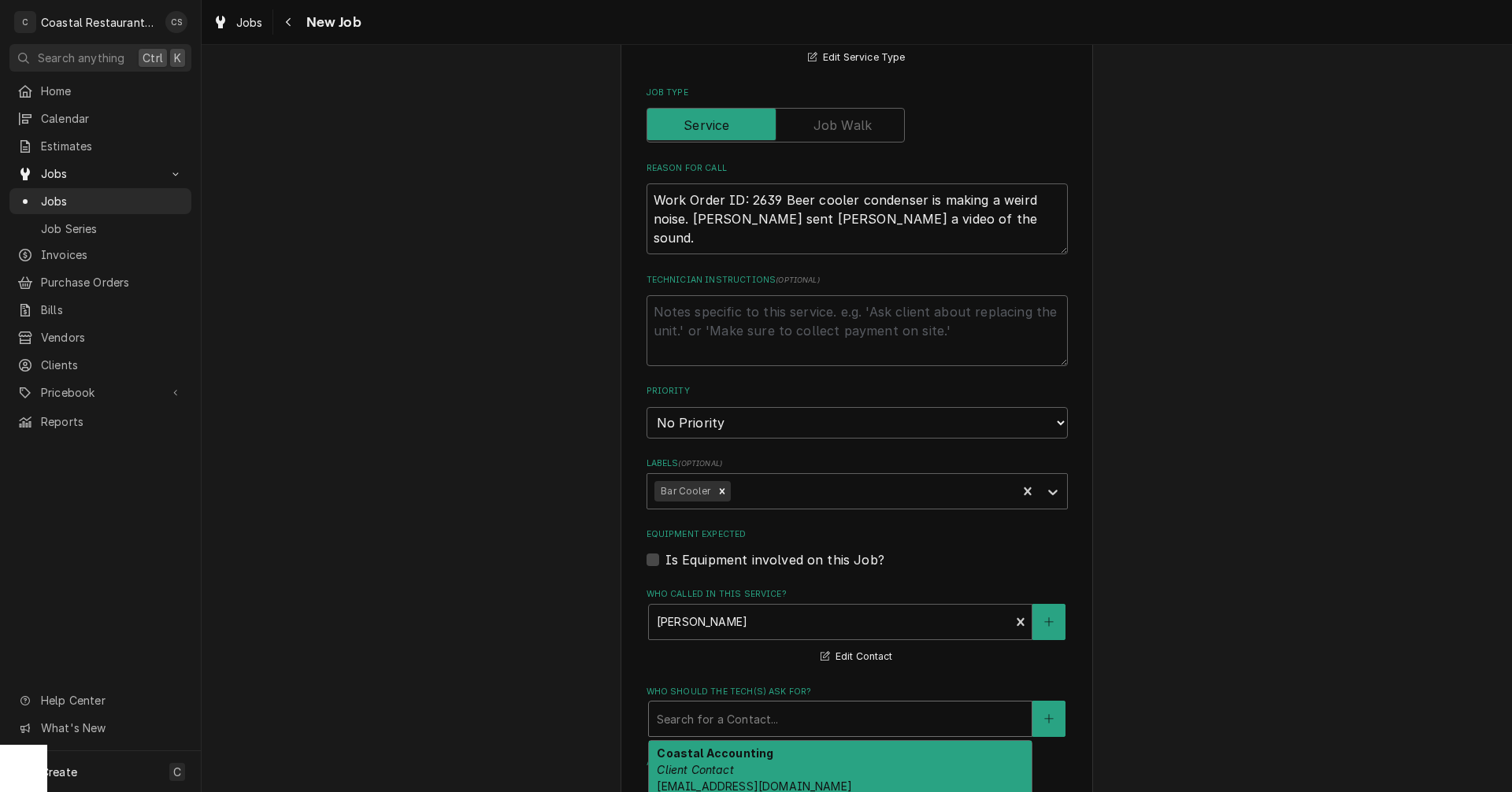
scroll to position [788, 0]
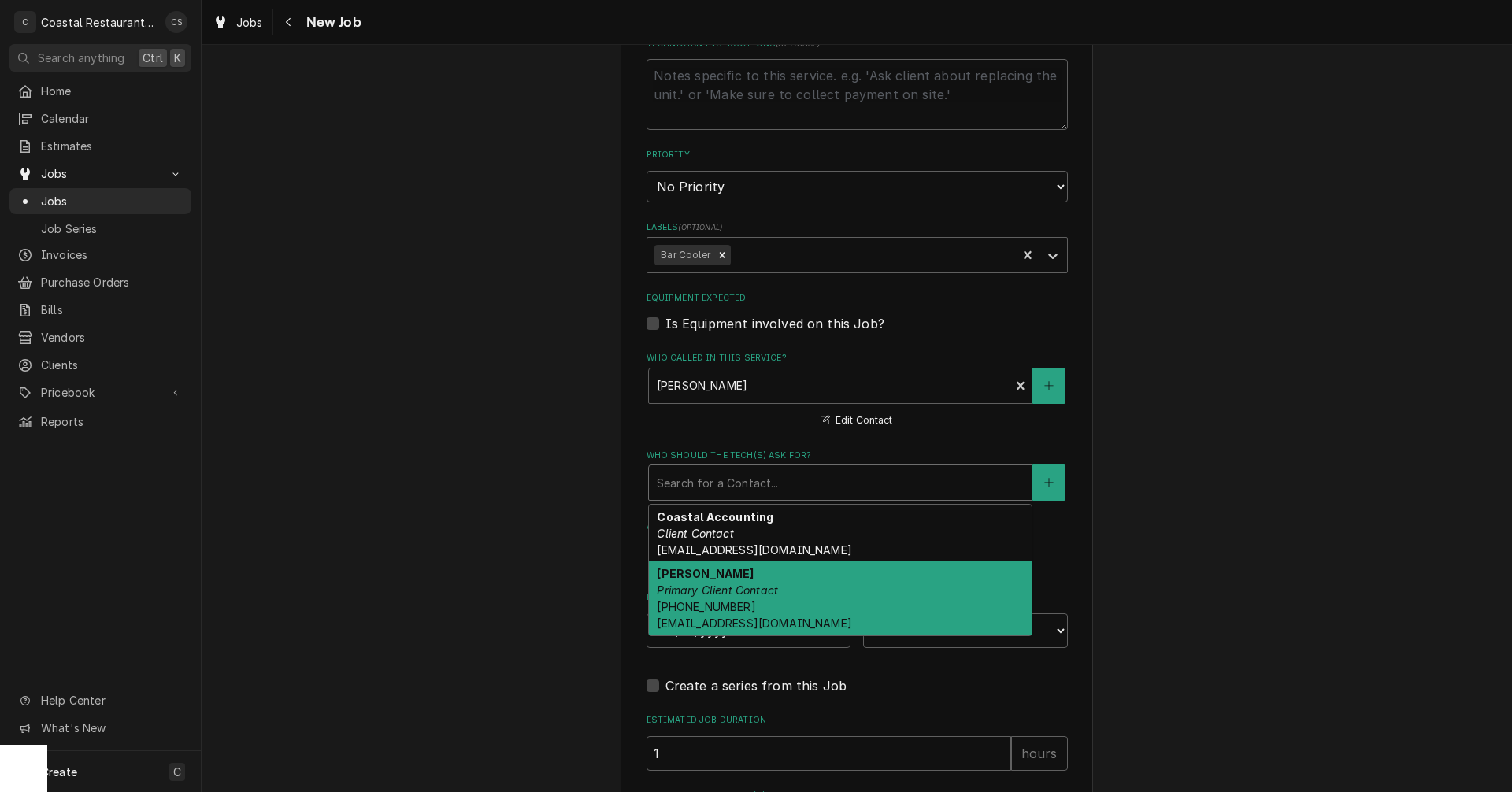
click at [703, 601] on span "(302) 245-7570 DanW@highwatermanagement.com" at bounding box center [754, 615] width 195 height 30
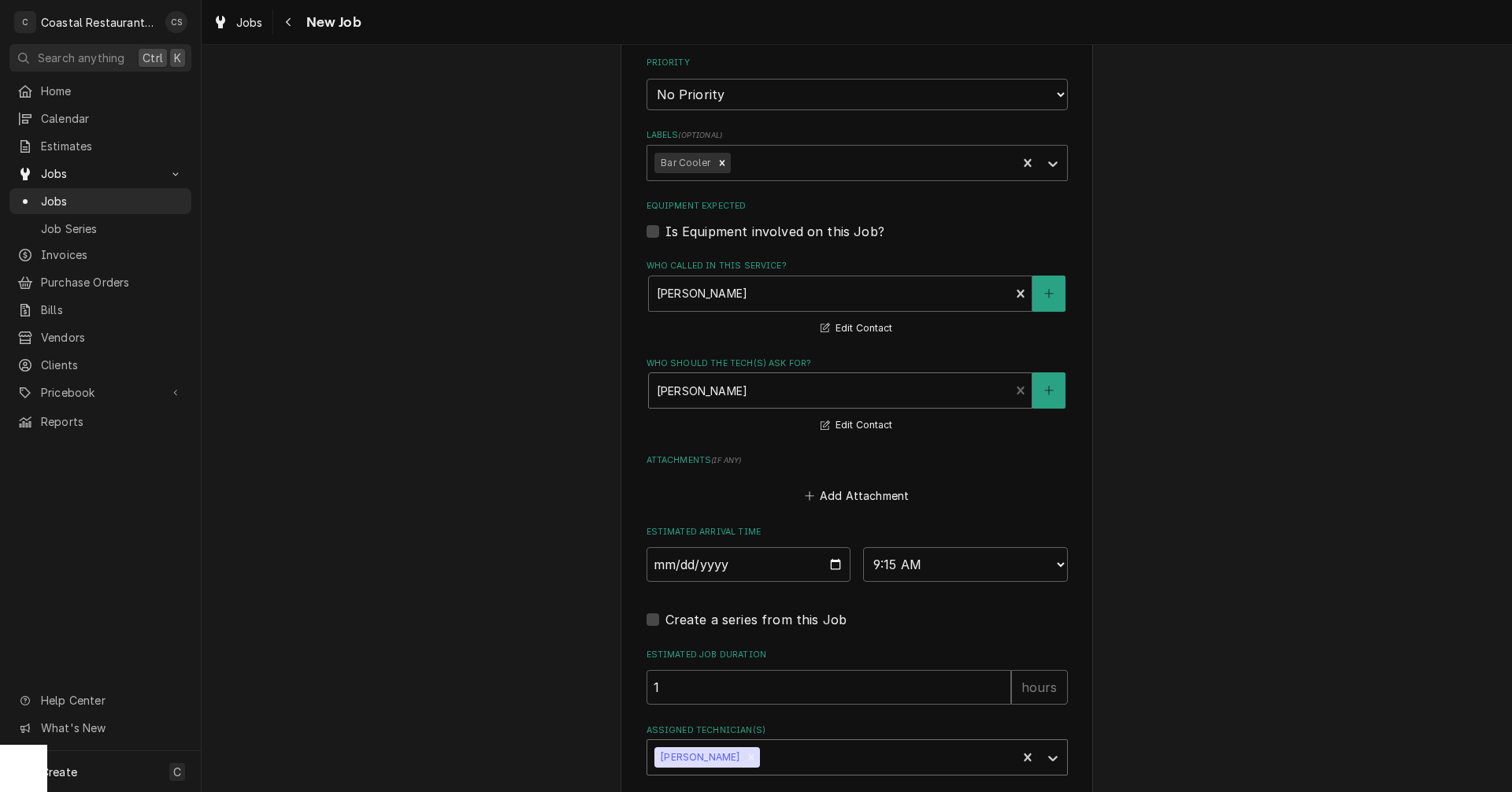
scroll to position [999, 0]
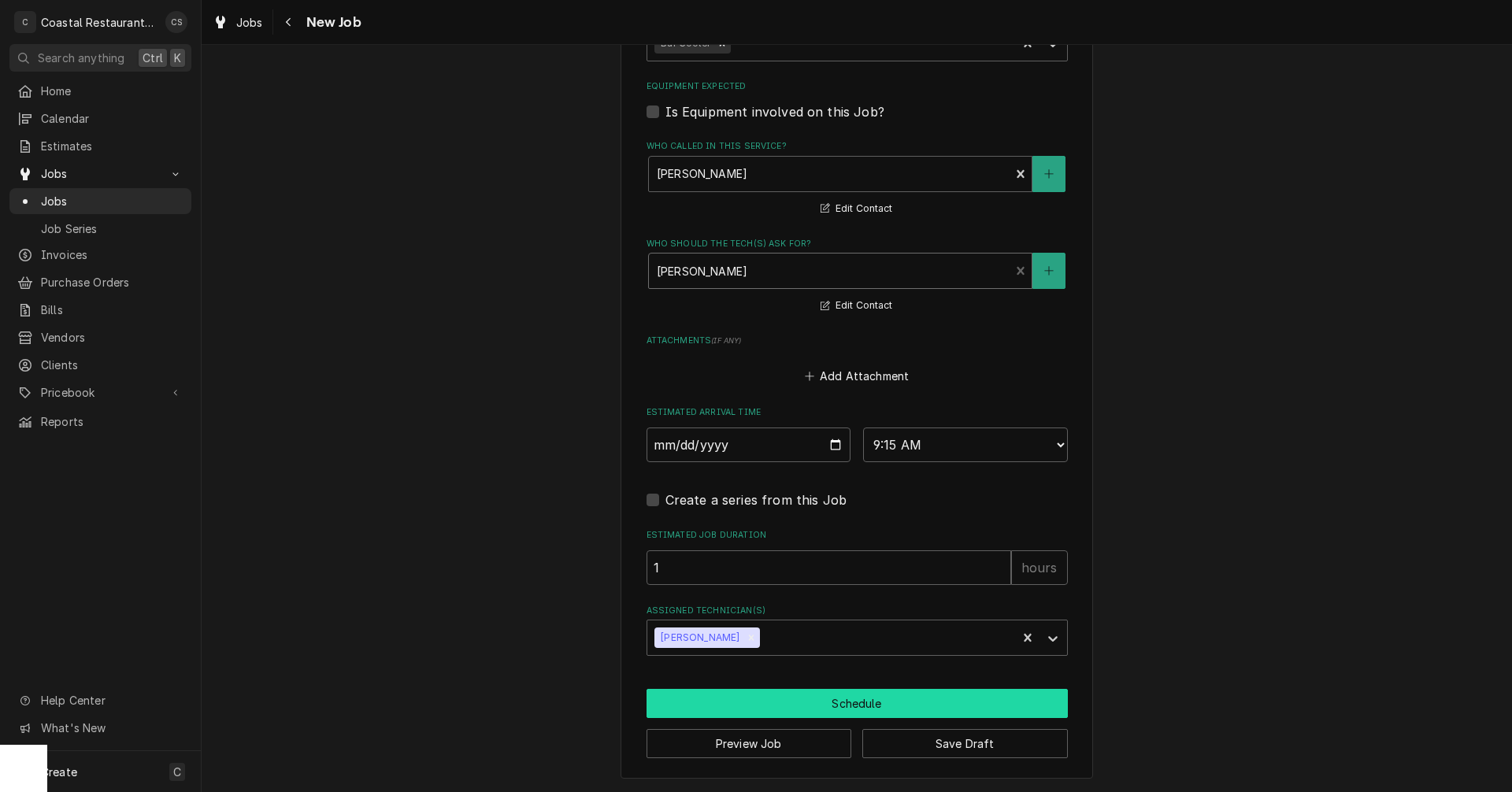
click at [811, 704] on button "Schedule" at bounding box center [858, 703] width 422 height 29
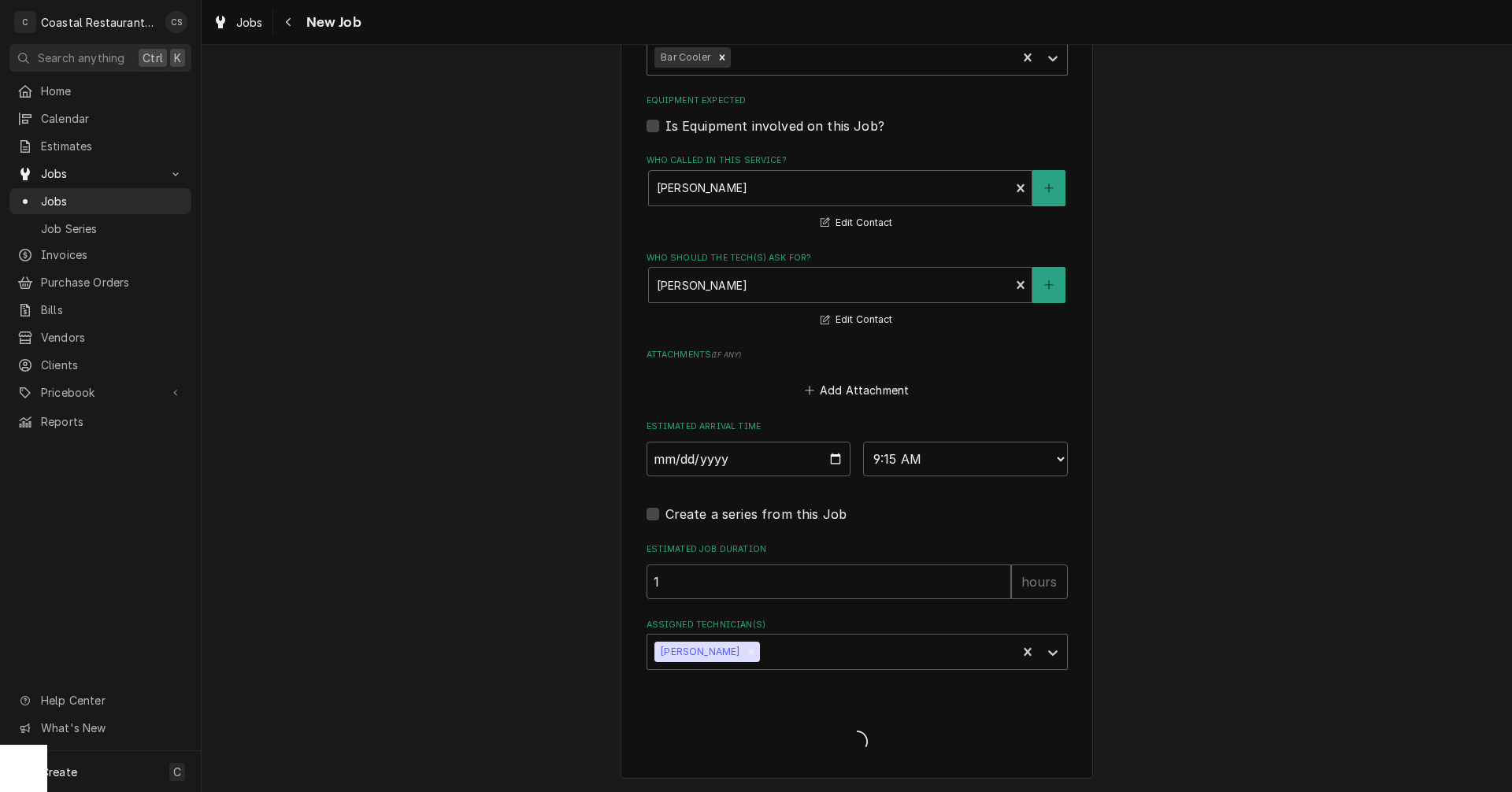
scroll to position [985, 0]
type textarea "x"
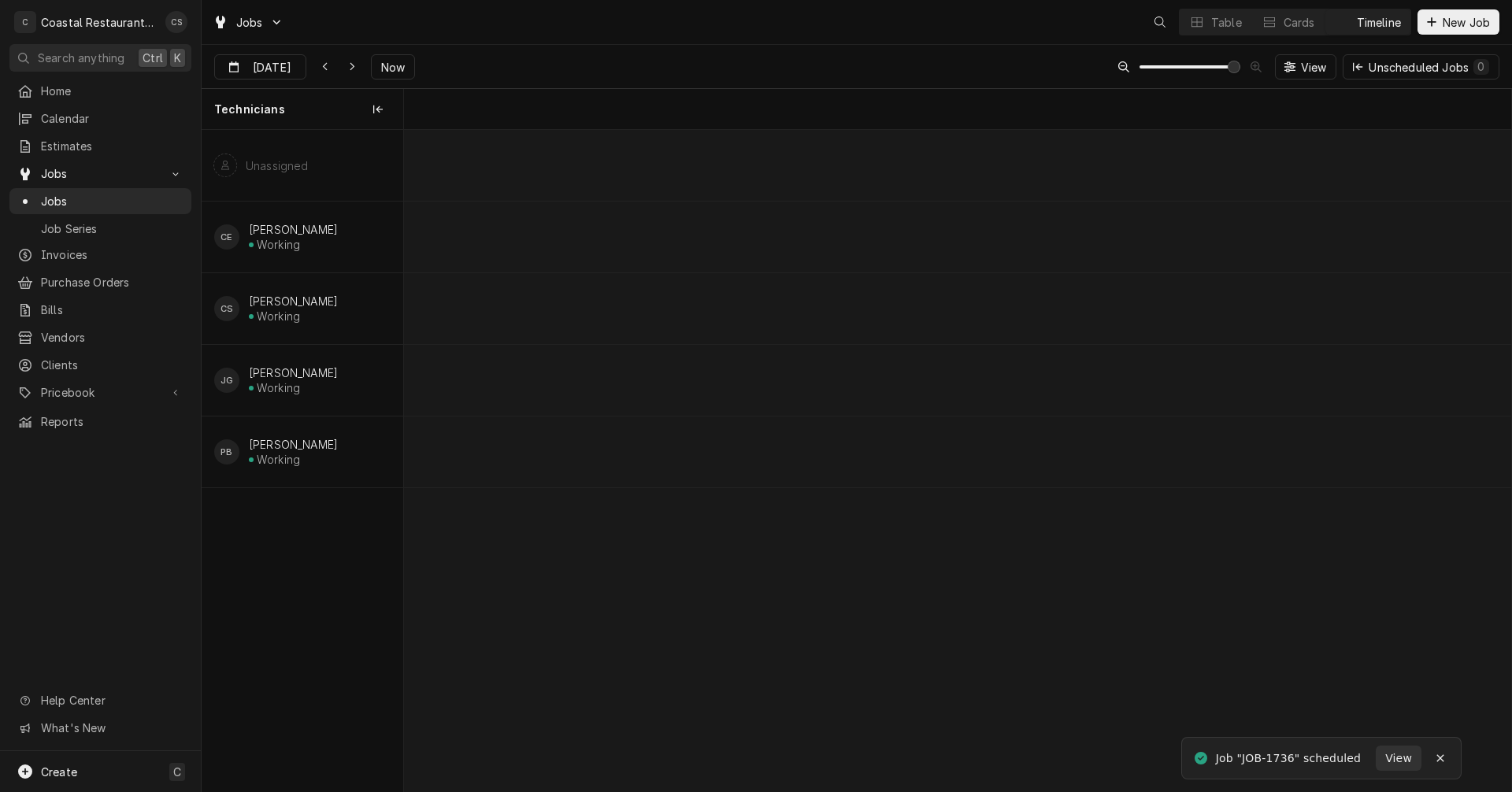
scroll to position [0, 21965]
click at [1212, 19] on div "Table" at bounding box center [1226, 23] width 31 height 17
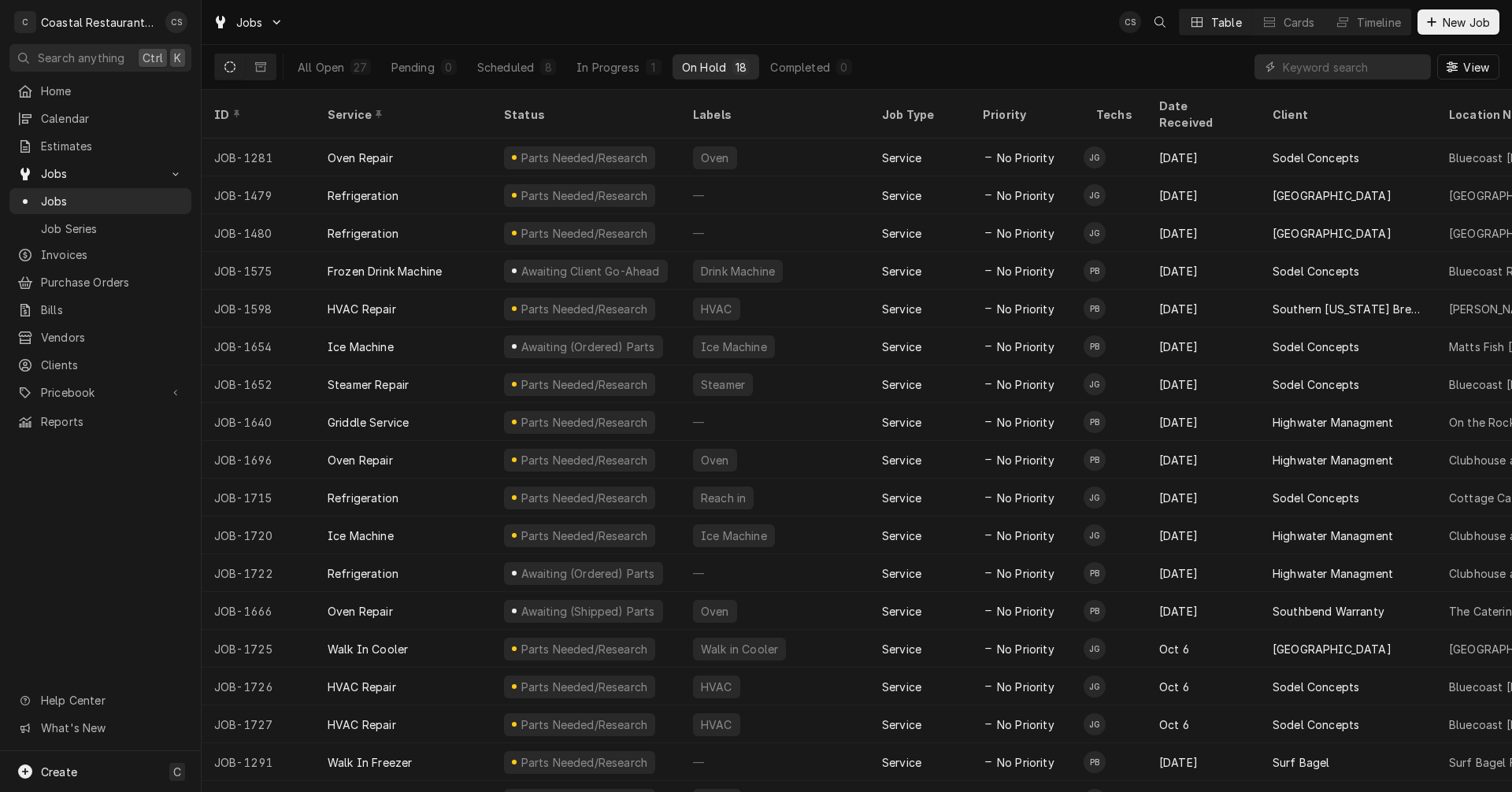
click at [719, 60] on div "On Hold" at bounding box center [704, 67] width 45 height 17
click at [318, 70] on div "All Open" at bounding box center [320, 67] width 46 height 17
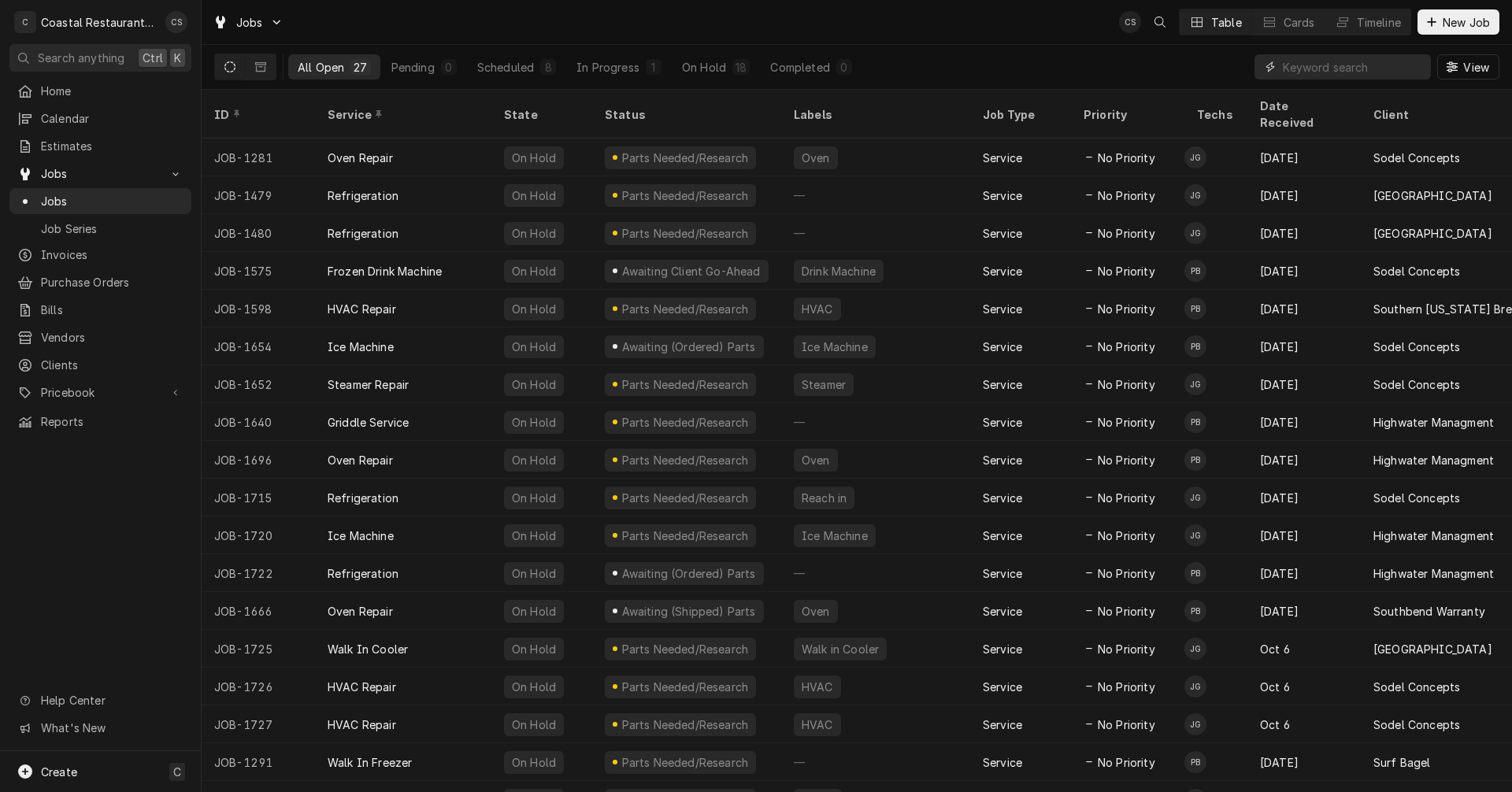
click at [1305, 66] on input "Dynamic Content Wrapper" at bounding box center [1352, 67] width 140 height 25
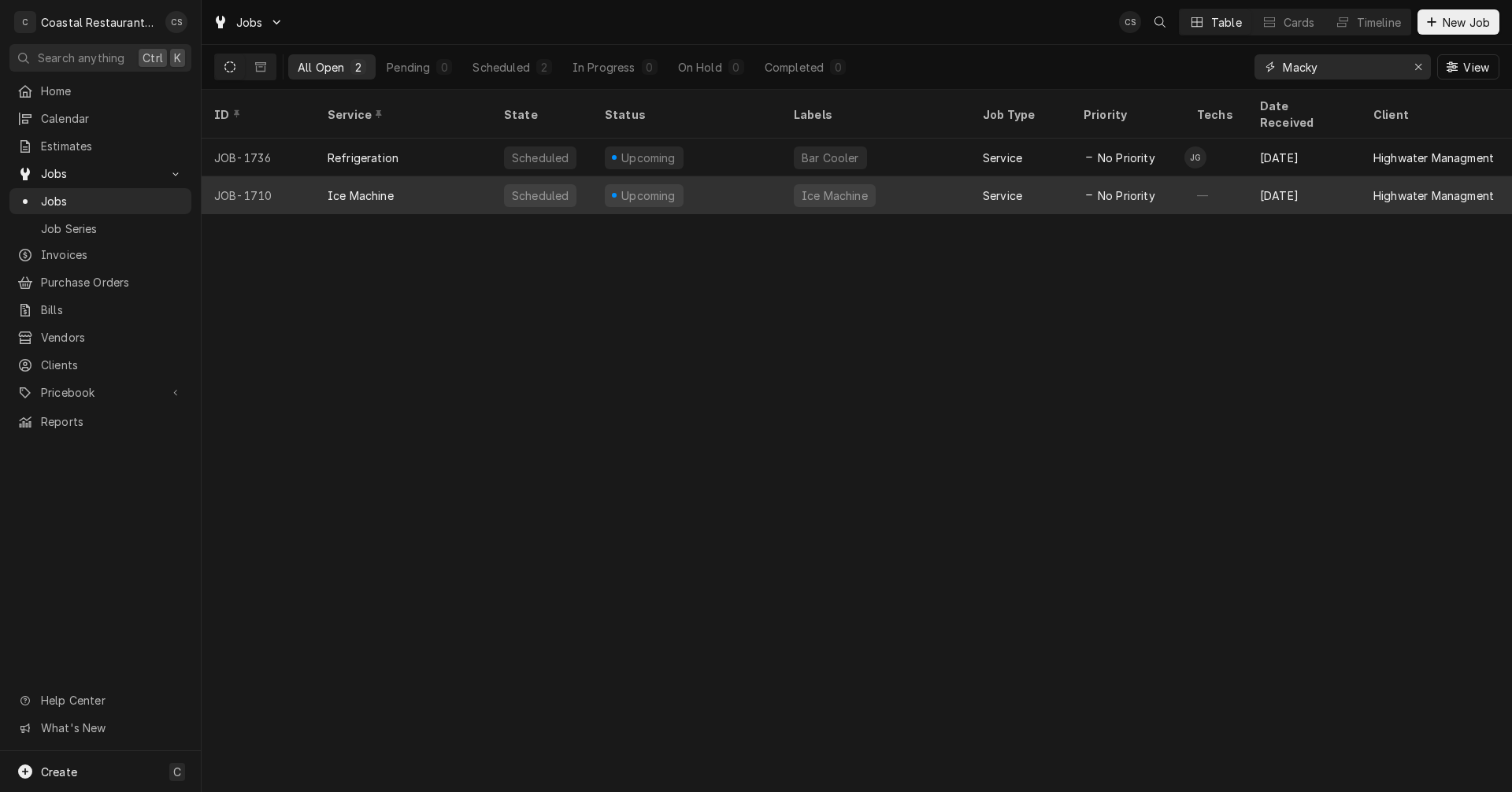
type input "Macky"
click at [460, 176] on div "Ice Machine" at bounding box center [403, 195] width 176 height 38
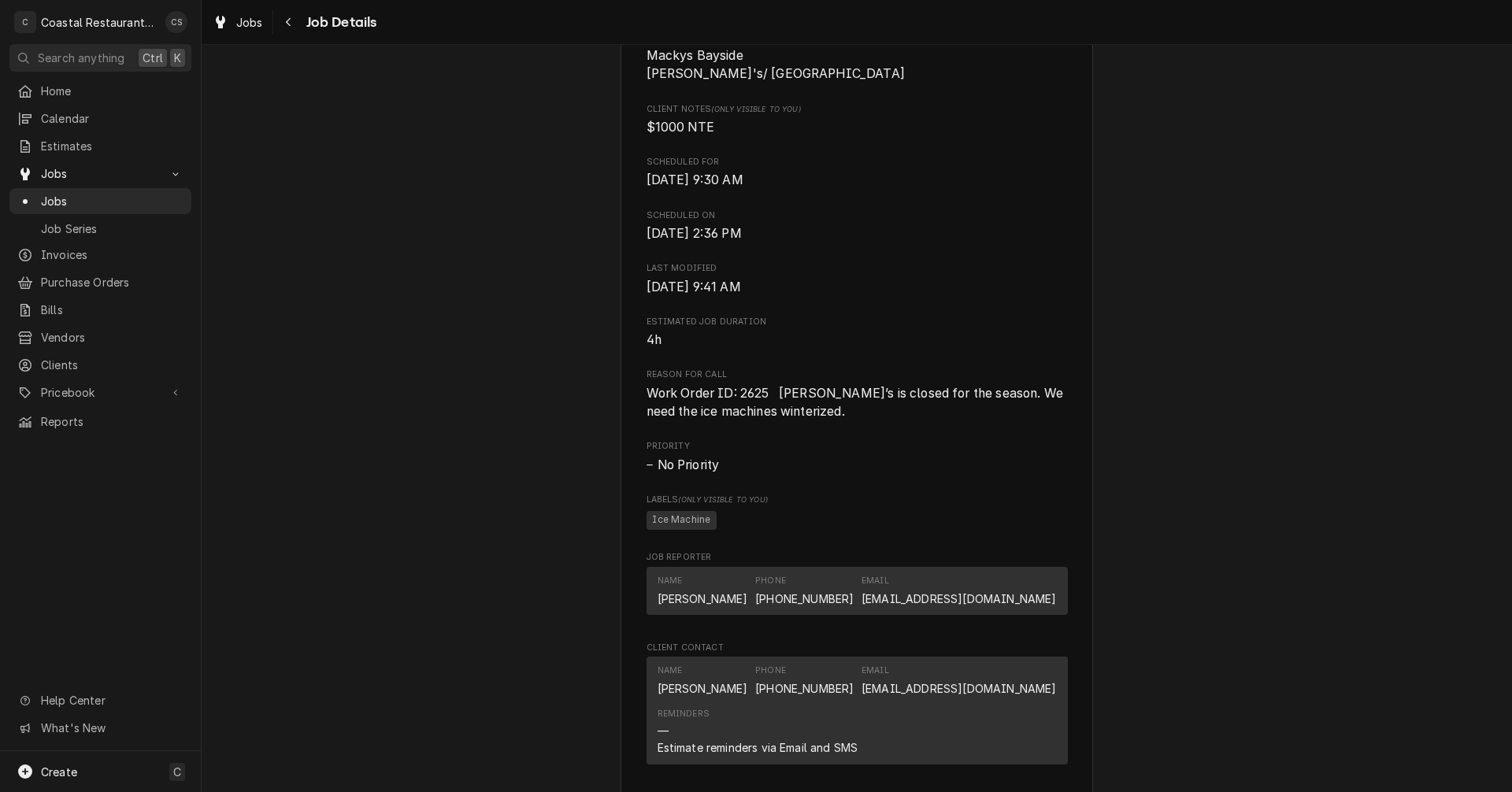
scroll to position [797, 0]
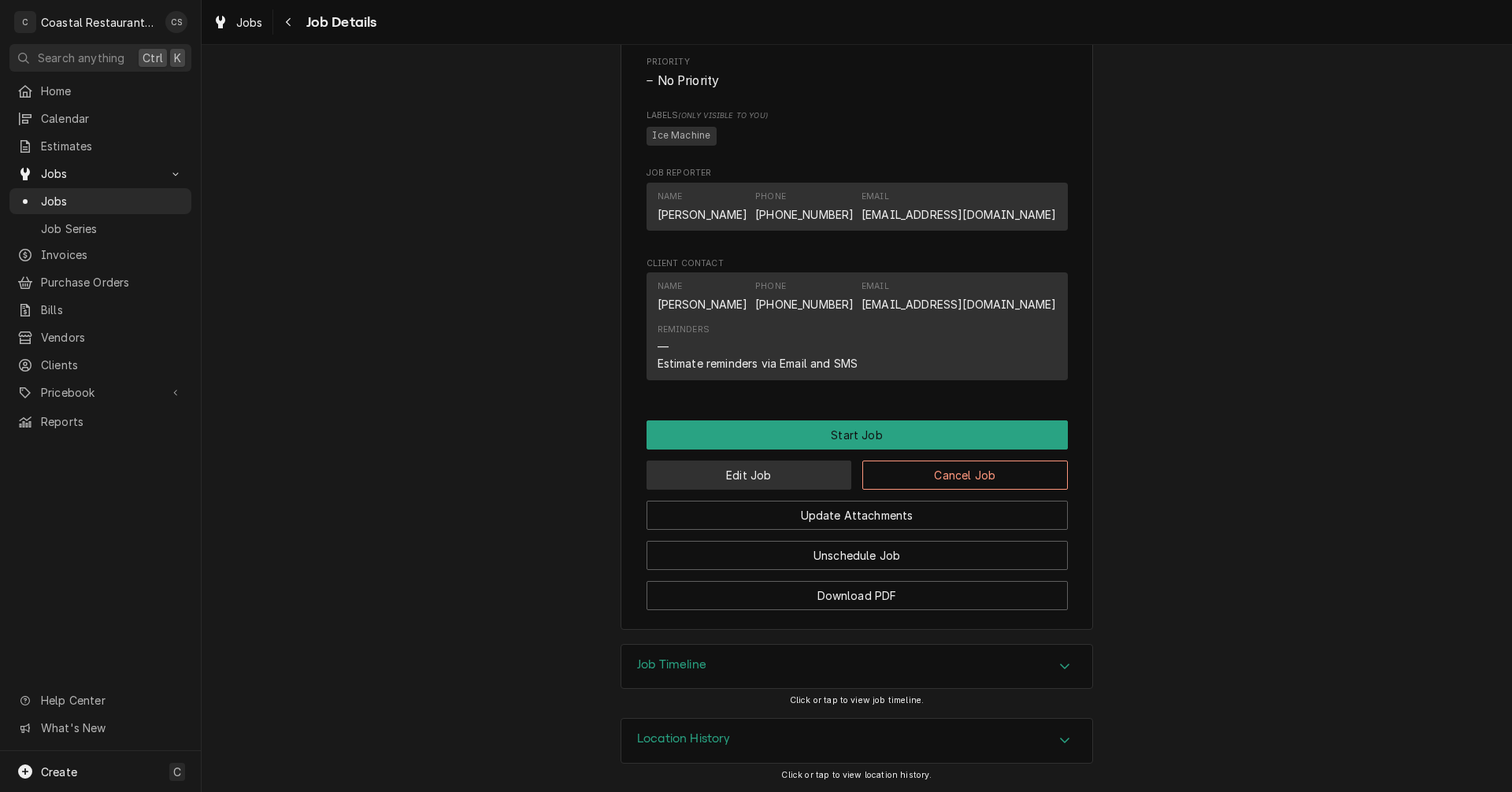
click at [750, 473] on button "Edit Job" at bounding box center [749, 475] width 206 height 29
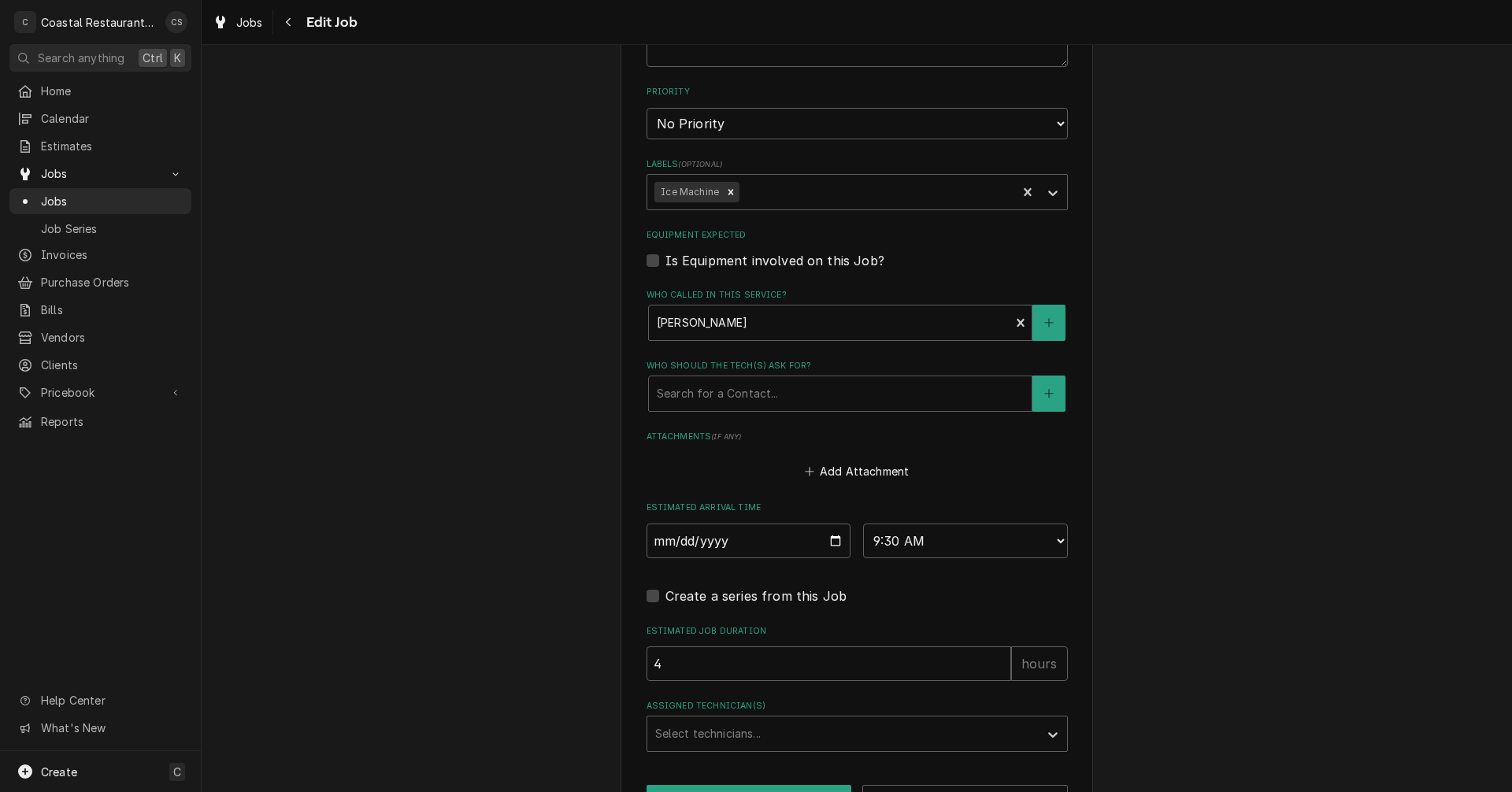
scroll to position [866, 0]
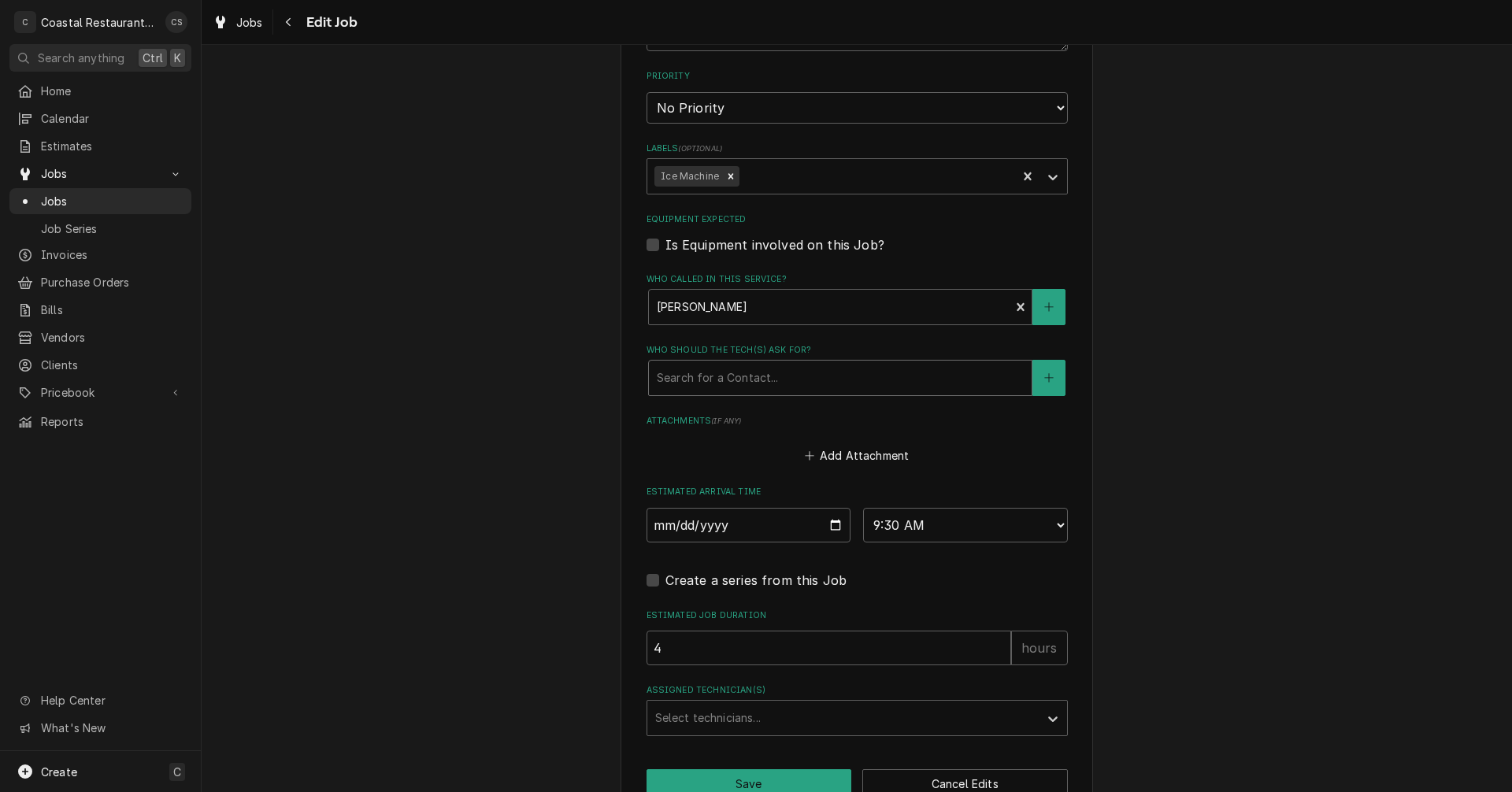
click at [727, 377] on div "Who should the tech(s) ask for?" at bounding box center [840, 378] width 367 height 29
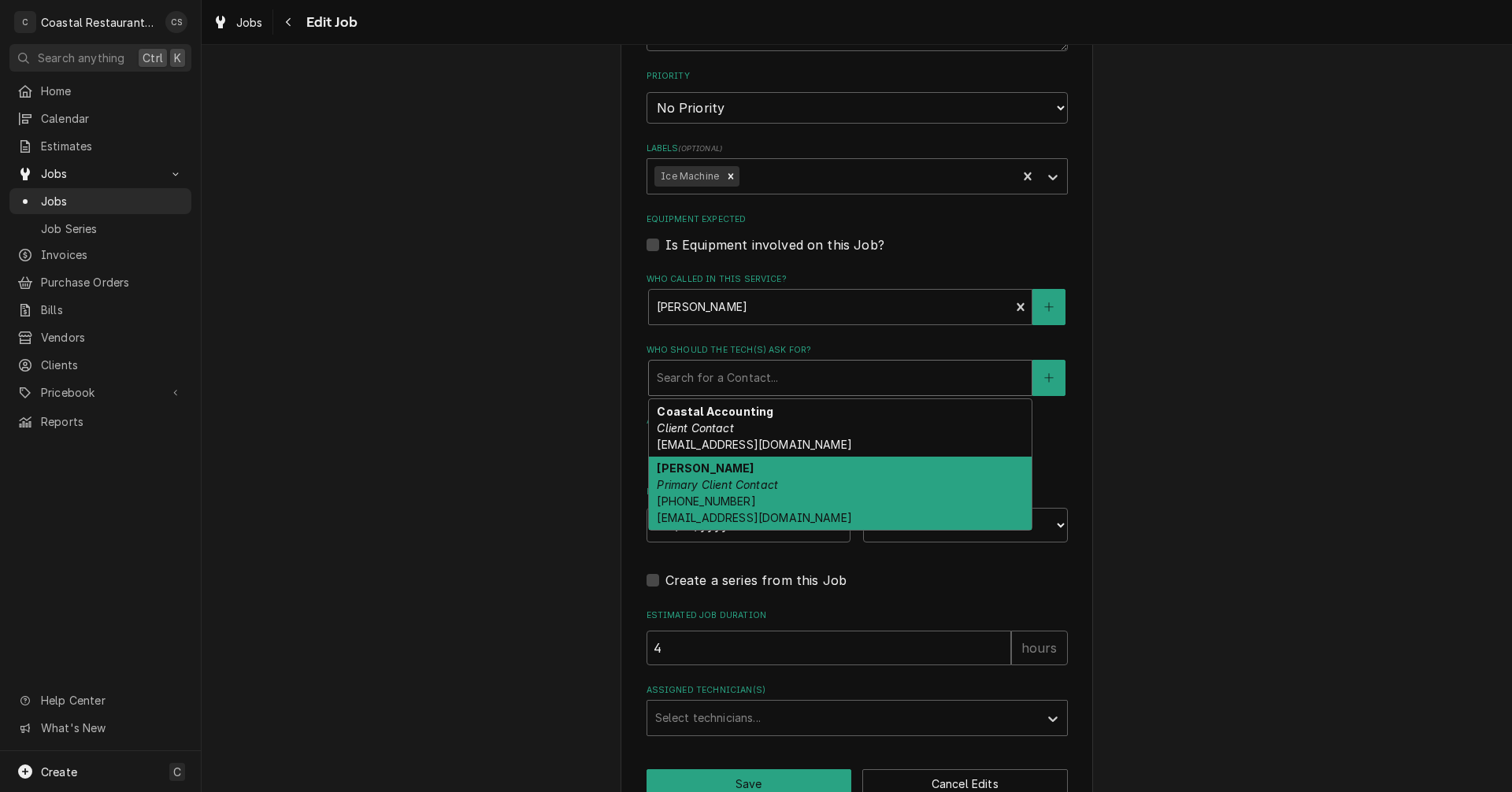
click at [727, 484] on em "Primary Client Contact" at bounding box center [717, 485] width 121 height 13
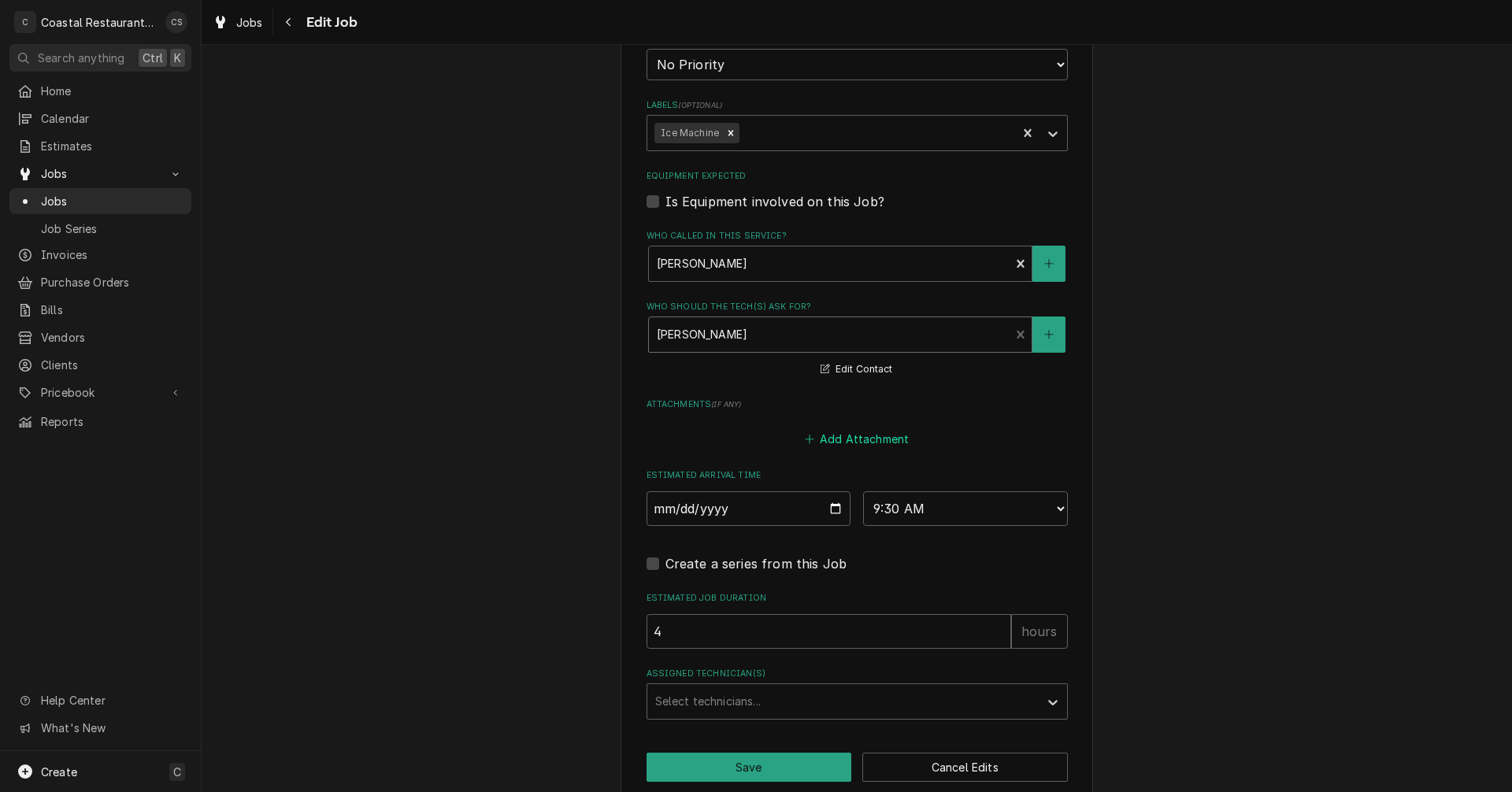
scroll to position [933, 0]
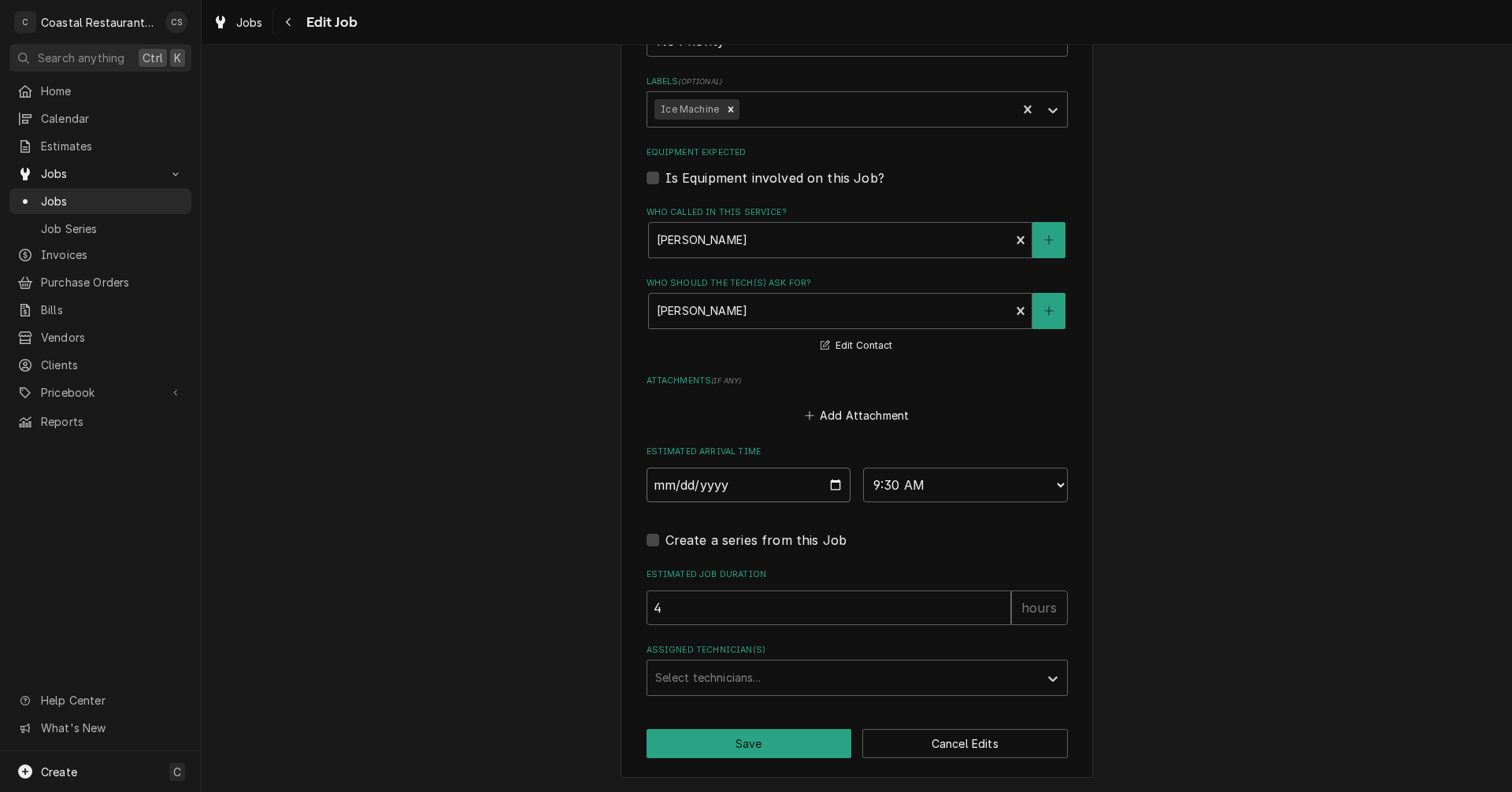
click at [827, 486] on input "[DATE]" at bounding box center [749, 485] width 205 height 34
type textarea "x"
type input "[DATE]"
type textarea "x"
click at [892, 475] on select "AM / PM 6:00 AM 6:15 AM 6:30 AM 6:45 AM 7:00 AM 7:15 AM 7:30 AM 7:45 AM 8:00 AM…" at bounding box center [966, 485] width 205 height 34
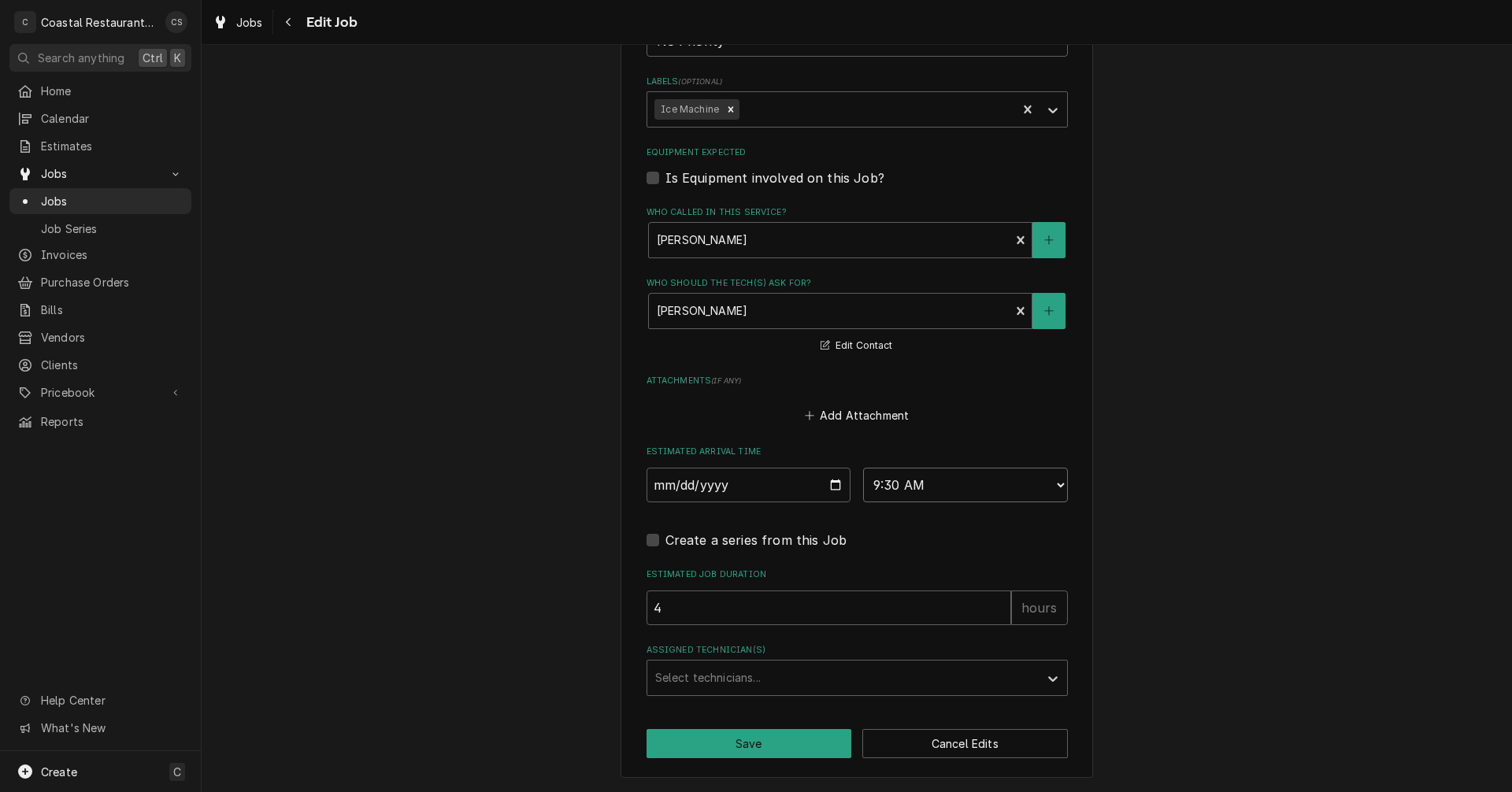
select select "10:30:00"
click at [864, 468] on select "AM / PM 6:00 AM 6:15 AM 6:30 AM 6:45 AM 7:00 AM 7:15 AM 7:30 AM 7:45 AM 8:00 AM…" at bounding box center [966, 485] width 205 height 34
click at [675, 674] on div "Assigned Technician(s)" at bounding box center [843, 678] width 375 height 29
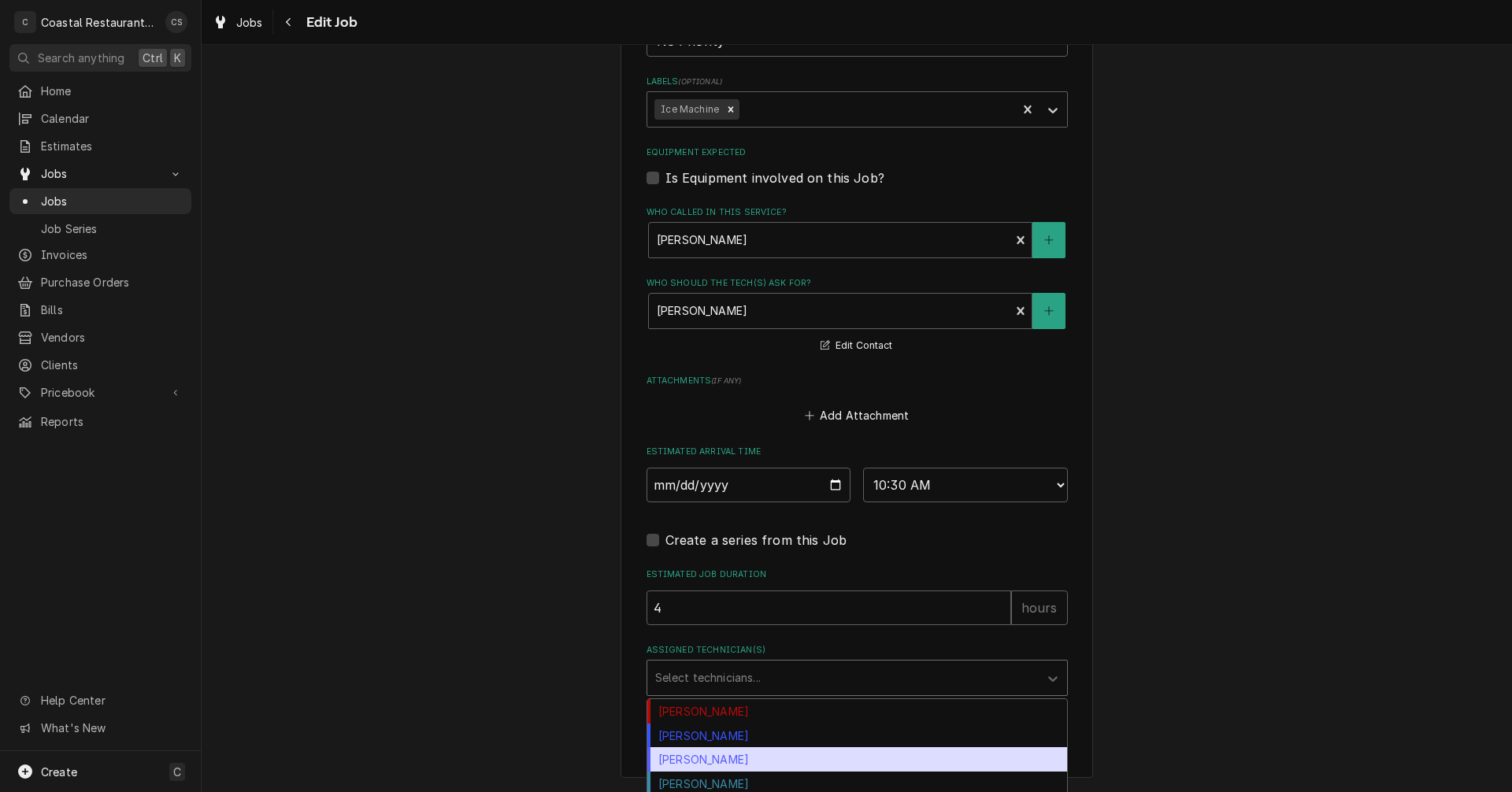
click at [700, 764] on div "[PERSON_NAME]" at bounding box center [858, 759] width 420 height 24
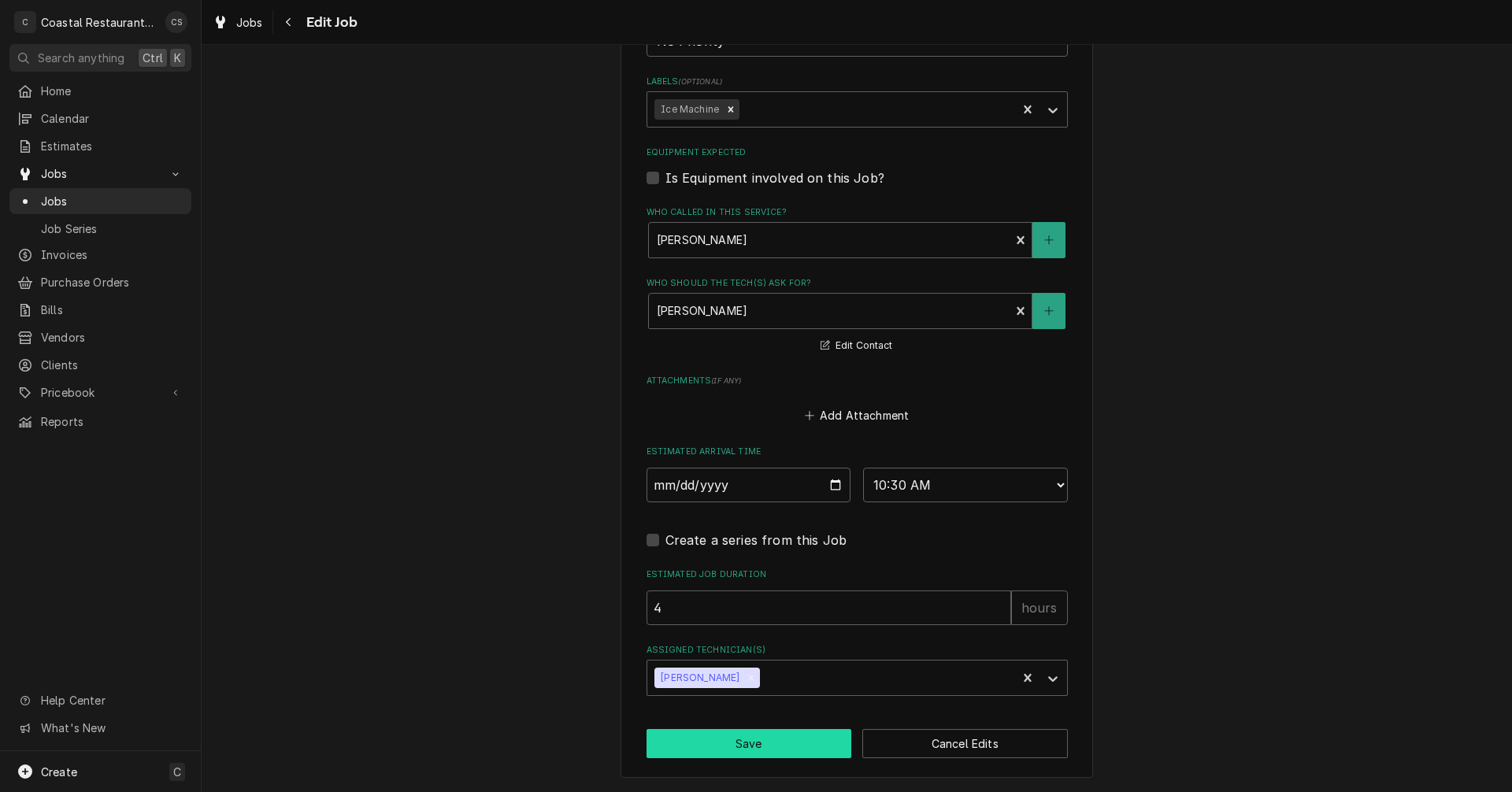
click at [740, 739] on button "Save" at bounding box center [749, 743] width 206 height 29
type textarea "x"
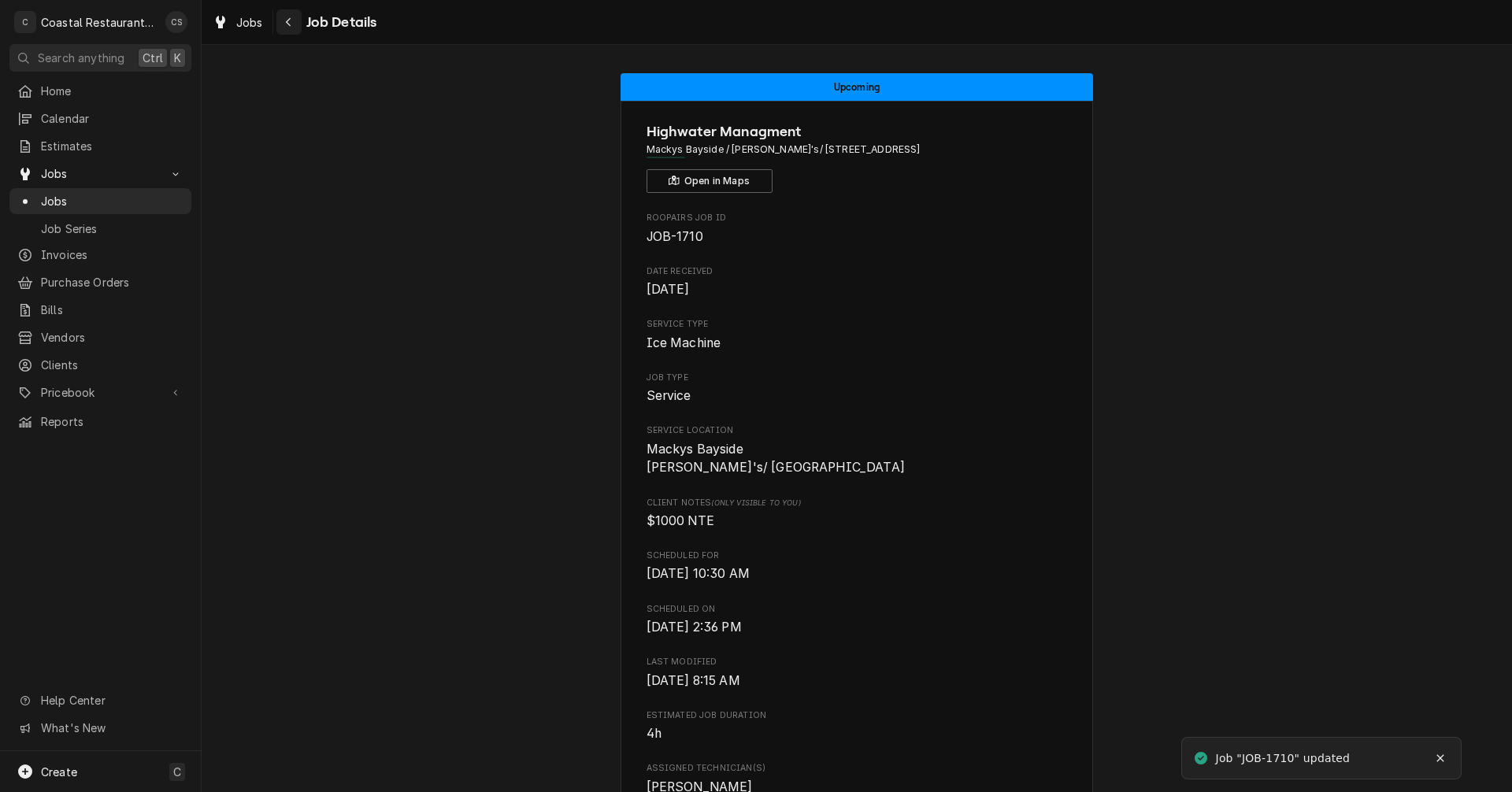
click at [291, 24] on icon "Navigate back" at bounding box center [288, 22] width 7 height 11
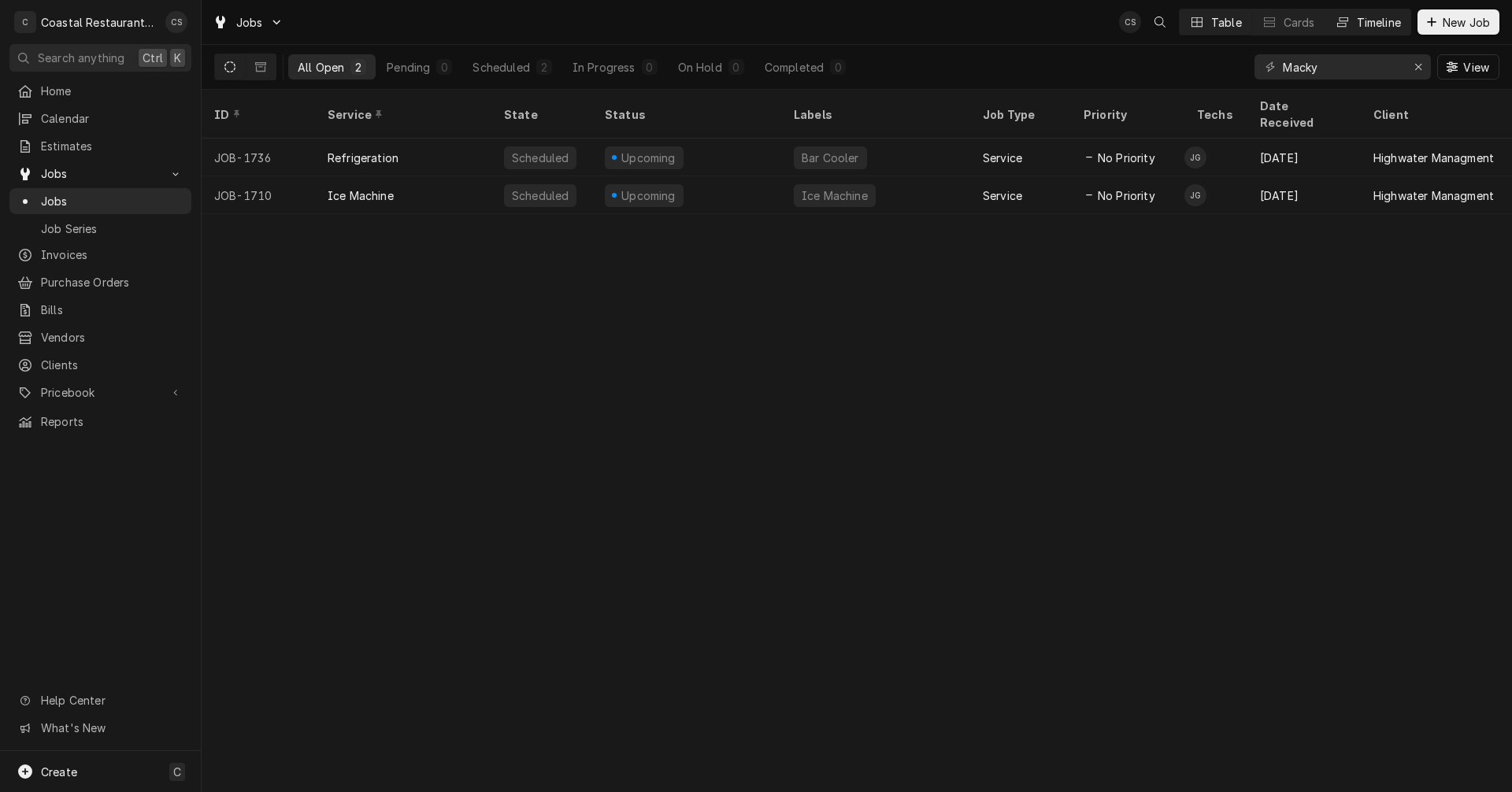
click at [1344, 17] on icon "Dynamic Content Wrapper" at bounding box center [1342, 22] width 11 height 11
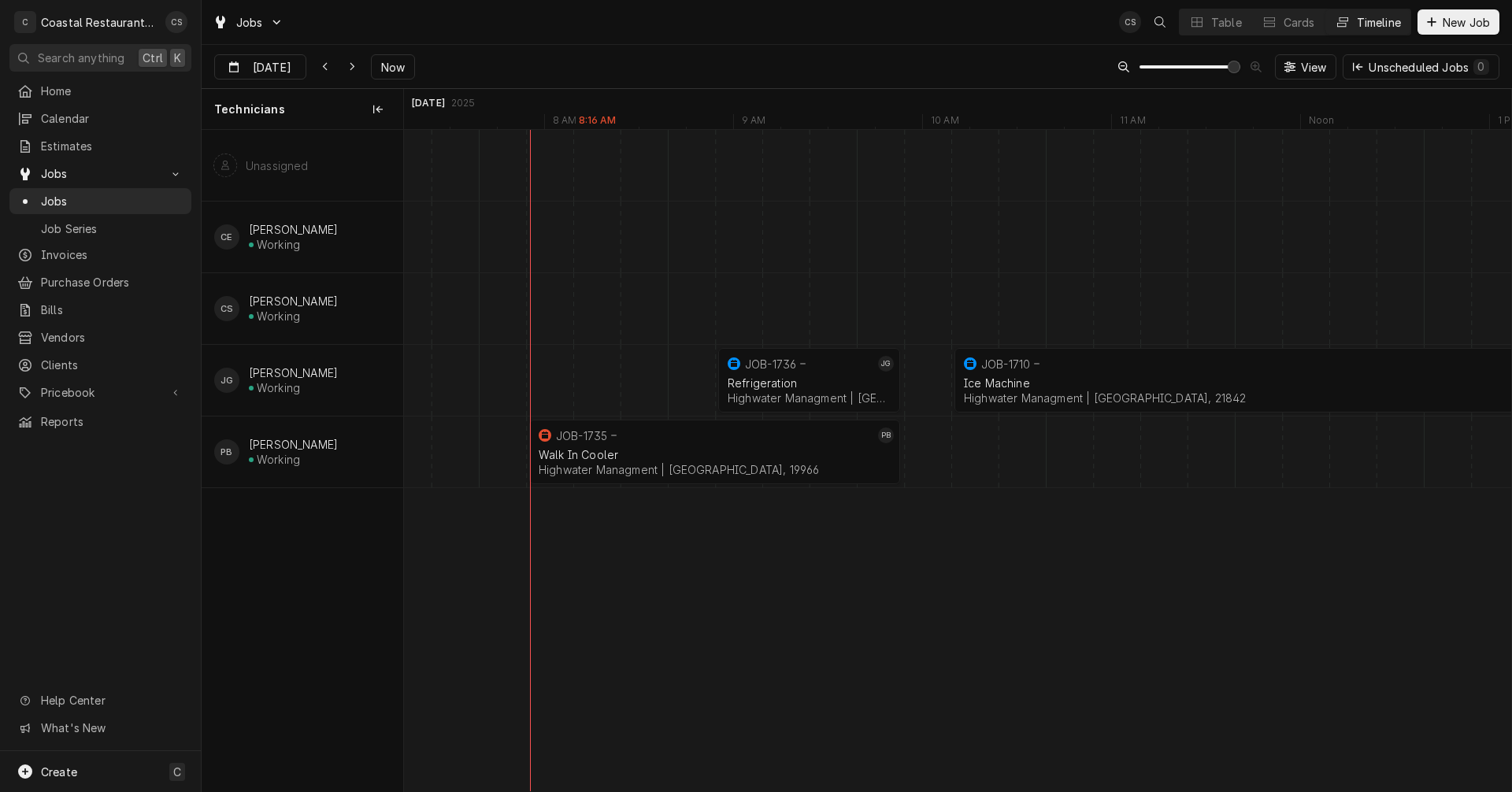
scroll to position [0, 21974]
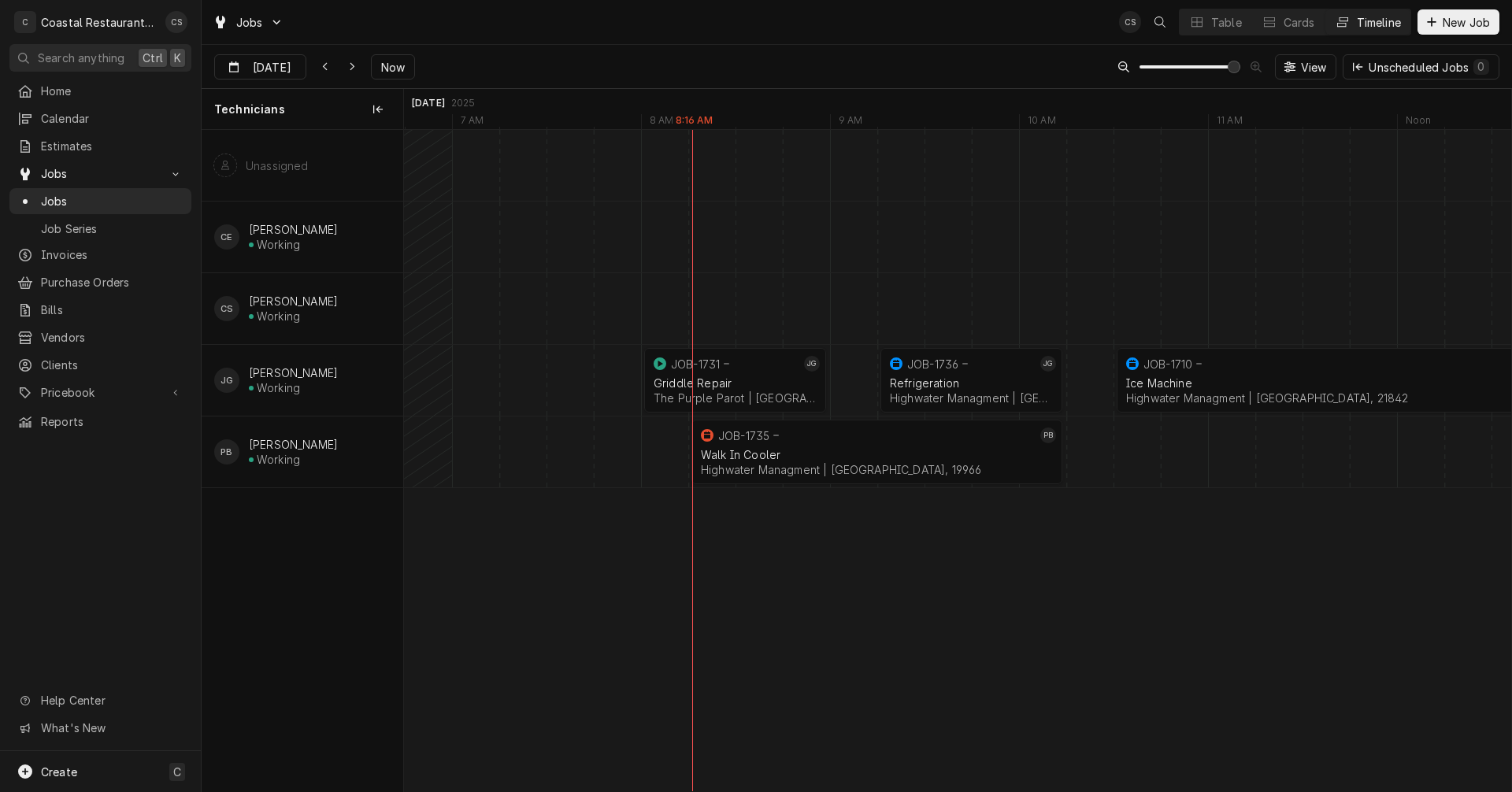
click at [1358, 21] on div "Timeline" at bounding box center [1379, 23] width 45 height 17
click at [1225, 24] on div "Table" at bounding box center [1226, 23] width 31 height 17
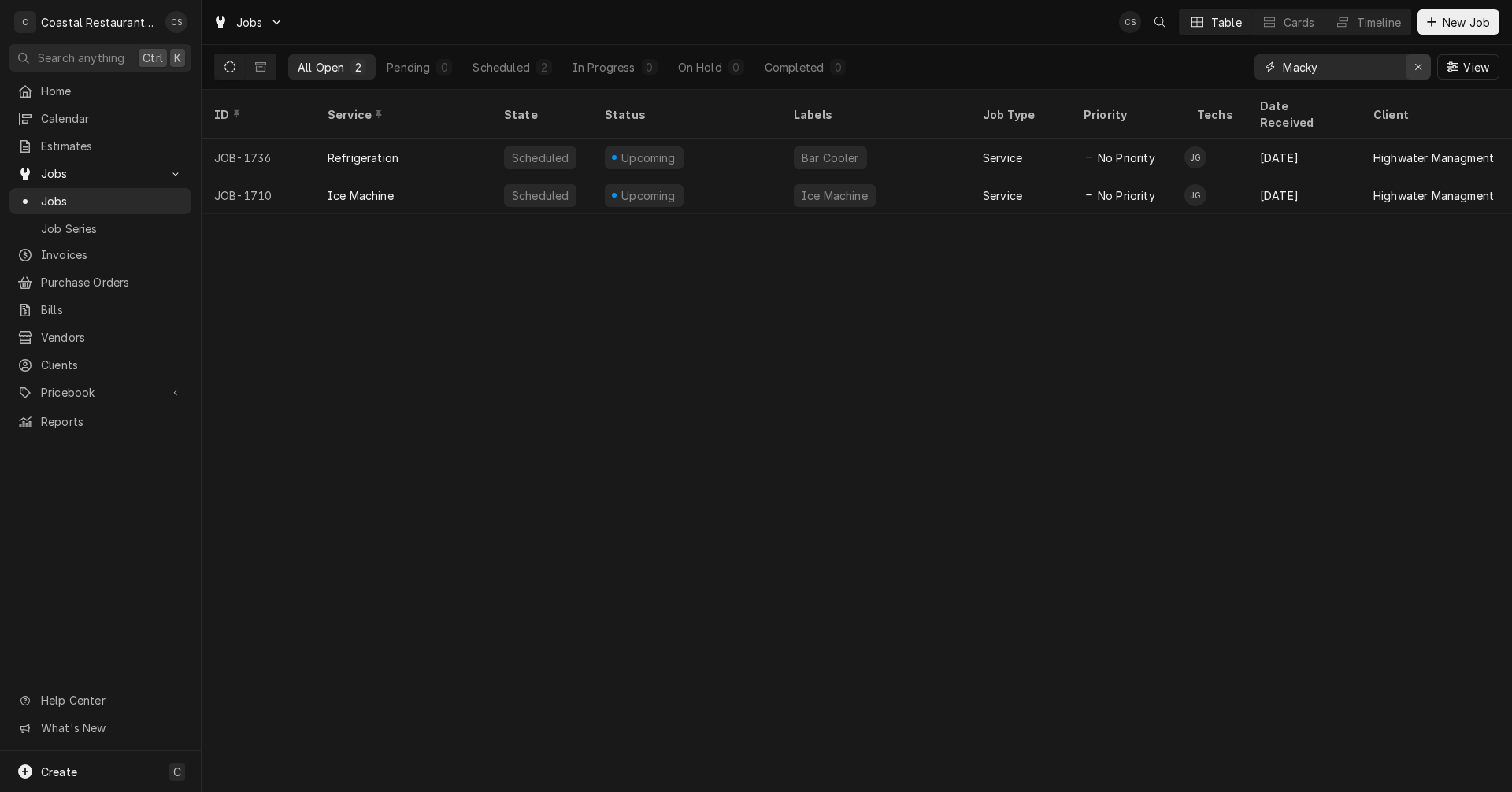
click at [1418, 67] on icon "Erase input" at bounding box center [1419, 67] width 7 height 7
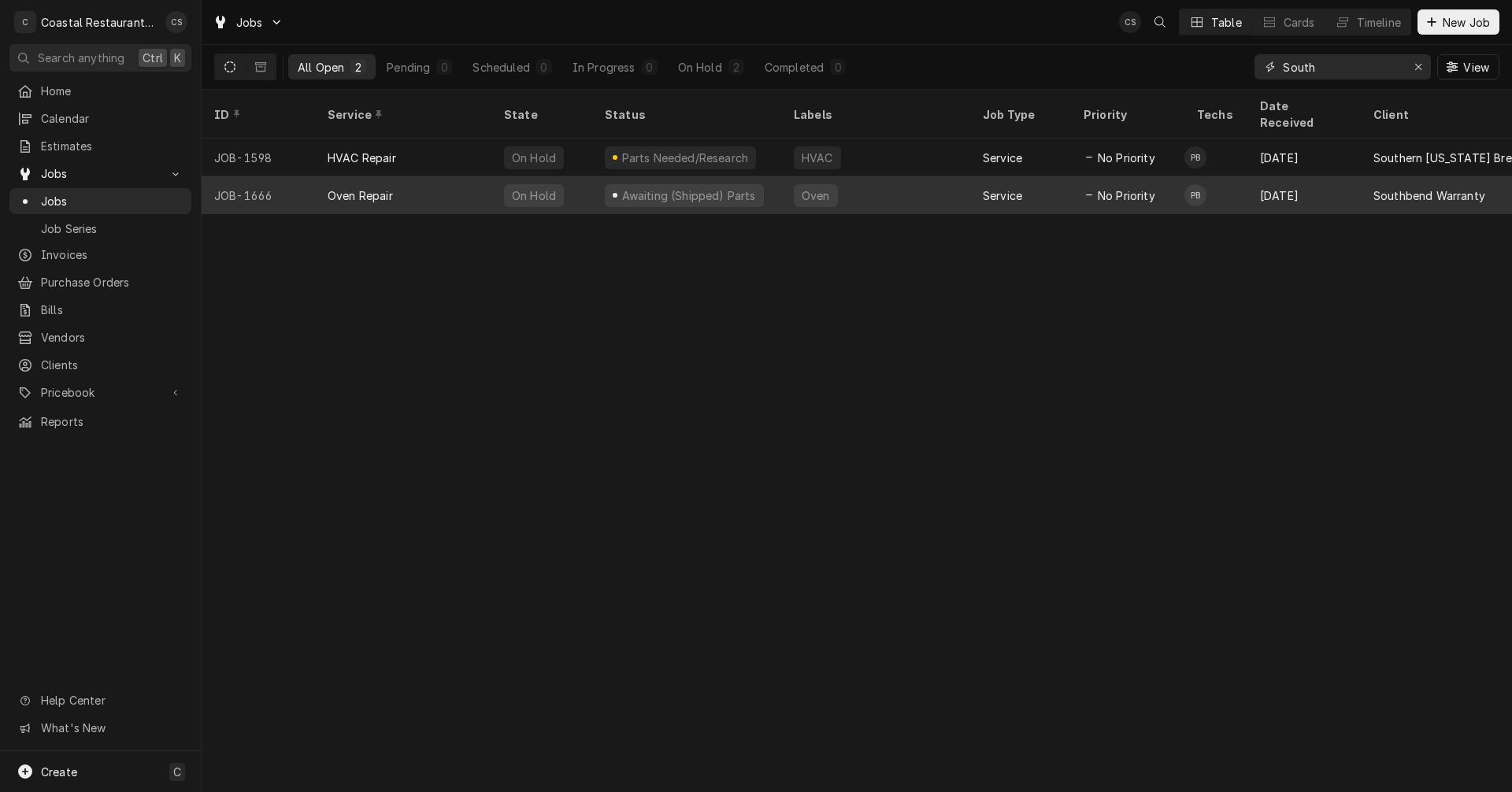
type input "South"
click at [447, 178] on div "Oven Repair" at bounding box center [403, 195] width 176 height 38
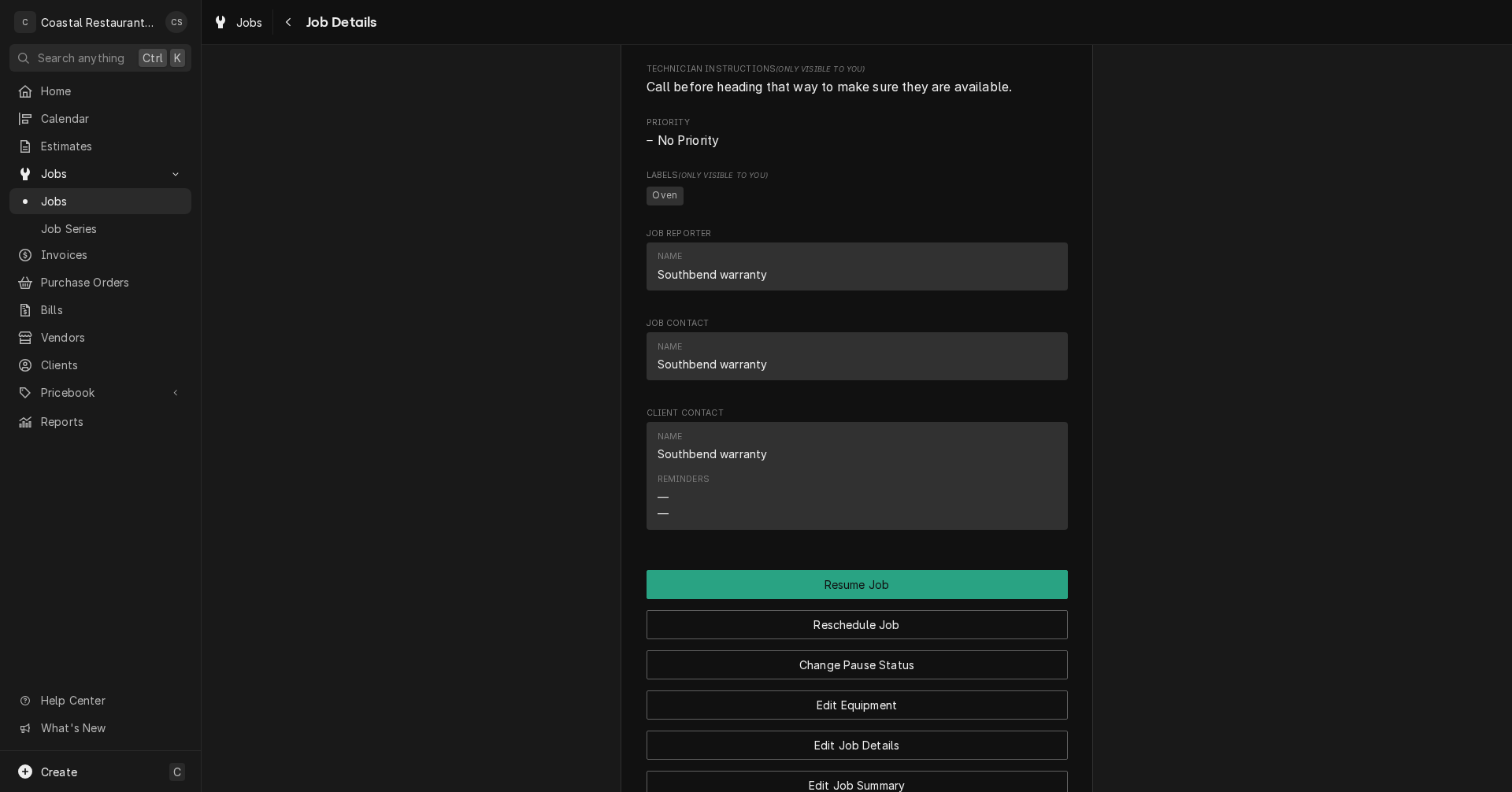
scroll to position [1890, 0]
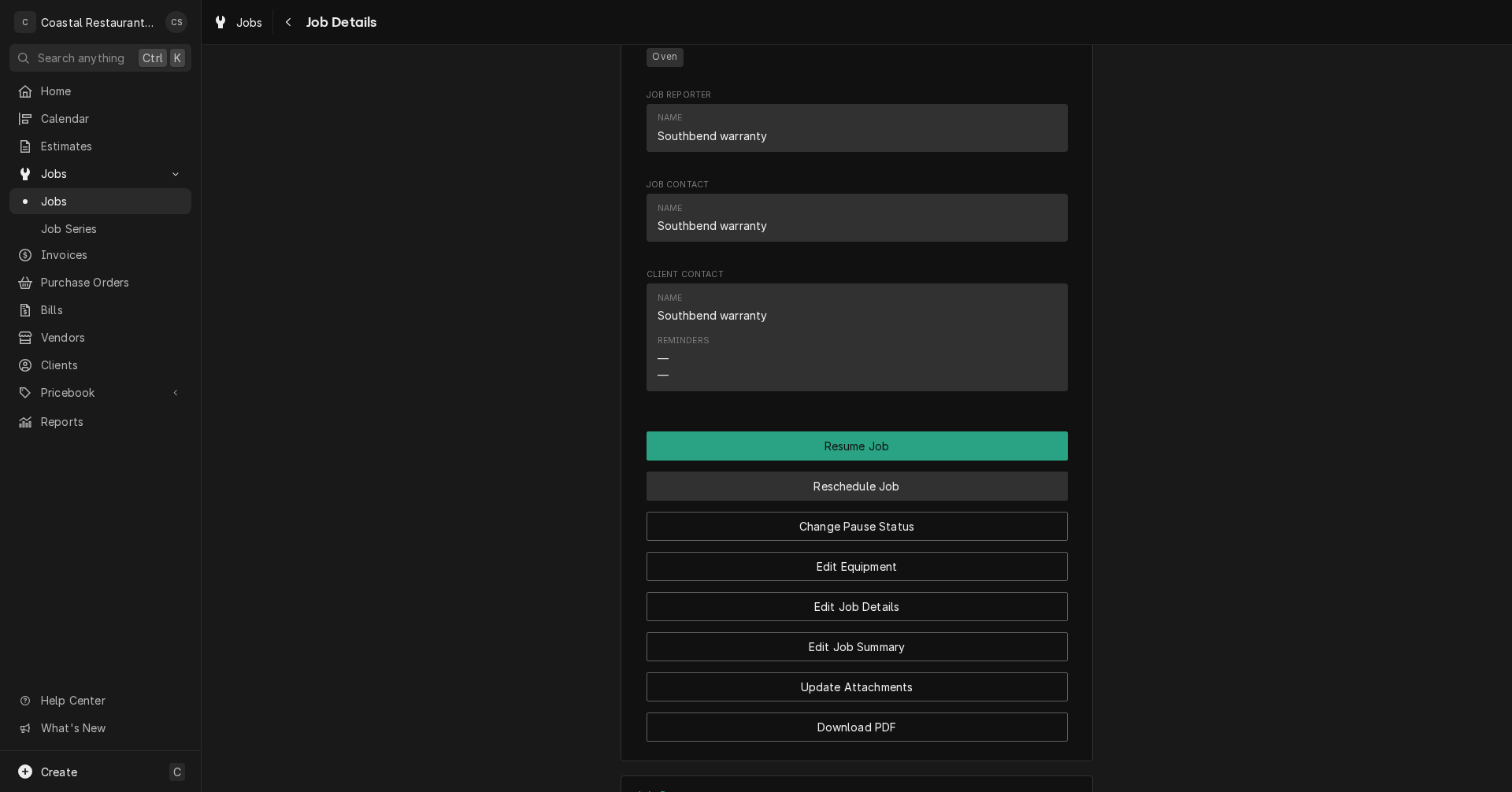
click at [835, 501] on button "Reschedule Job" at bounding box center [858, 486] width 422 height 29
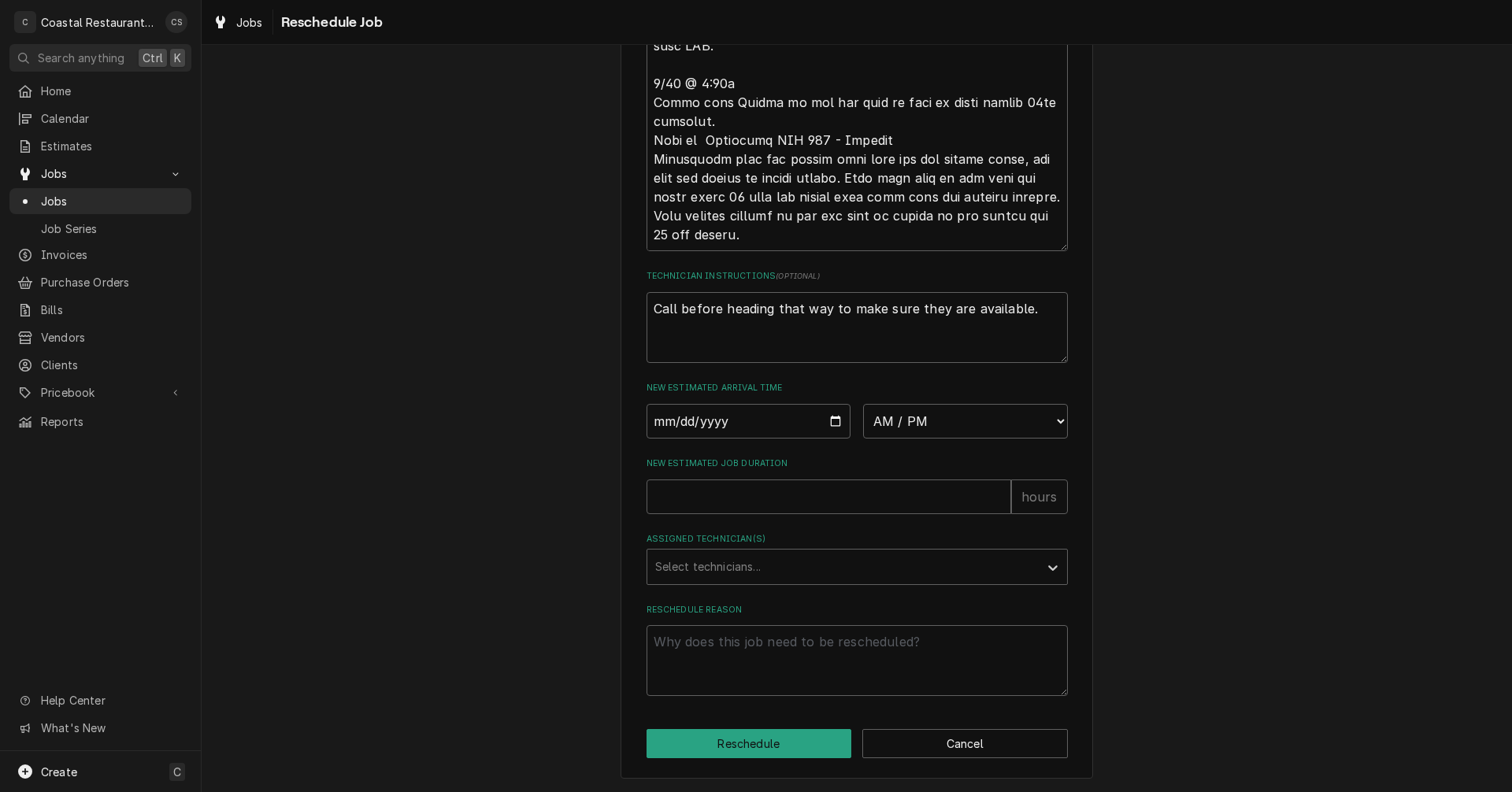
scroll to position [952, 0]
click at [830, 421] on input "Date" at bounding box center [749, 421] width 205 height 34
type textarea "x"
type input "[DATE]"
click at [927, 419] on select "AM / PM 6:00 AM 6:15 AM 6:30 AM 6:45 AM 7:00 AM 7:15 AM 7:30 AM 7:45 AM 8:00 AM…" at bounding box center [966, 421] width 205 height 34
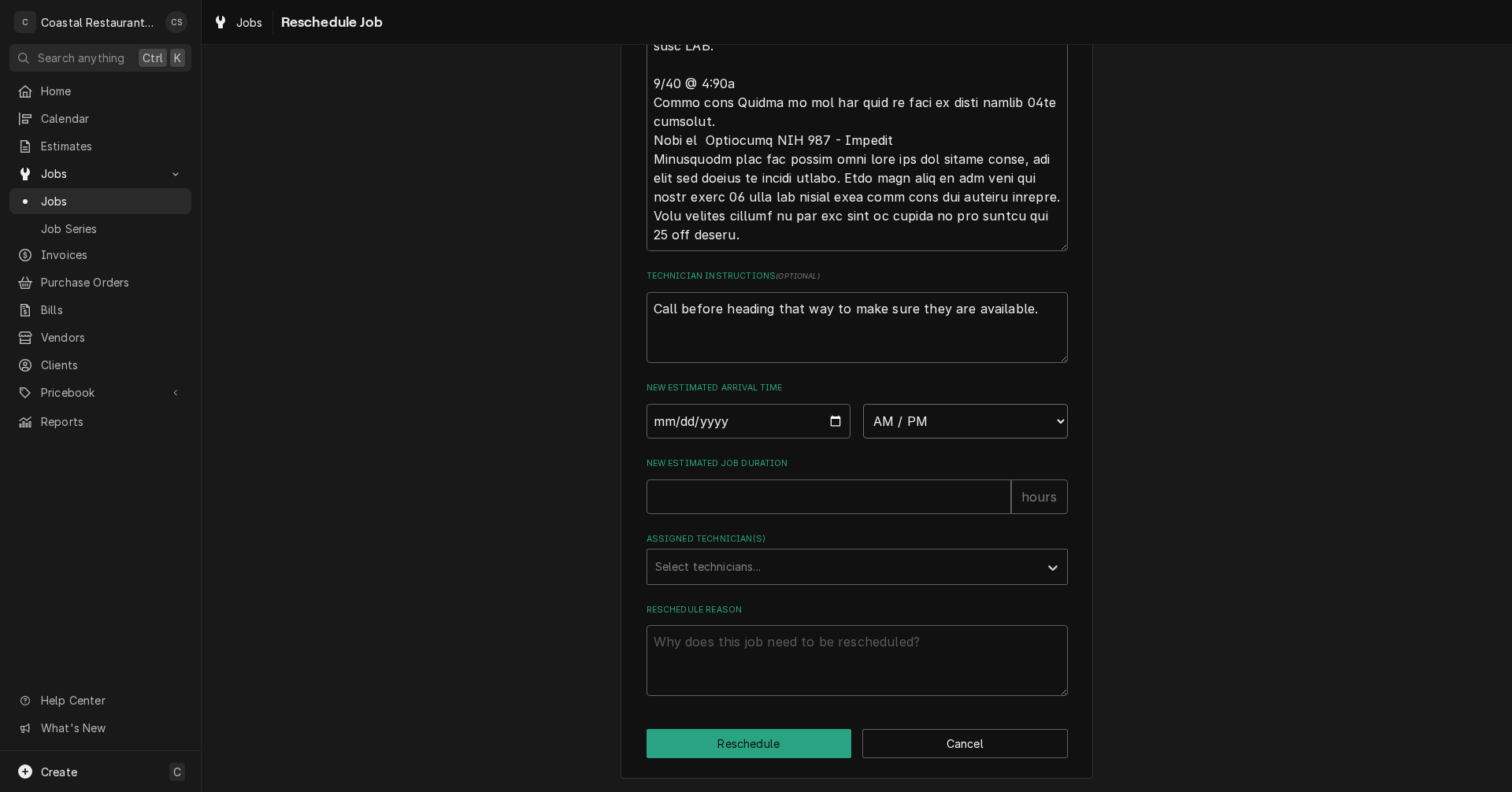
select select "10:30:00"
click at [864, 404] on select "AM / PM 6:00 AM 6:15 AM 6:30 AM 6:45 AM 7:00 AM 7:15 AM 7:30 AM 7:45 AM 8:00 AM…" at bounding box center [966, 421] width 205 height 34
click at [790, 503] on input "New Estimated Job Duration" at bounding box center [829, 496] width 365 height 34
type textarea "x"
type input "2"
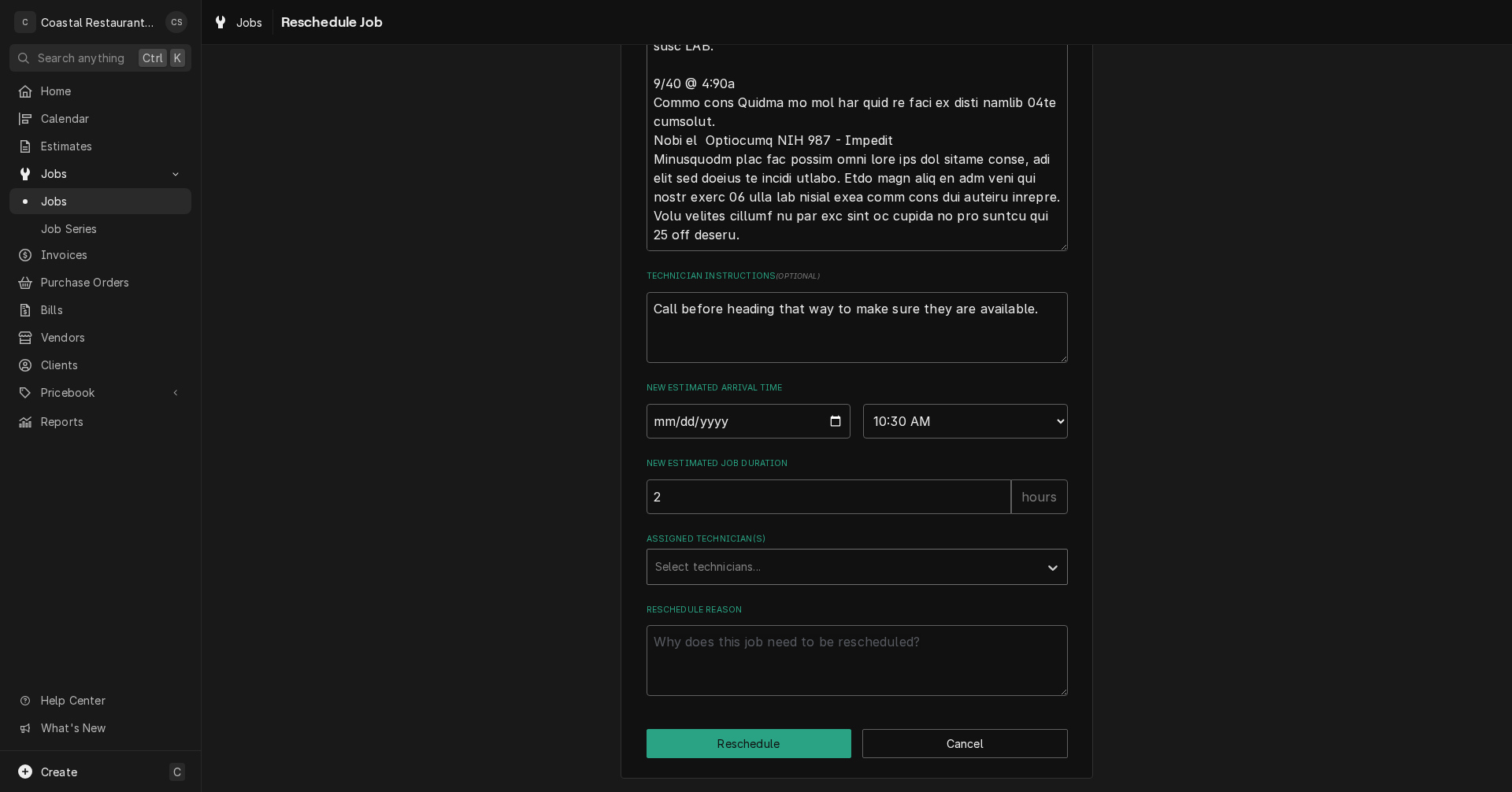
click at [759, 574] on div "Assigned Technician(s)" at bounding box center [843, 567] width 375 height 29
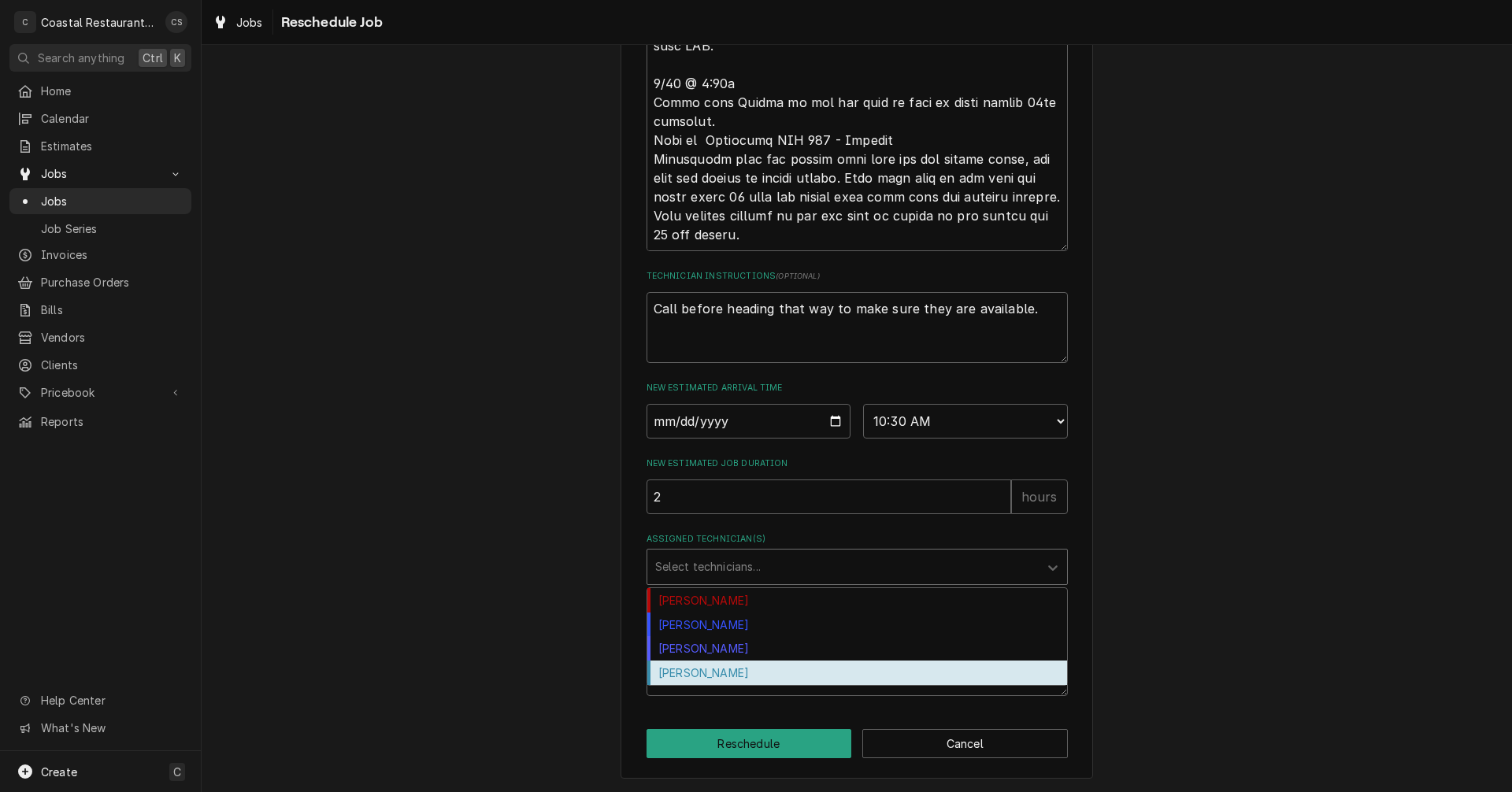
click at [712, 669] on div "[PERSON_NAME]" at bounding box center [858, 673] width 420 height 24
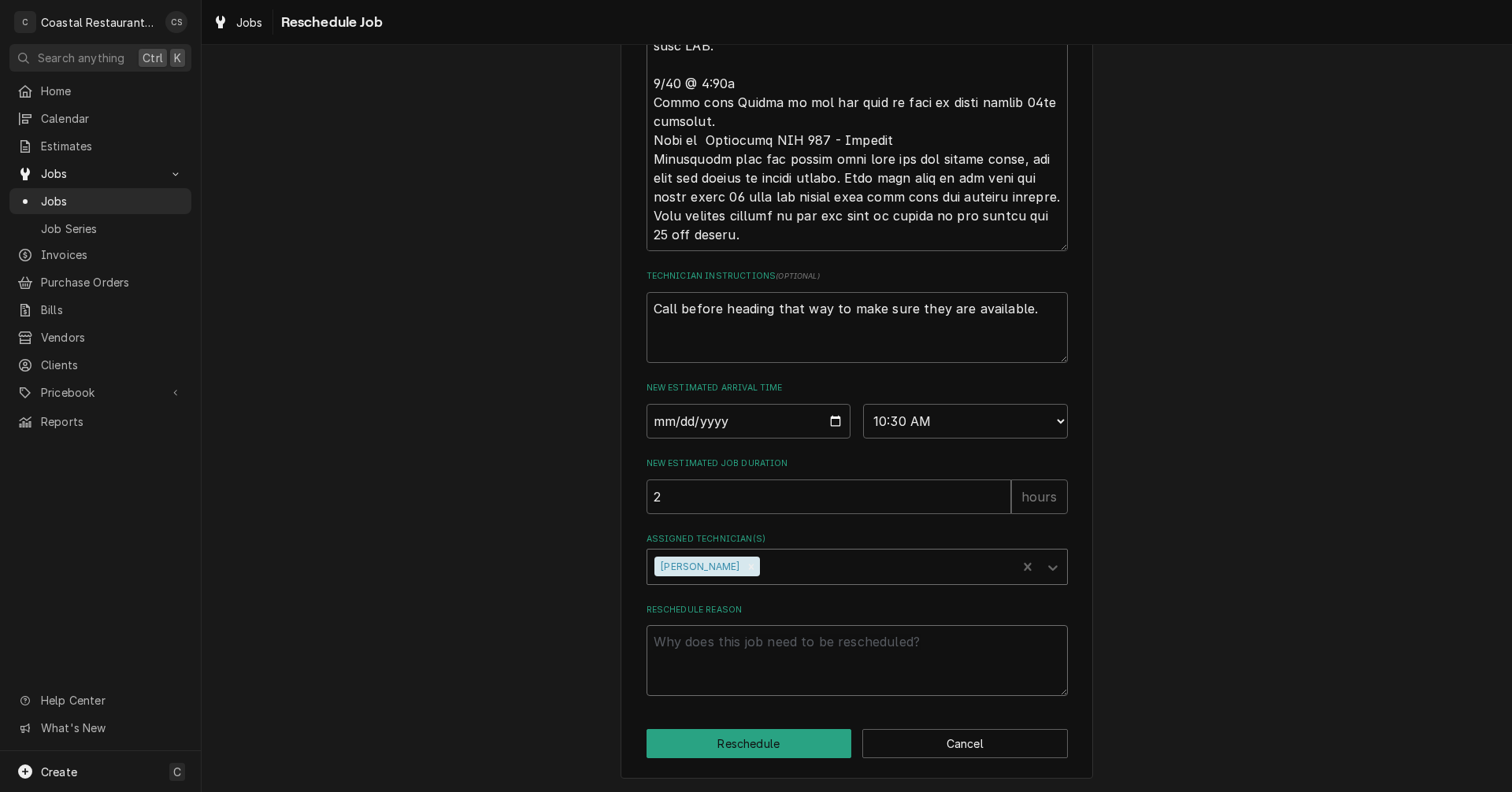
click at [717, 669] on textarea "Reschedule Reason" at bounding box center [858, 660] width 422 height 71
type textarea "x"
type textarea "P"
type textarea "x"
type textarea "Pa"
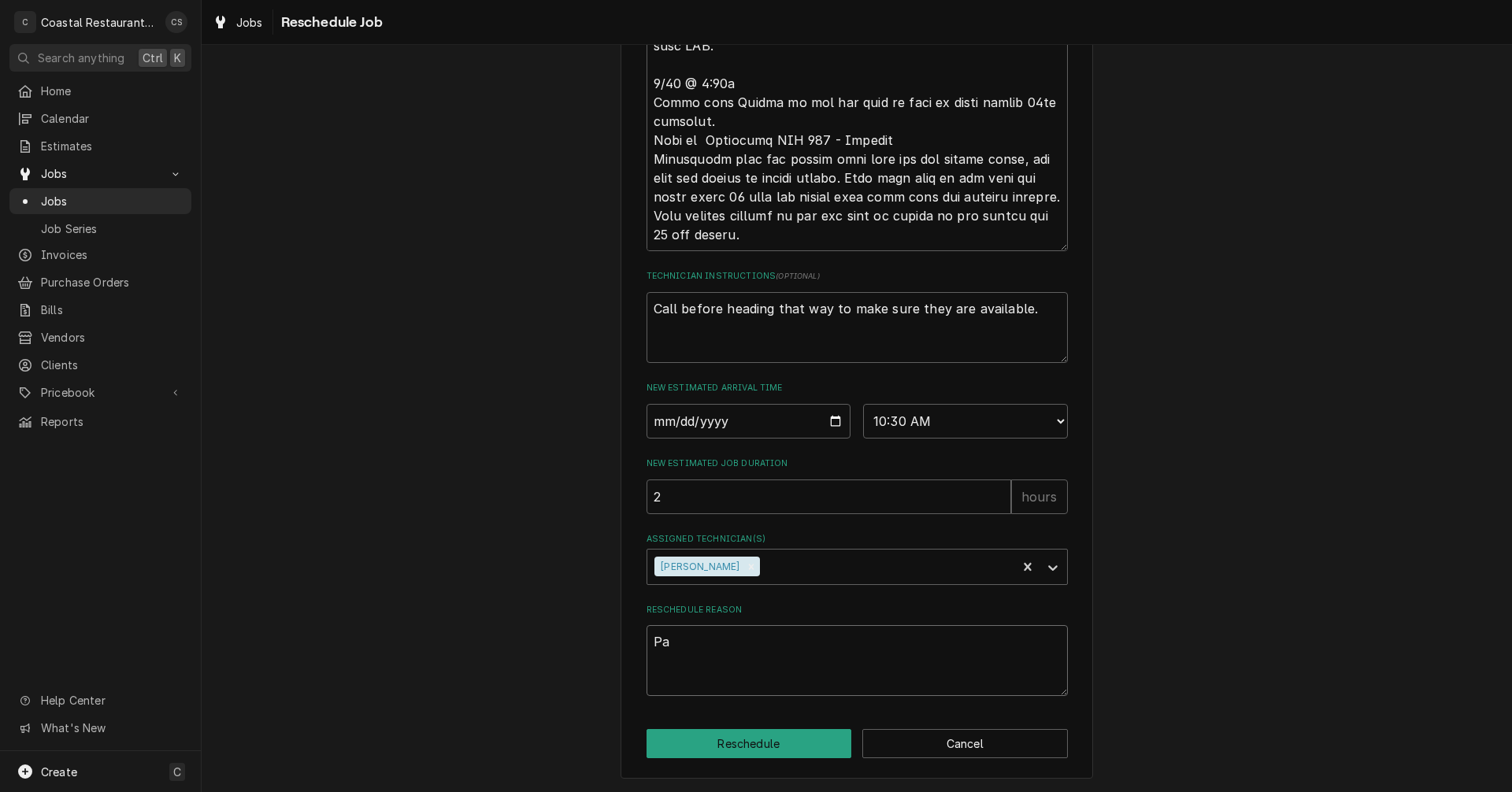
type textarea "x"
type textarea "Par"
type textarea "x"
type textarea "Part"
type textarea "x"
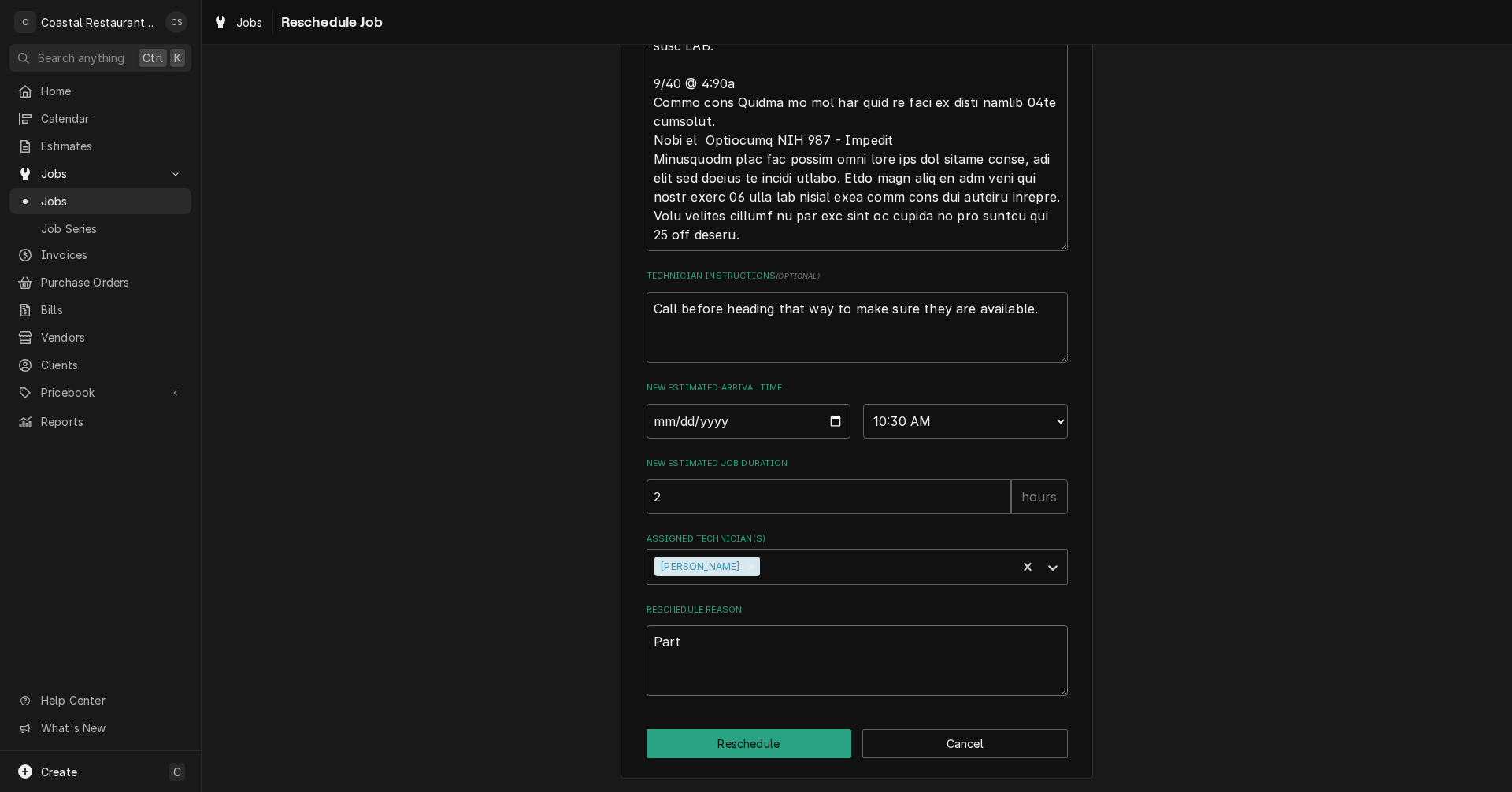
type textarea "Parts"
type textarea "x"
type textarea "Parts"
type textarea "x"
type textarea "Parts A"
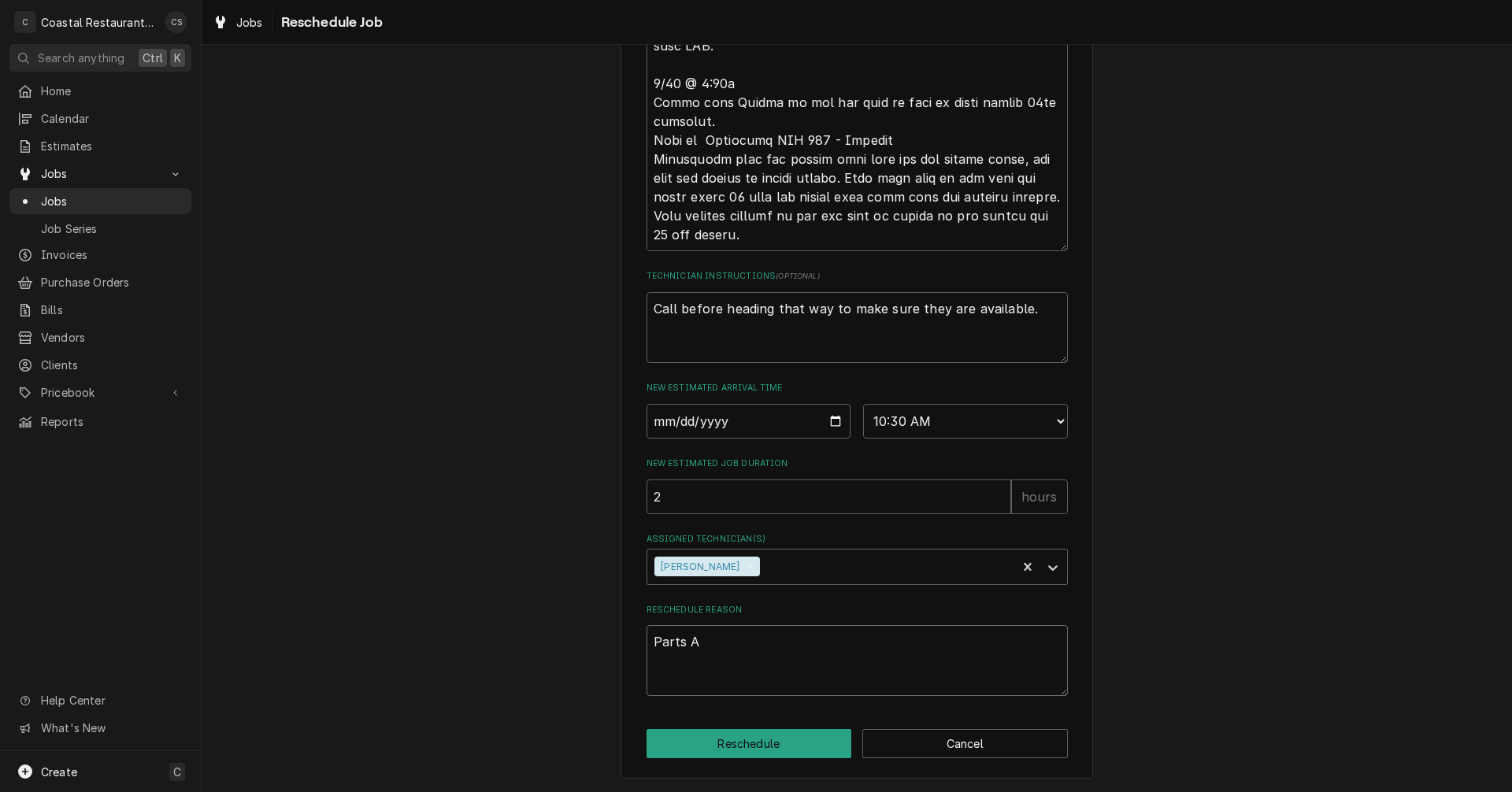
type textarea "x"
type textarea "Parts Ar"
type textarea "x"
type textarea "Parts Arr"
type textarea "x"
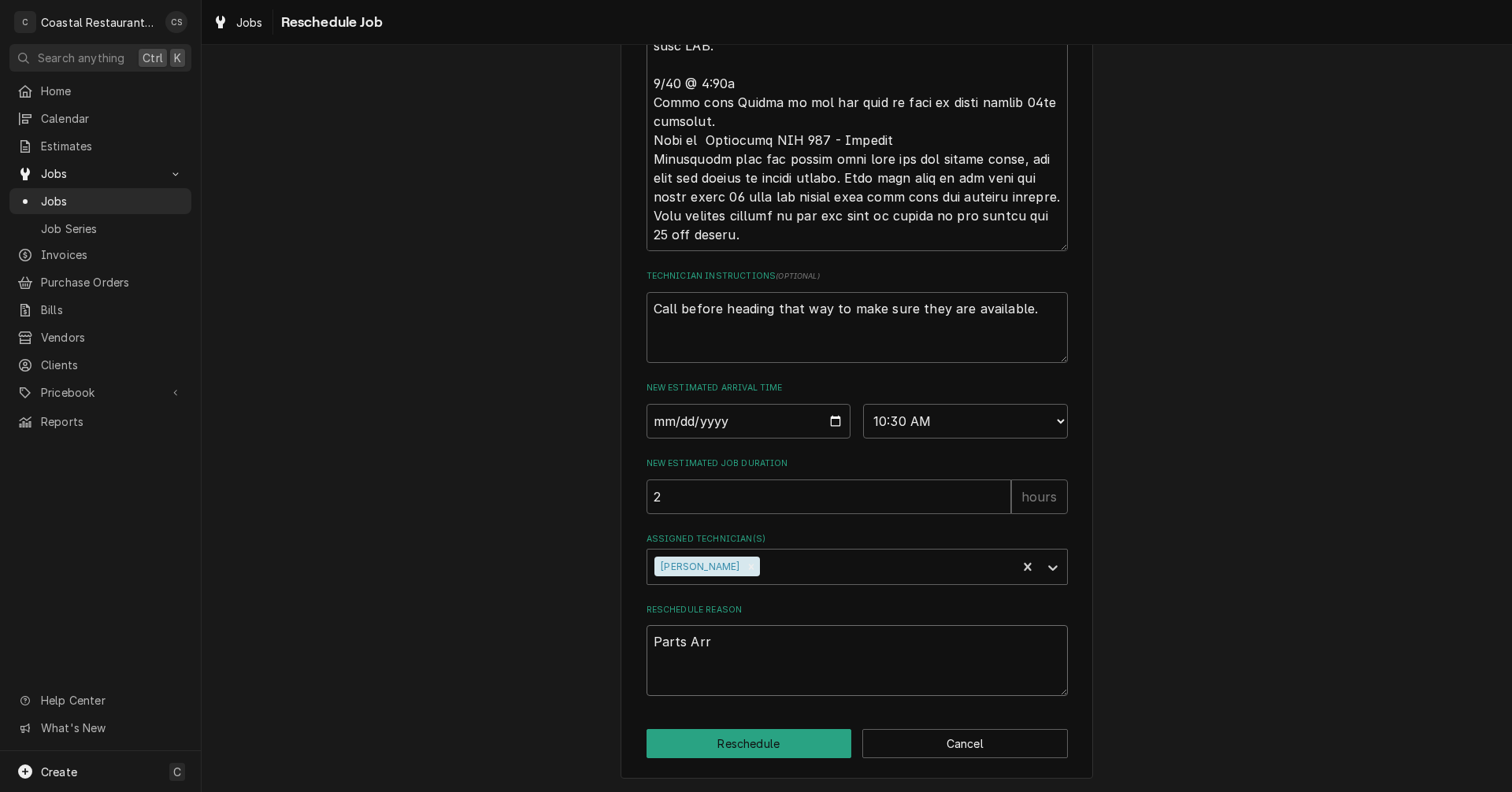
type textarea "Parts Arri"
type textarea "x"
type textarea "Parts Arriv"
type textarea "x"
type textarea "Parts Arrive"
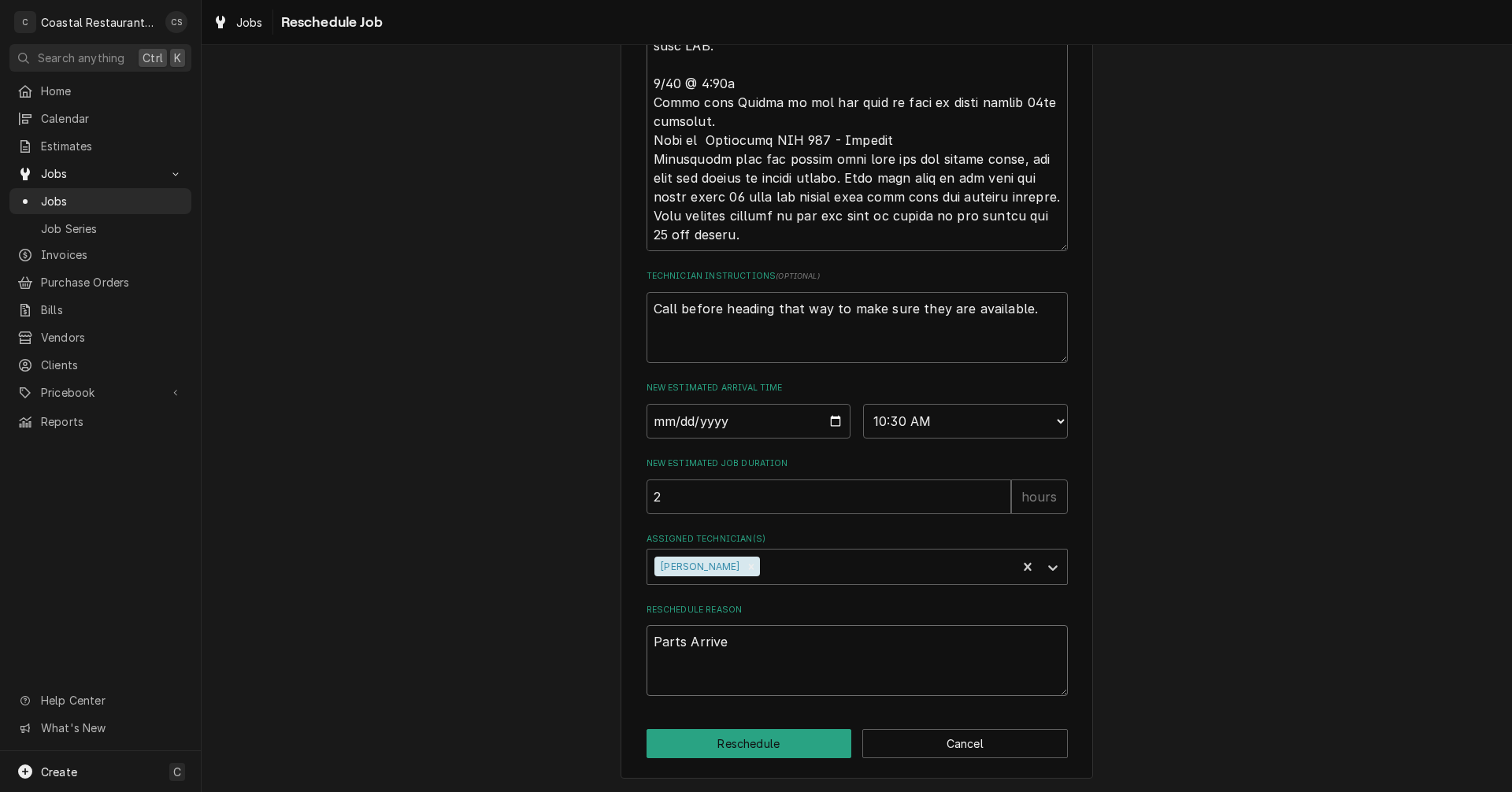
type textarea "x"
type textarea "Parts Arrived"
click at [738, 749] on button "Reschedule" at bounding box center [749, 743] width 206 height 29
type textarea "x"
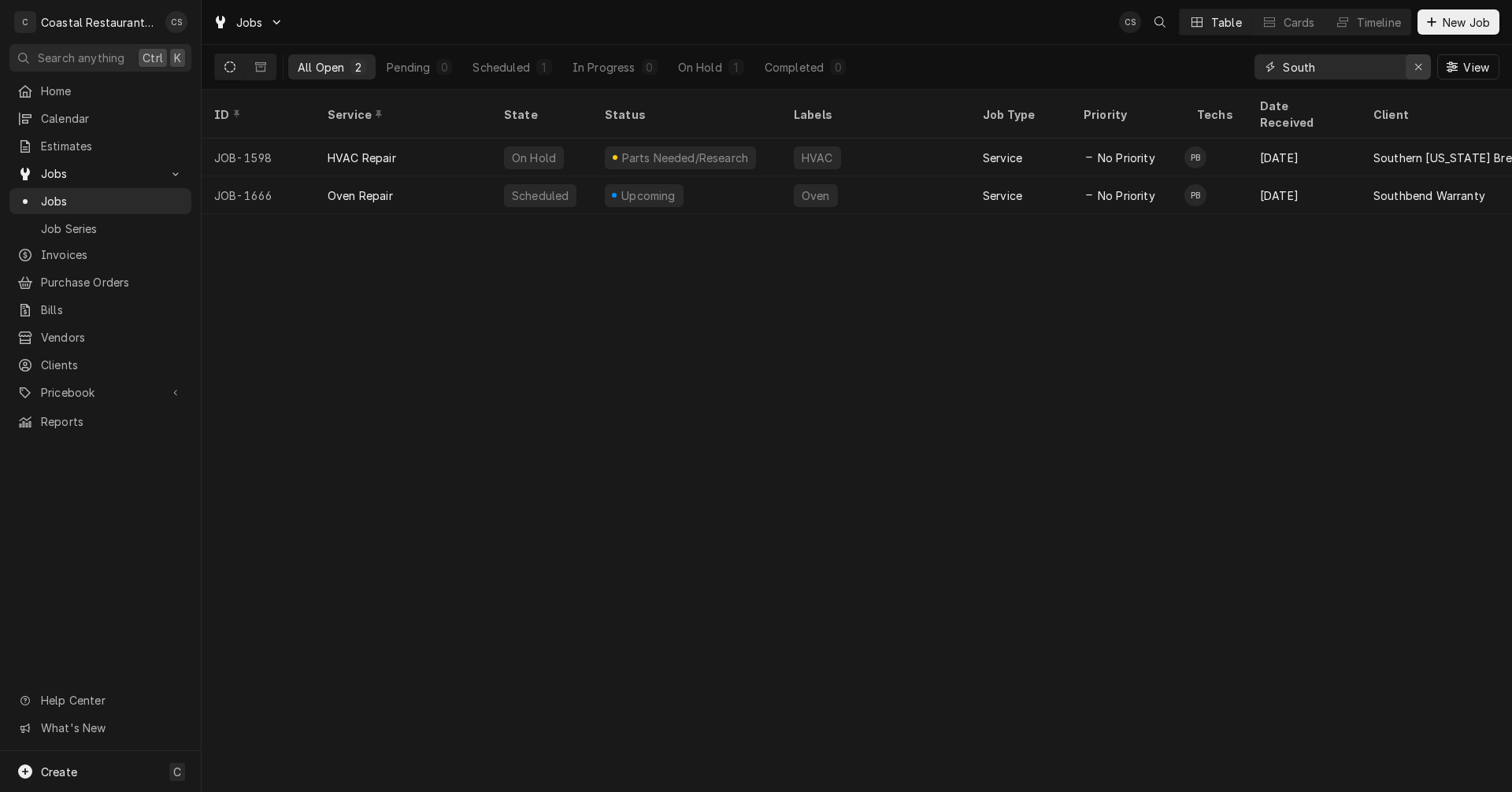
click at [1420, 65] on icon "Erase input" at bounding box center [1419, 66] width 8 height 11
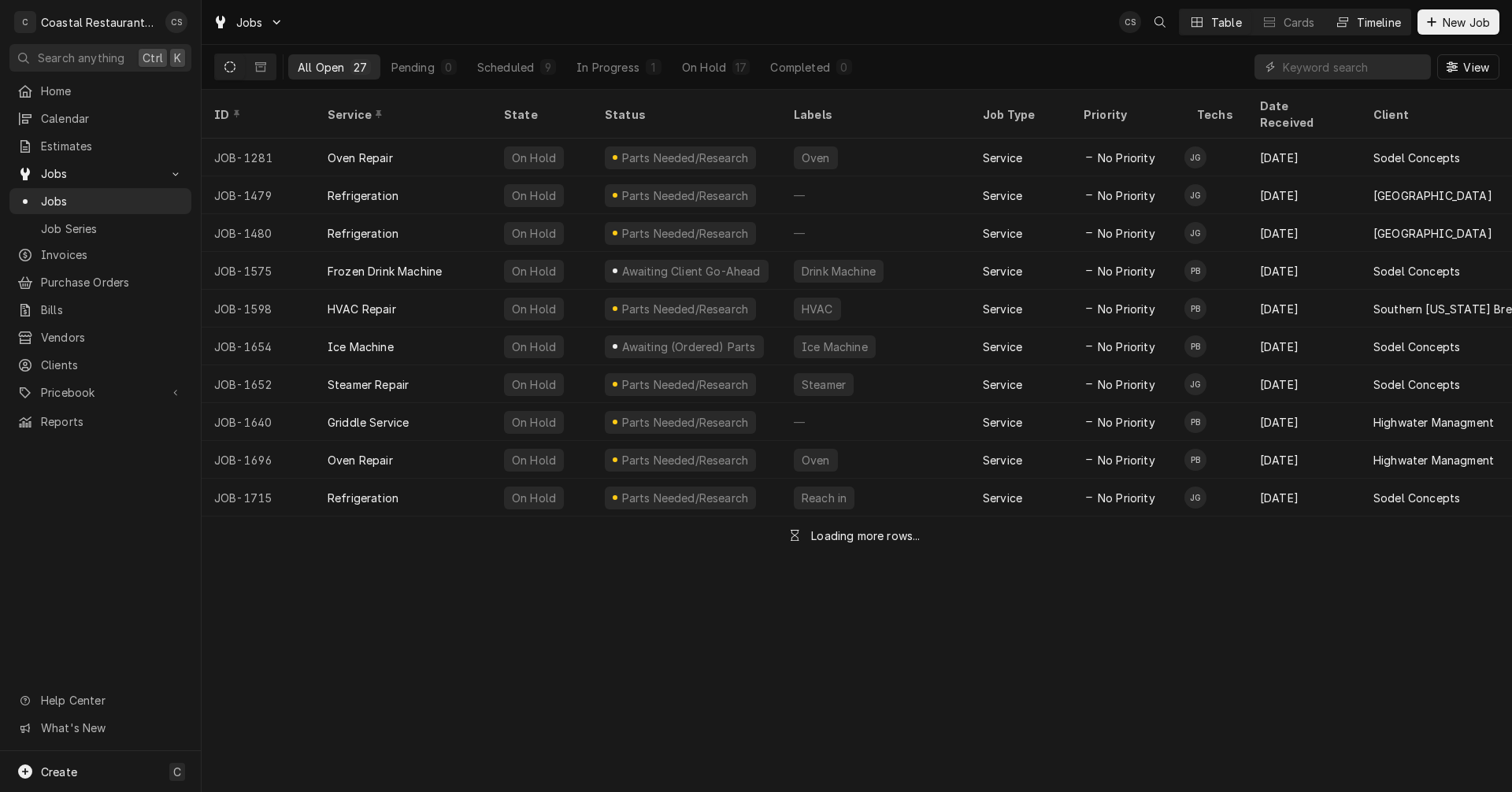
click at [1370, 23] on div "Timeline" at bounding box center [1379, 23] width 45 height 17
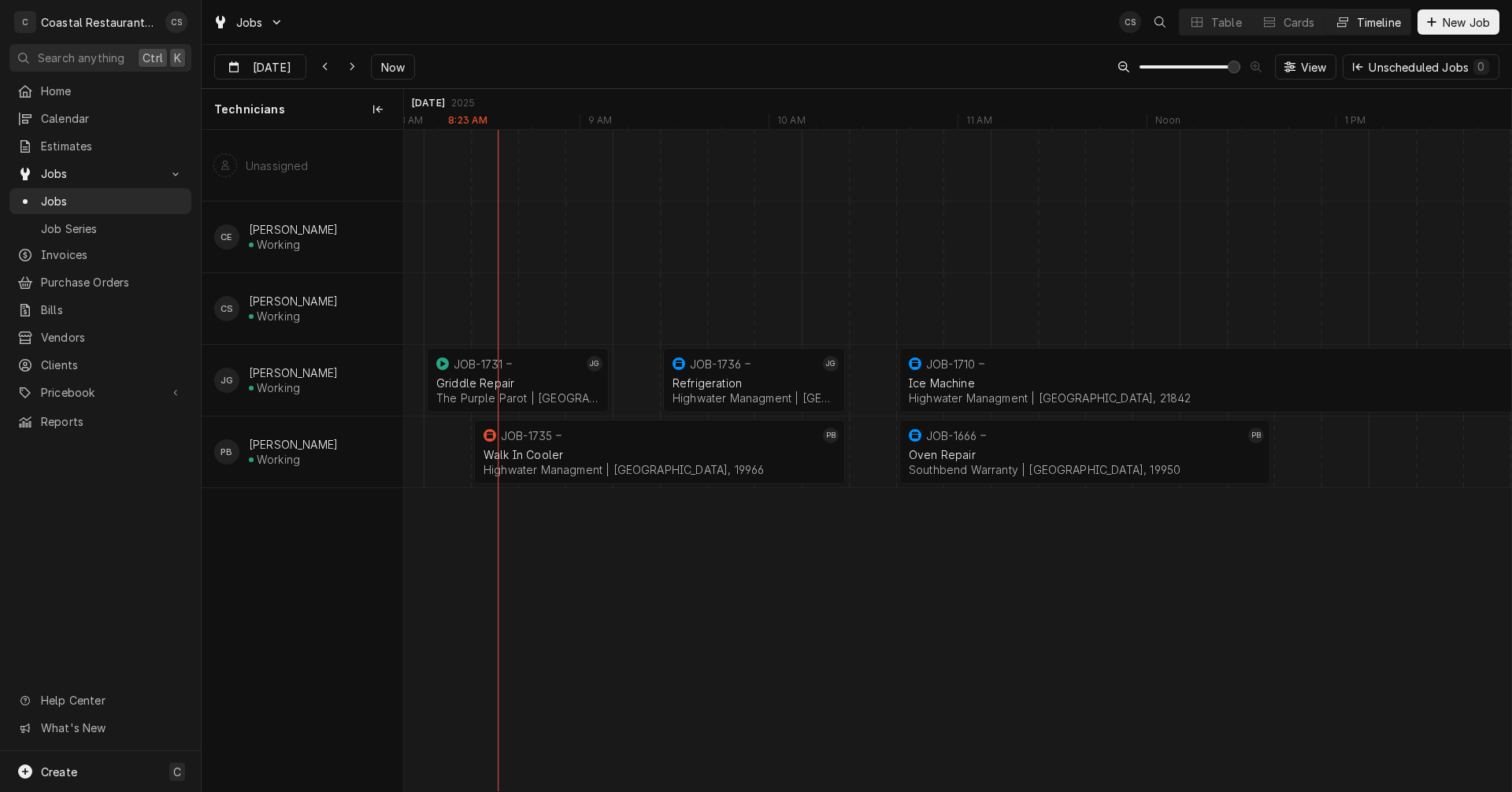
scroll to position [0, 22191]
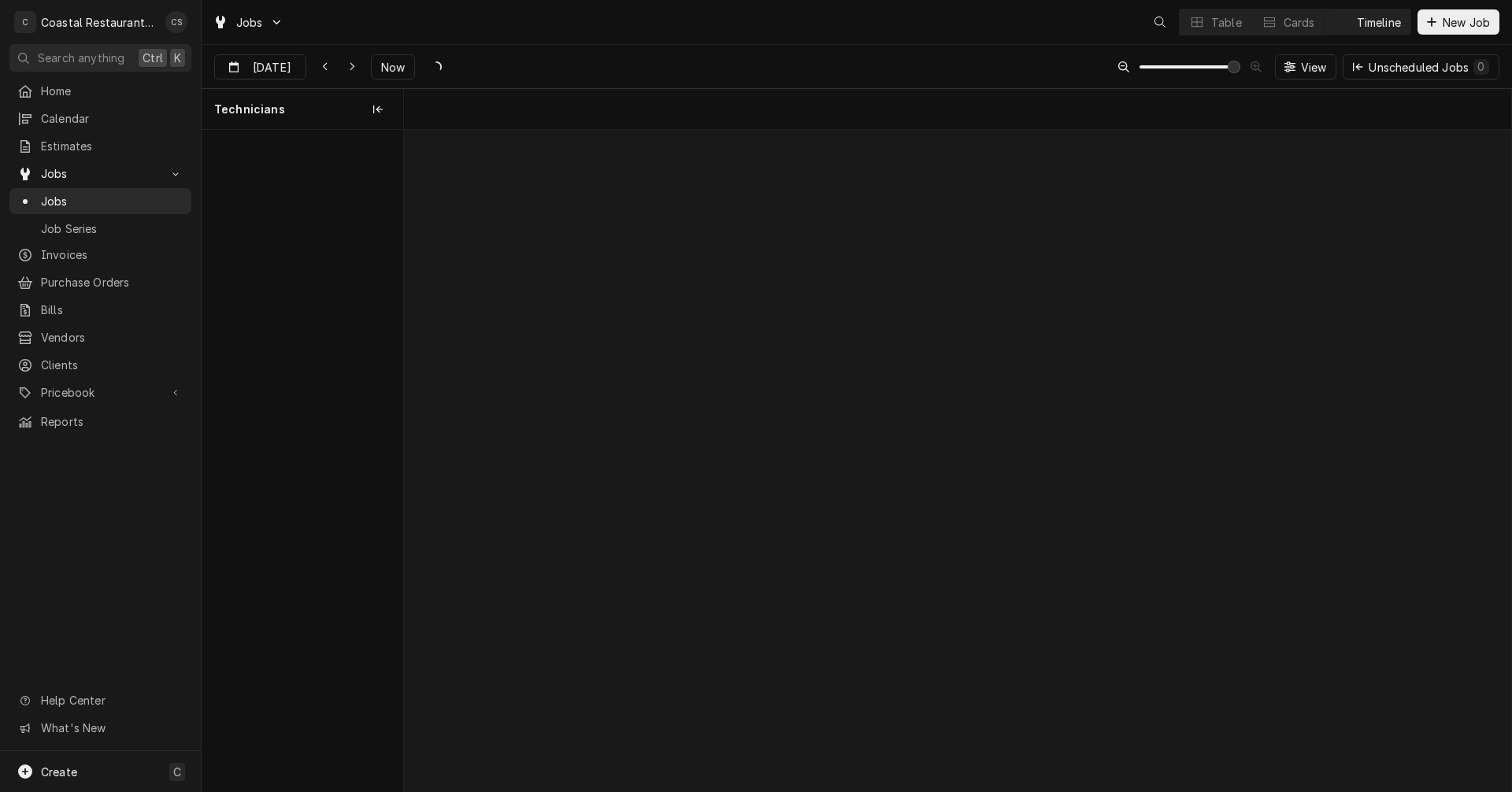
scroll to position [0, 21955]
